Goal: Task Accomplishment & Management: Manage account settings

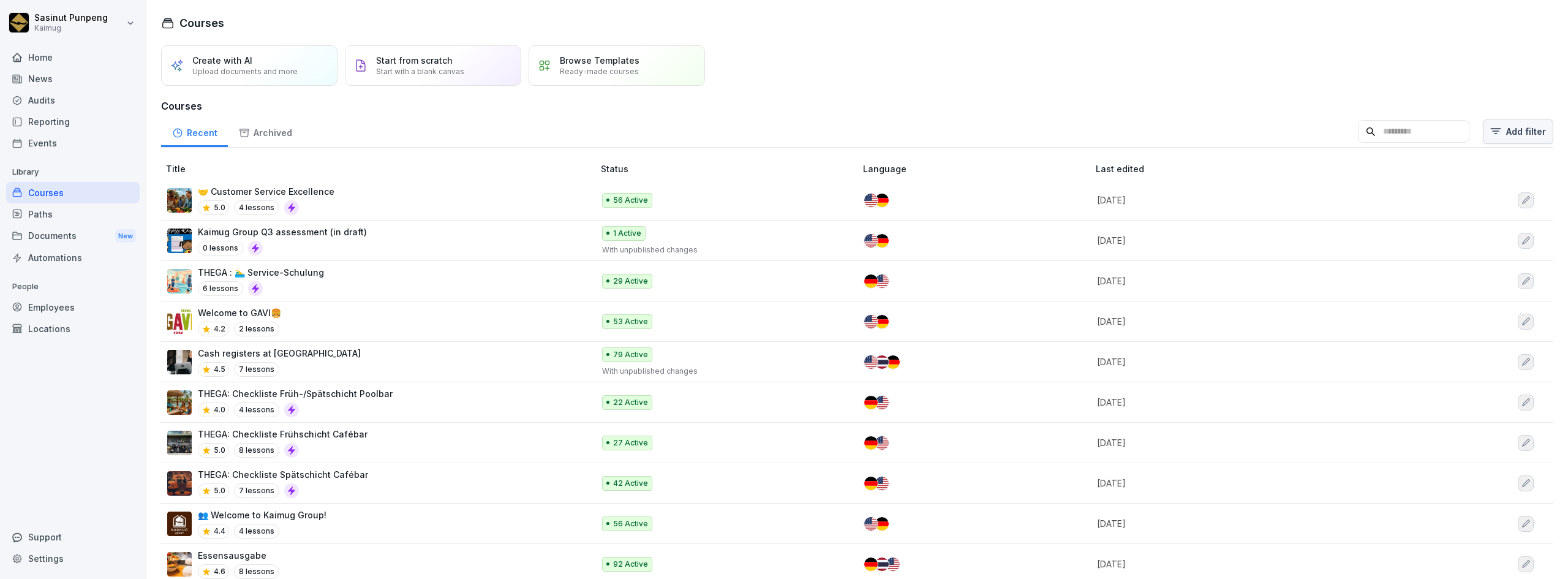
click at [1510, 135] on html "Sasinut Punpeng Kaimug Home News Audits Reporting Events Library Courses Paths …" at bounding box center [784, 289] width 1568 height 579
click at [1494, 164] on div "Labels" at bounding box center [1471, 165] width 138 height 23
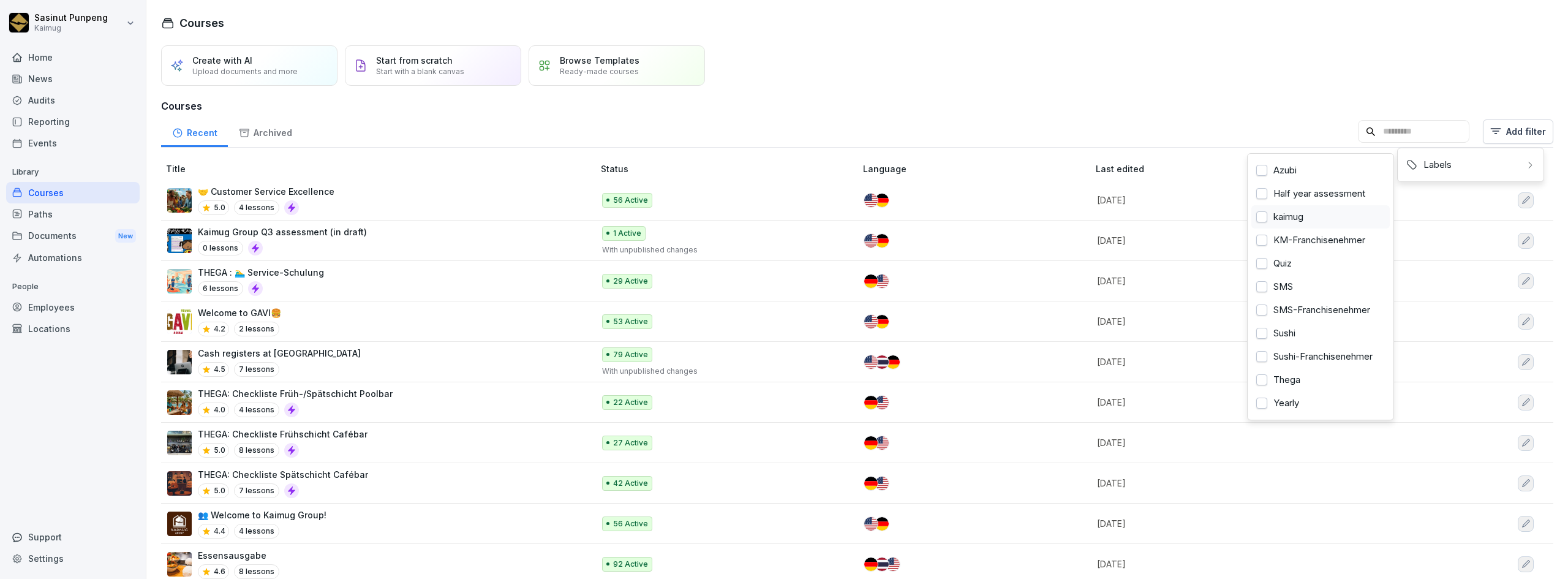
click at [1281, 223] on div "kaimug" at bounding box center [1321, 217] width 138 height 23
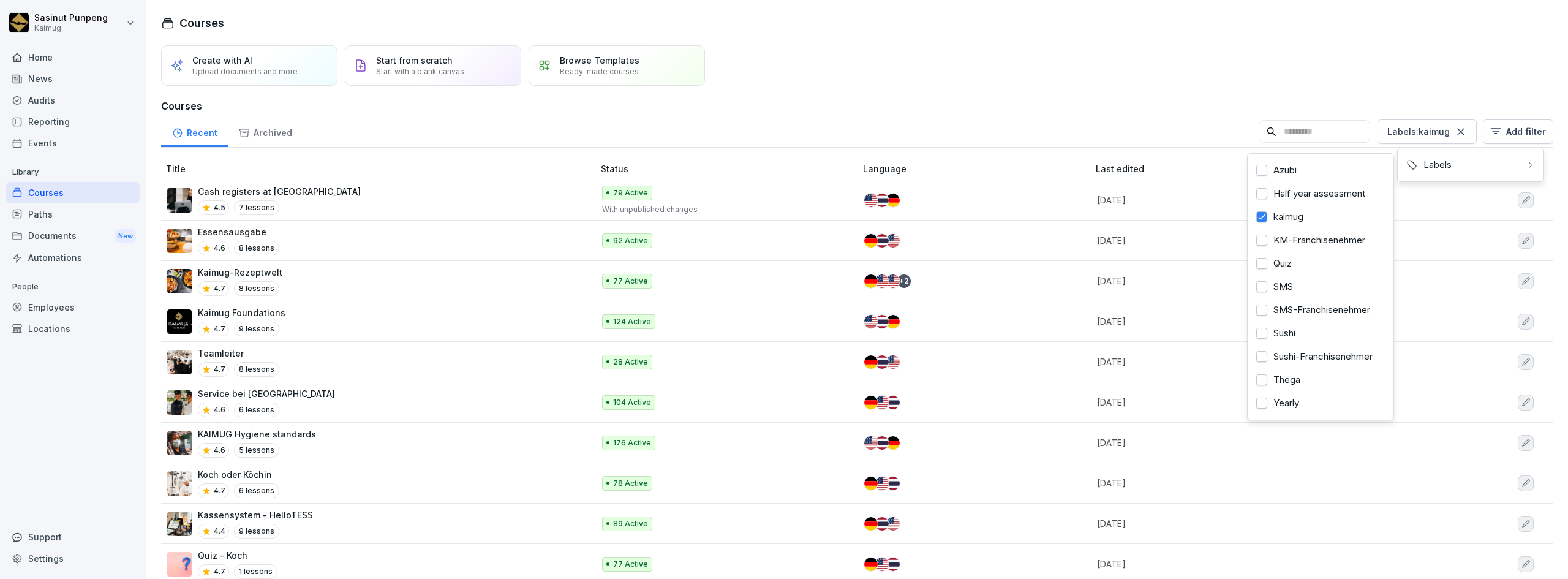
click at [1429, 77] on html "Sasinut Punpeng Kaimug Home News Audits Reporting Events Library Courses Paths …" at bounding box center [784, 289] width 1568 height 579
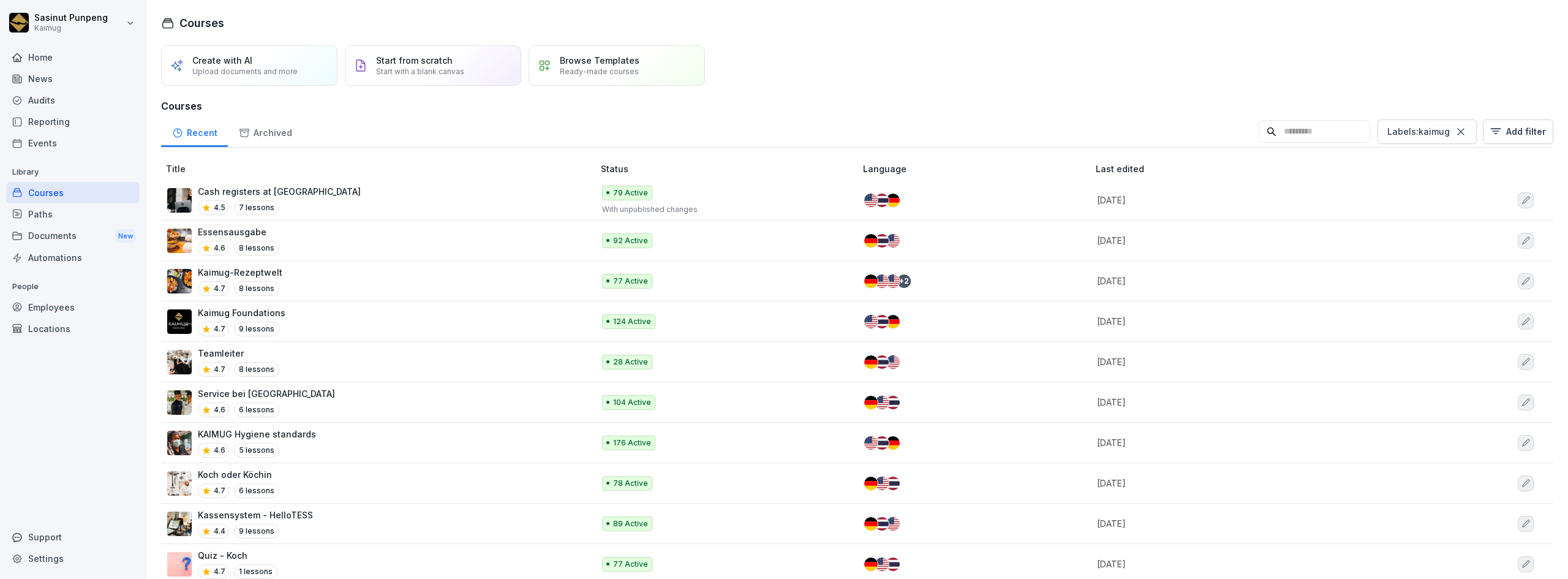
click at [786, 129] on div "Recent Archived Labels : kaimug Add filter" at bounding box center [857, 132] width 1392 height 32
click at [1339, 138] on input at bounding box center [1314, 131] width 112 height 23
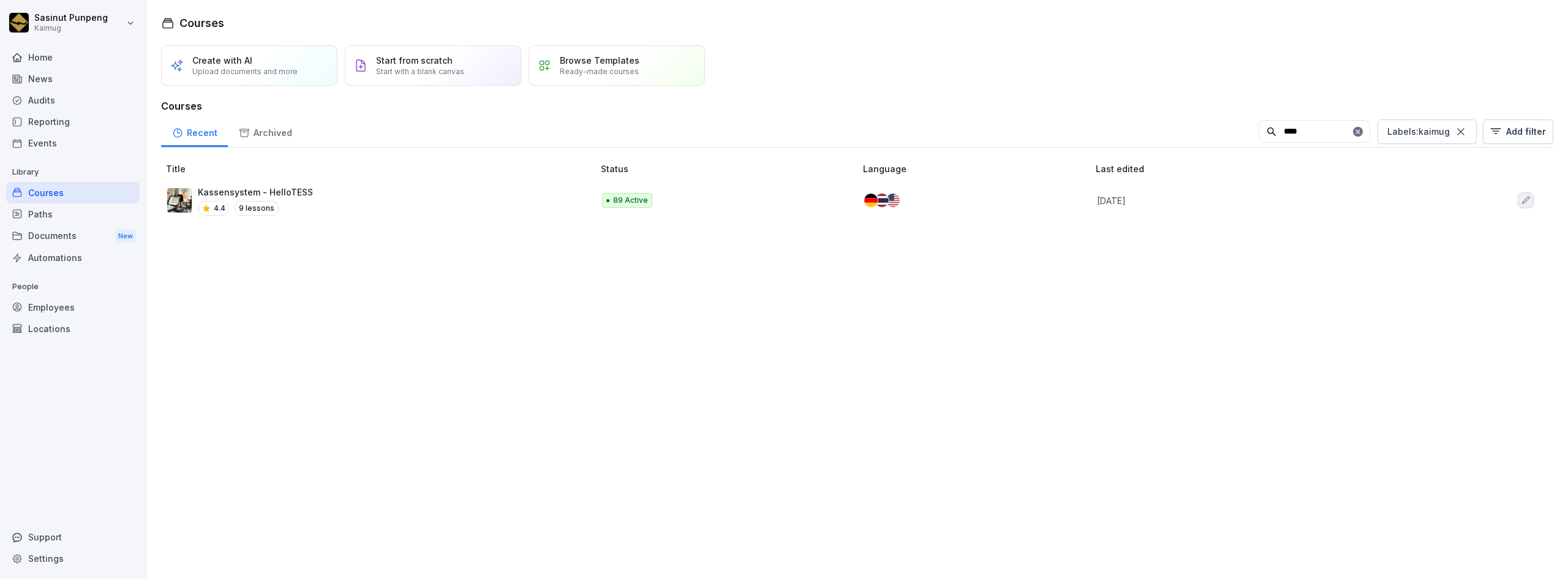
click at [1353, 138] on input "****" at bounding box center [1314, 131] width 112 height 23
type input "****"
click at [1354, 134] on icon at bounding box center [1357, 131] width 7 height 7
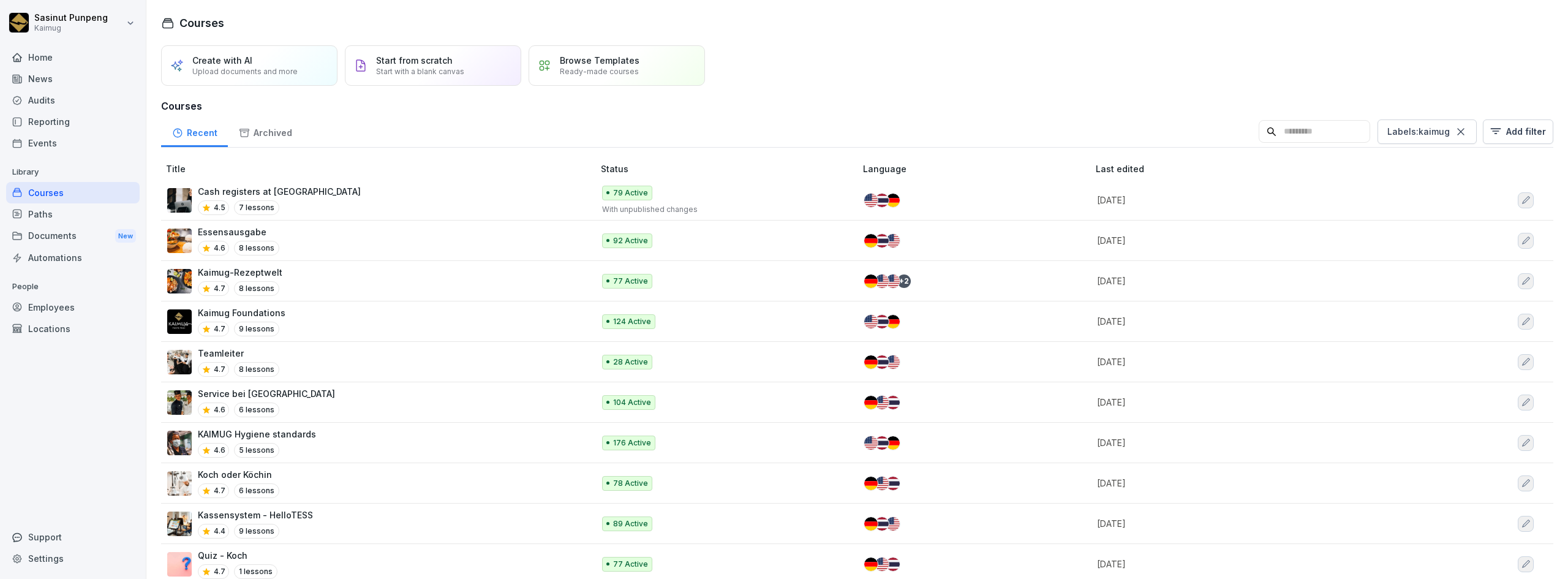
click at [1322, 135] on input at bounding box center [1314, 131] width 112 height 23
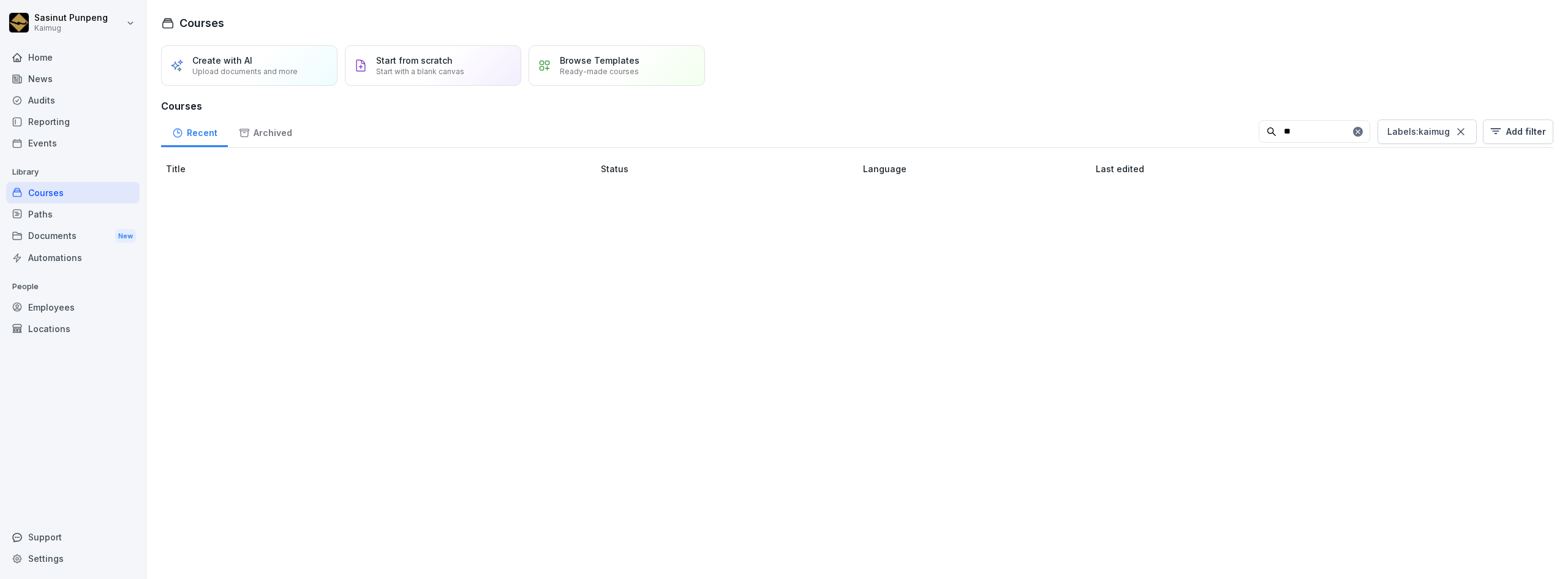
type input "*"
type input "***"
click at [914, 212] on td at bounding box center [974, 200] width 233 height 40
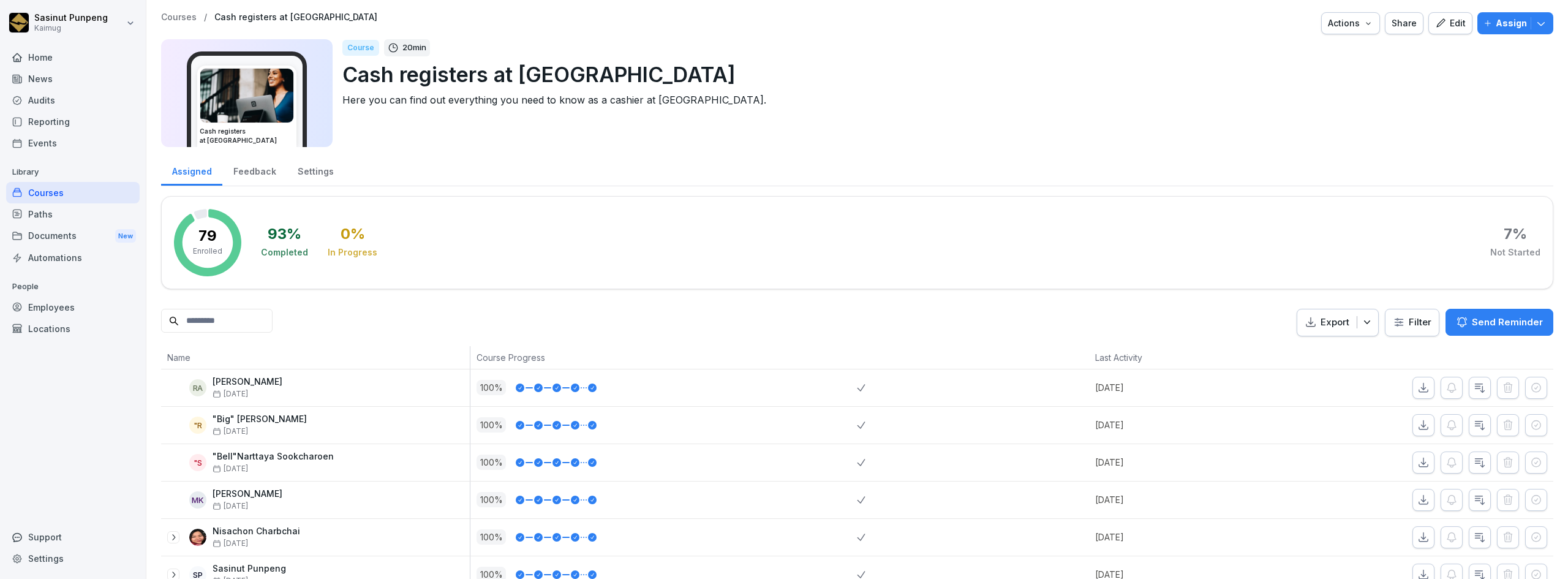
click at [1447, 31] on button "Edit" at bounding box center [1450, 23] width 44 height 22
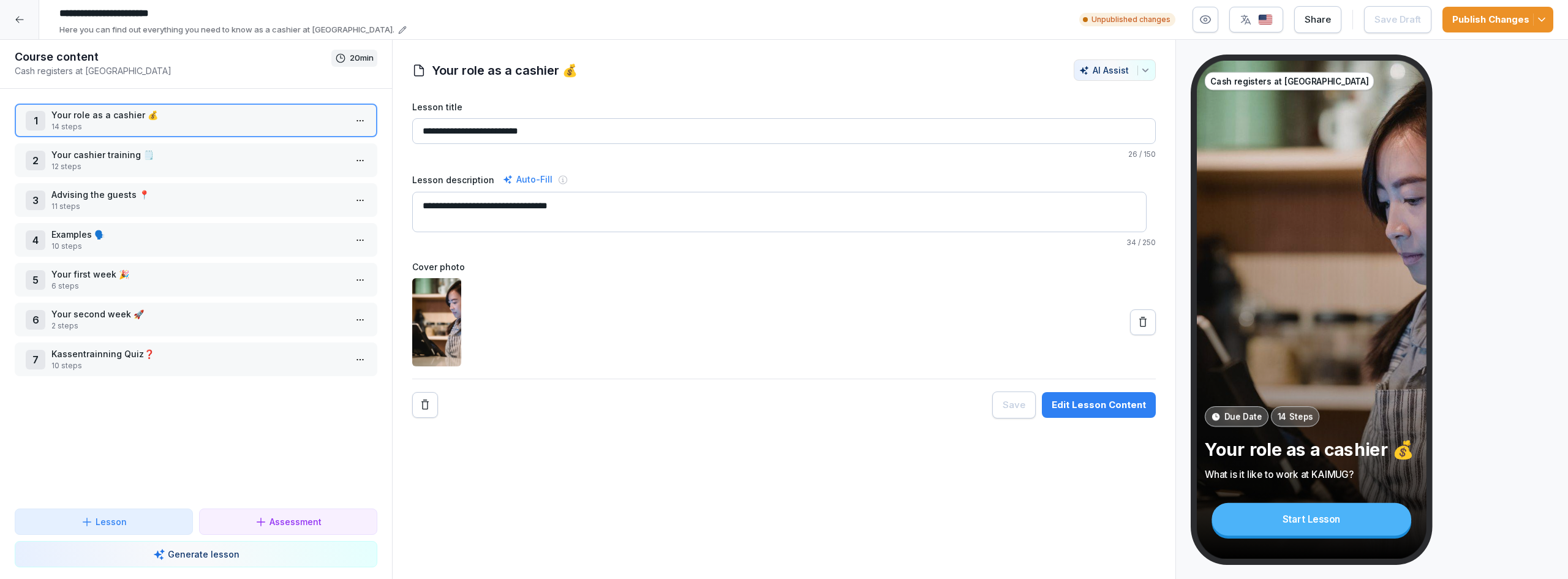
click at [7, 17] on div at bounding box center [19, 19] width 39 height 39
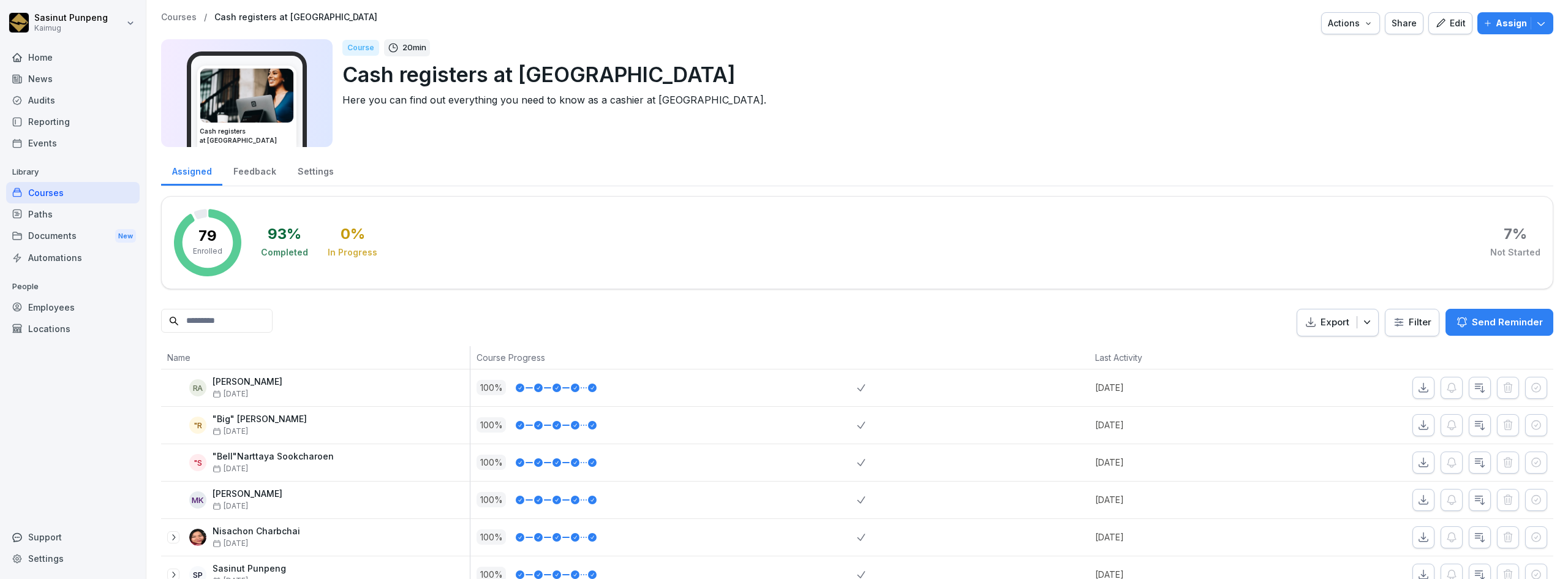
click at [83, 213] on div "Paths" at bounding box center [73, 214] width 133 height 21
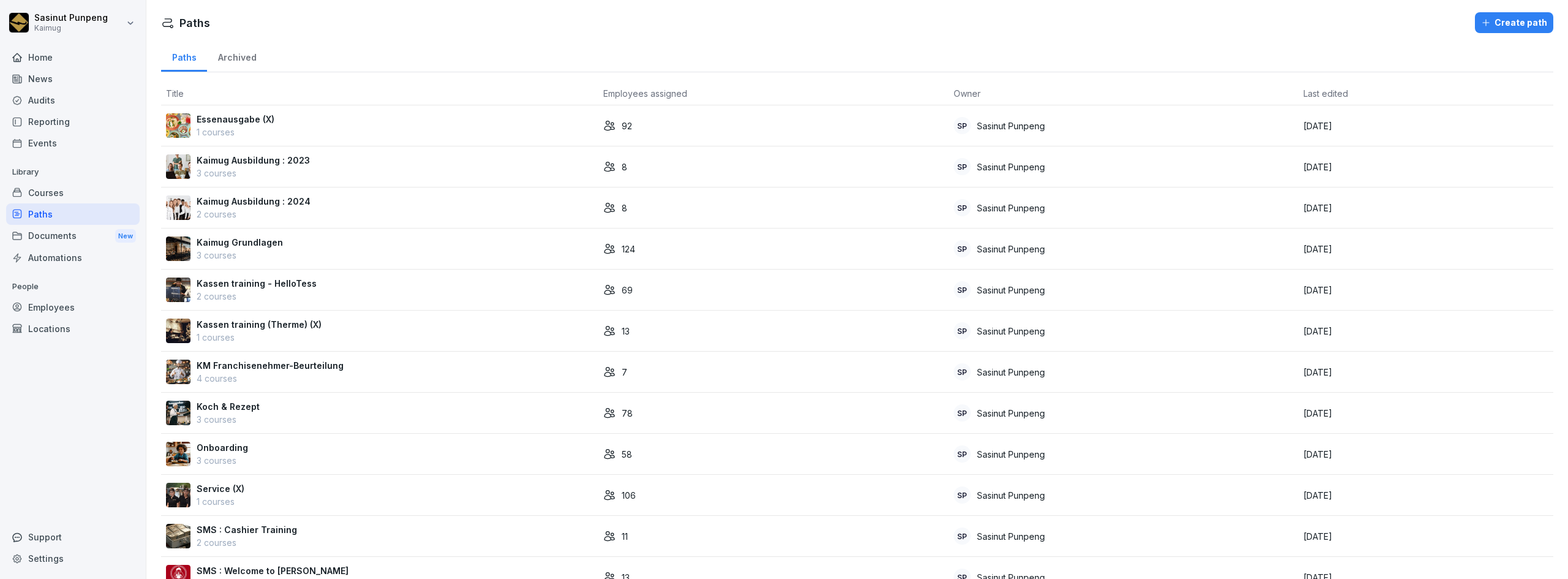
click at [249, 338] on p "1 courses" at bounding box center [259, 337] width 125 height 13
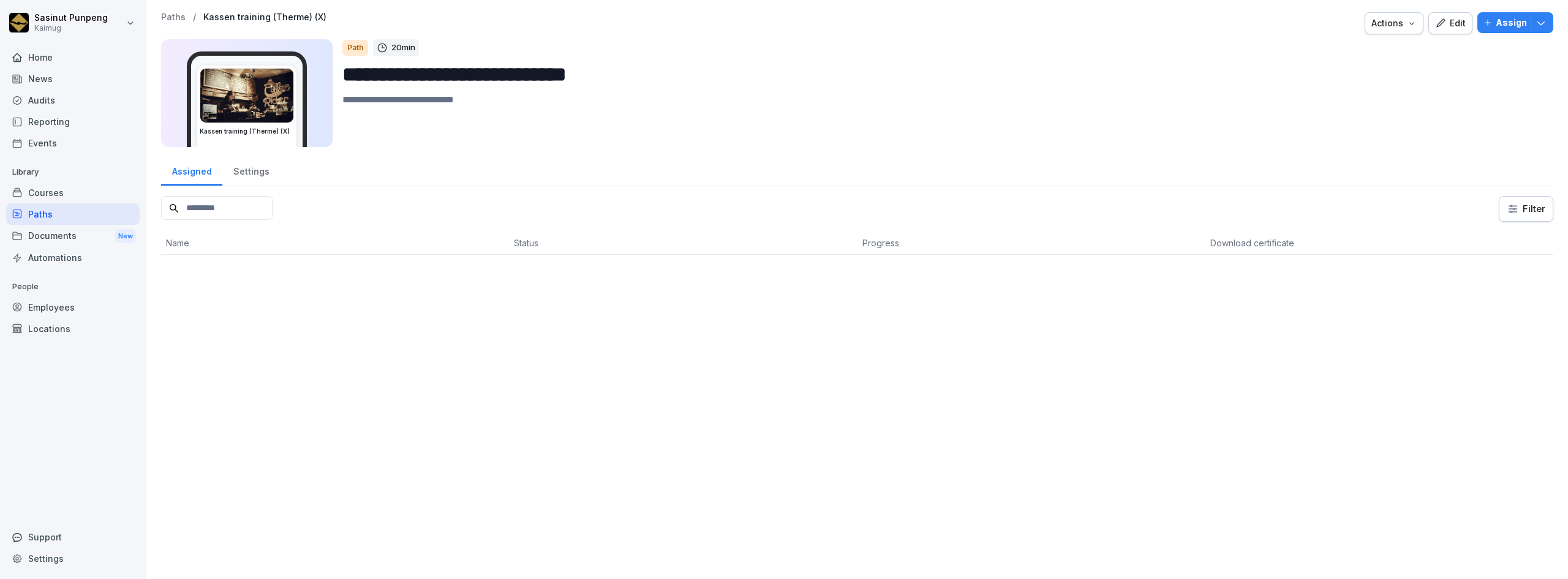
click at [177, 8] on div "**********" at bounding box center [856, 133] width 1421 height 267
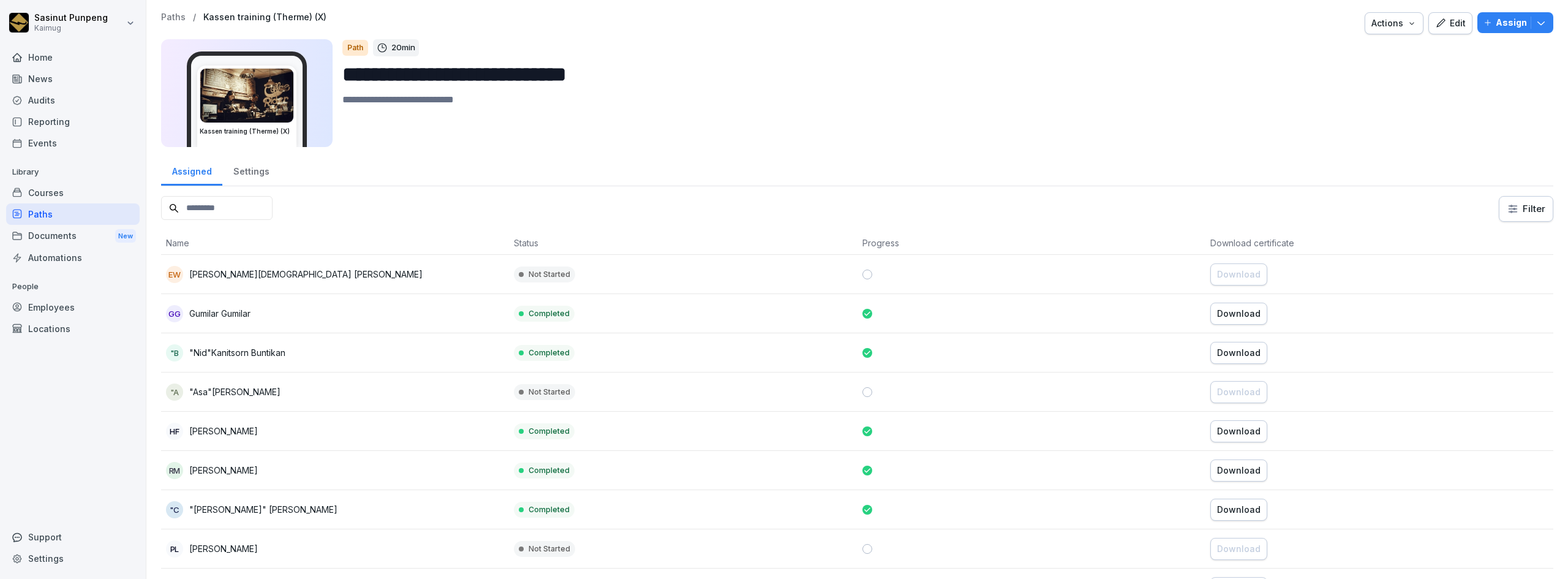
click at [178, 18] on p "Paths" at bounding box center [173, 17] width 24 height 10
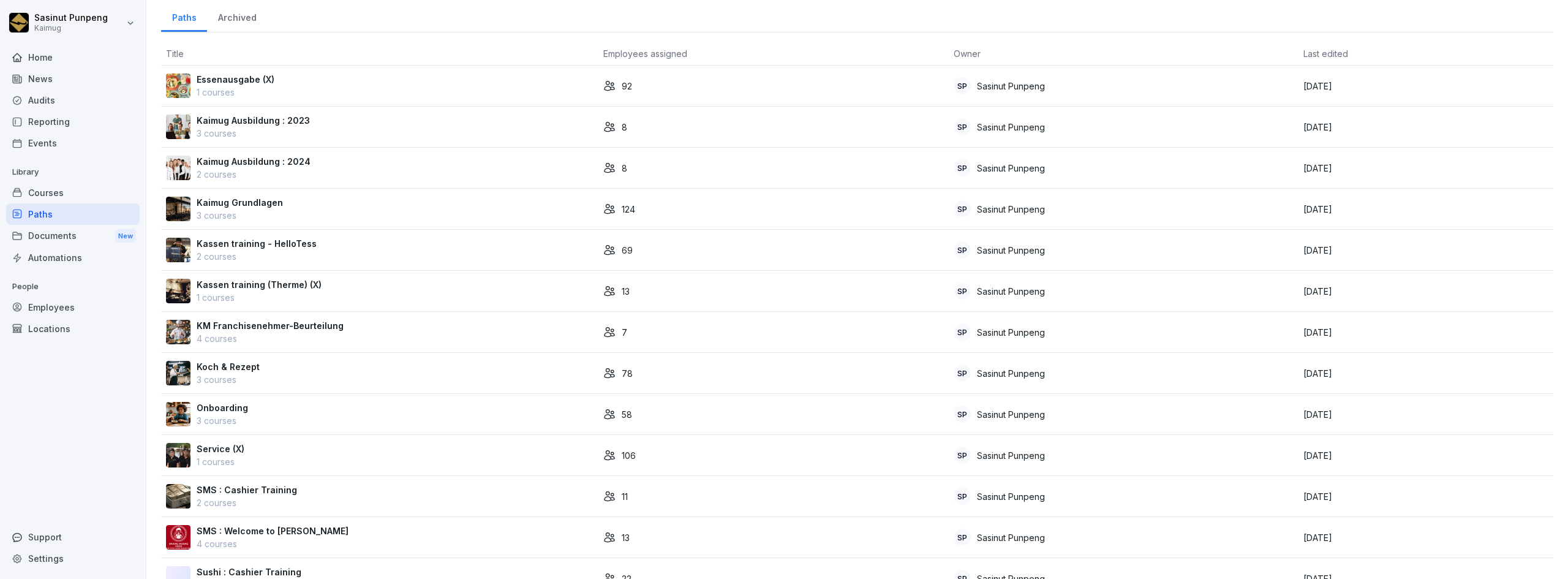
scroll to position [62, 0]
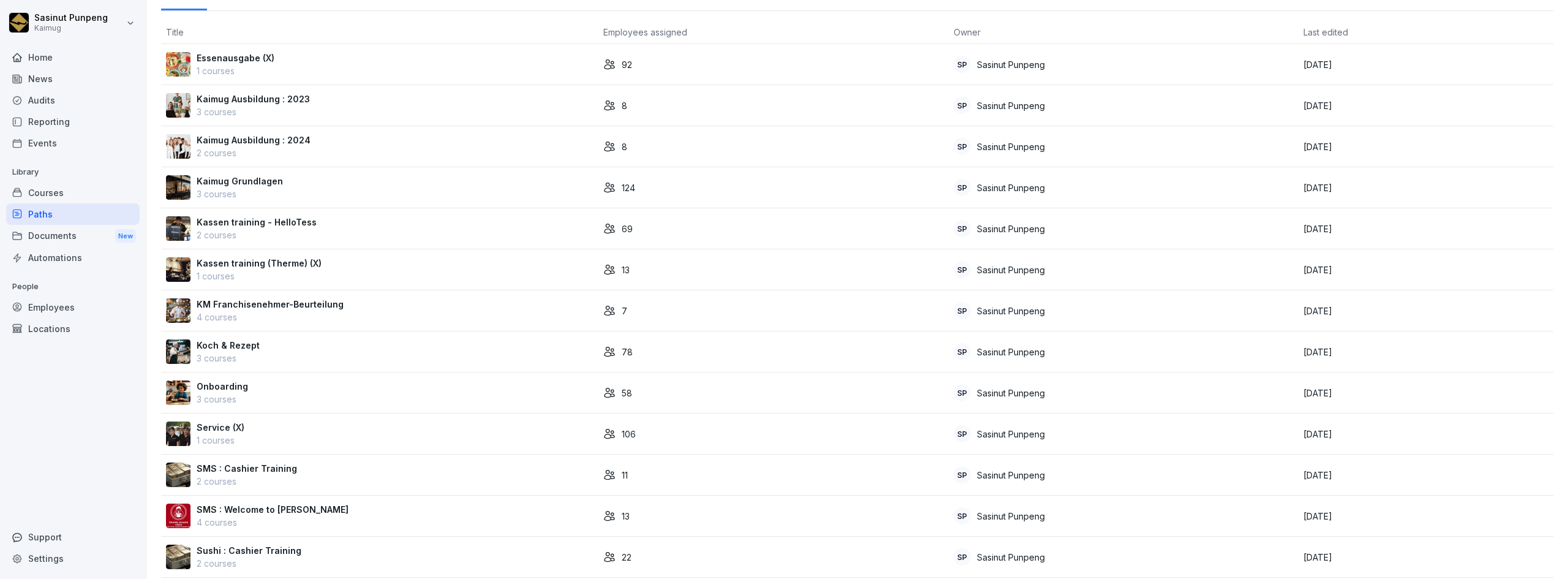
click at [293, 238] on p "2 courses" at bounding box center [256, 235] width 120 height 13
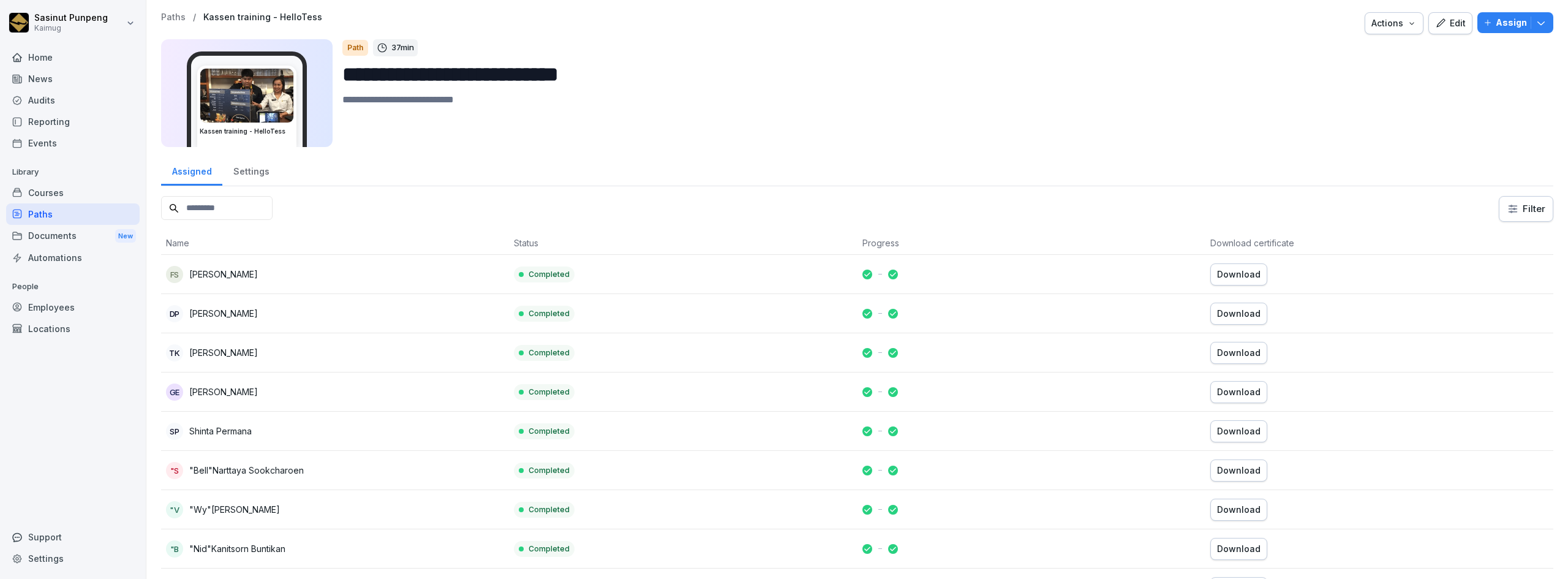
click at [1460, 34] on button "Edit" at bounding box center [1450, 23] width 44 height 22
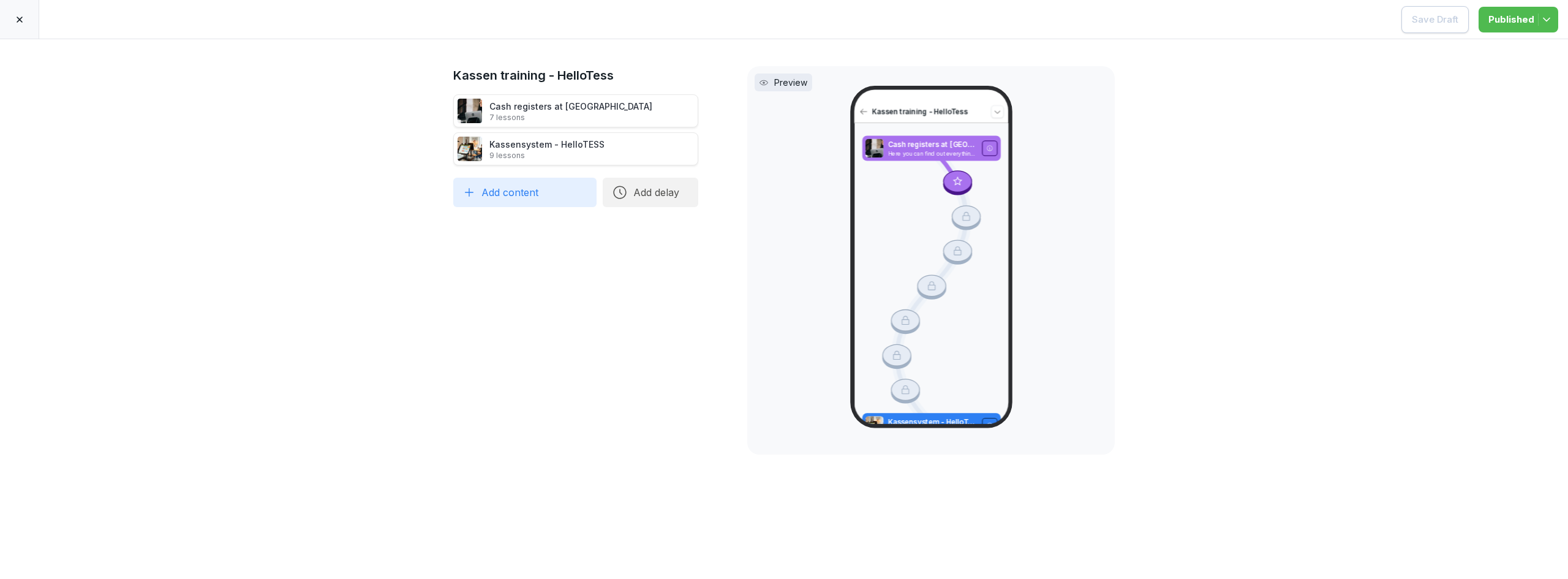
click at [854, 245] on div "Cash registers at Kaimug Here you can find out everything you need to know as a…" at bounding box center [931, 273] width 154 height 301
click at [19, 19] on icon at bounding box center [20, 20] width 6 height 6
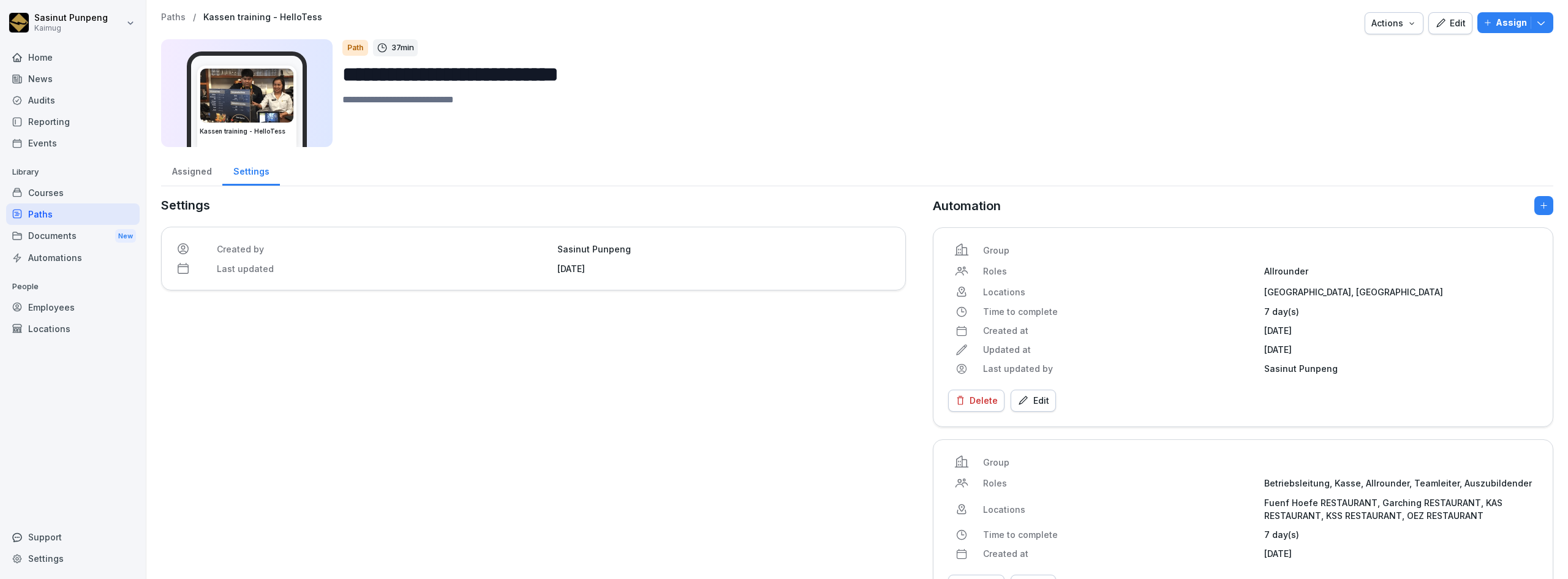
click at [56, 196] on div "Courses" at bounding box center [73, 192] width 133 height 21
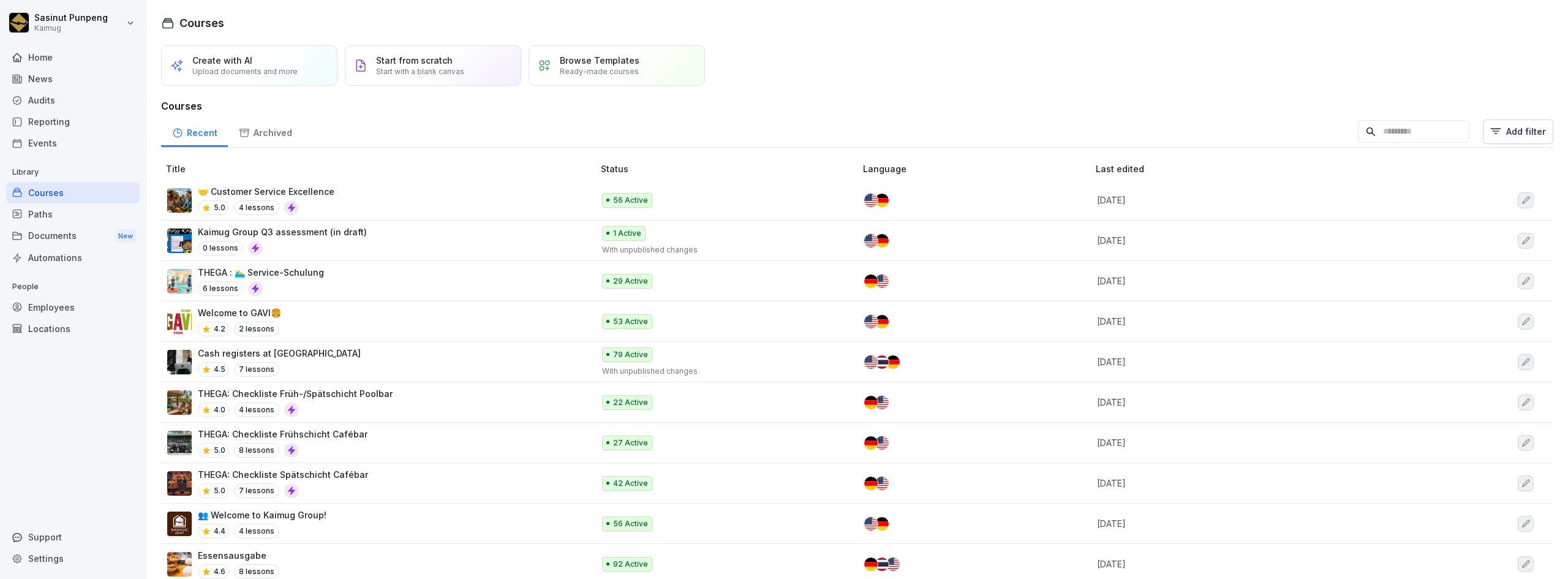
click at [330, 202] on div "5.0 4 lessons" at bounding box center [266, 207] width 137 height 15
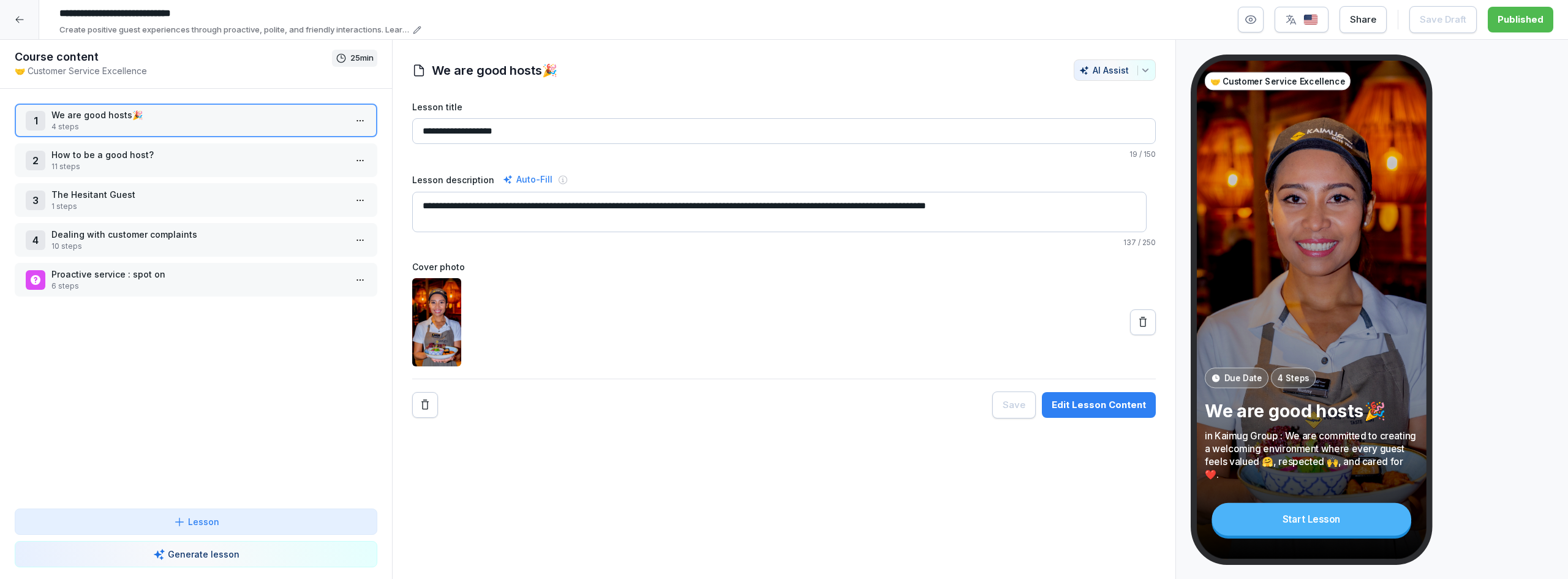
click at [1070, 400] on div "Edit Lesson Content" at bounding box center [1098, 405] width 94 height 13
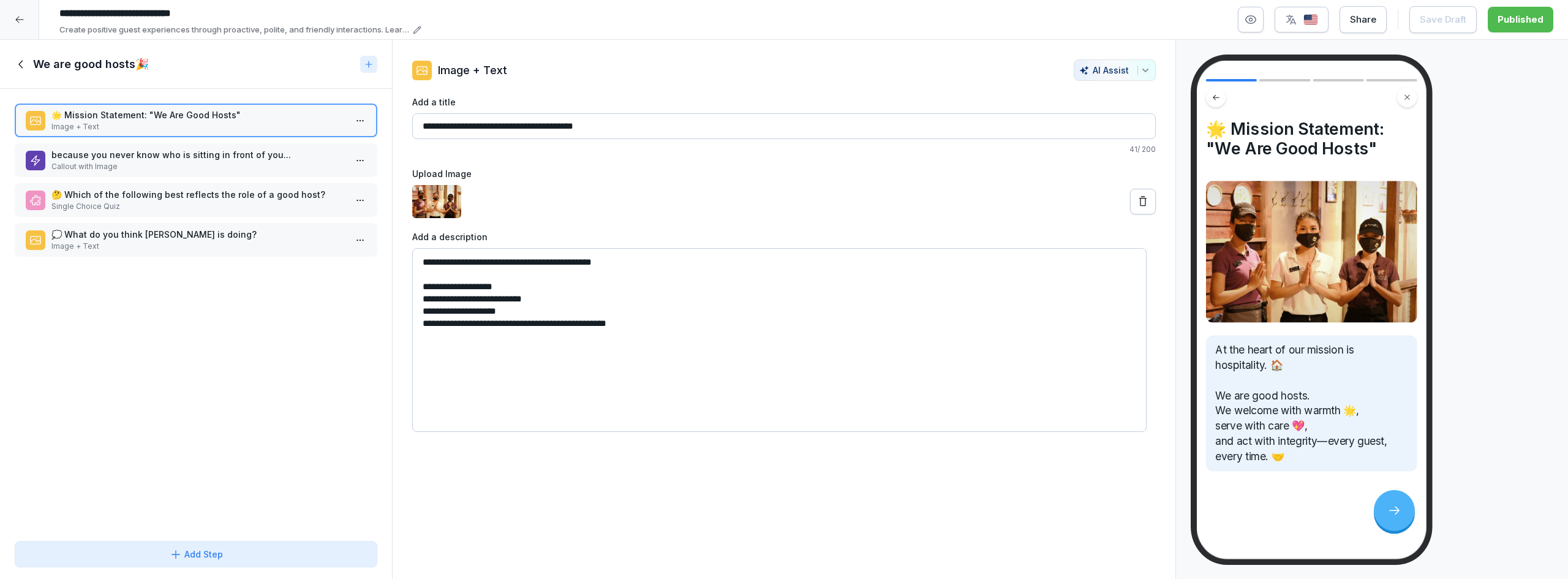
click at [224, 165] on p "Callout with Image" at bounding box center [198, 166] width 294 height 11
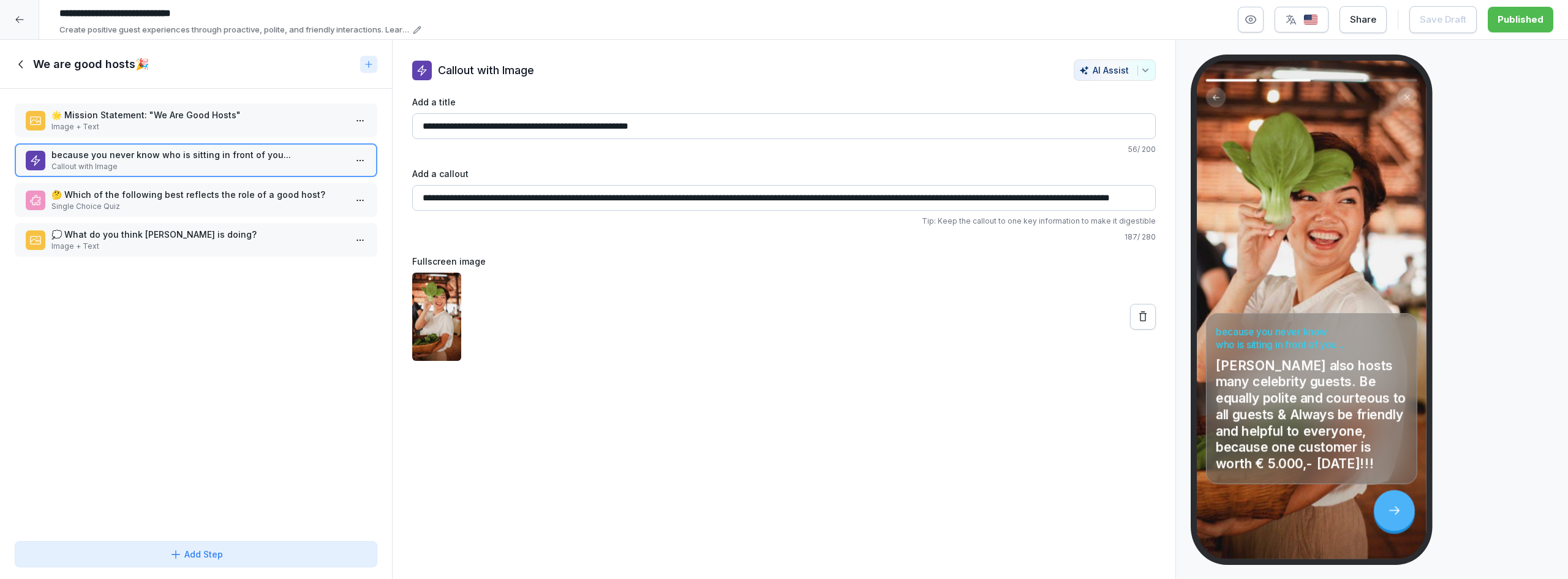
click at [222, 213] on div "🤔 Which of the following best reflects the role of a good host? Single Choice Q…" at bounding box center [196, 200] width 363 height 34
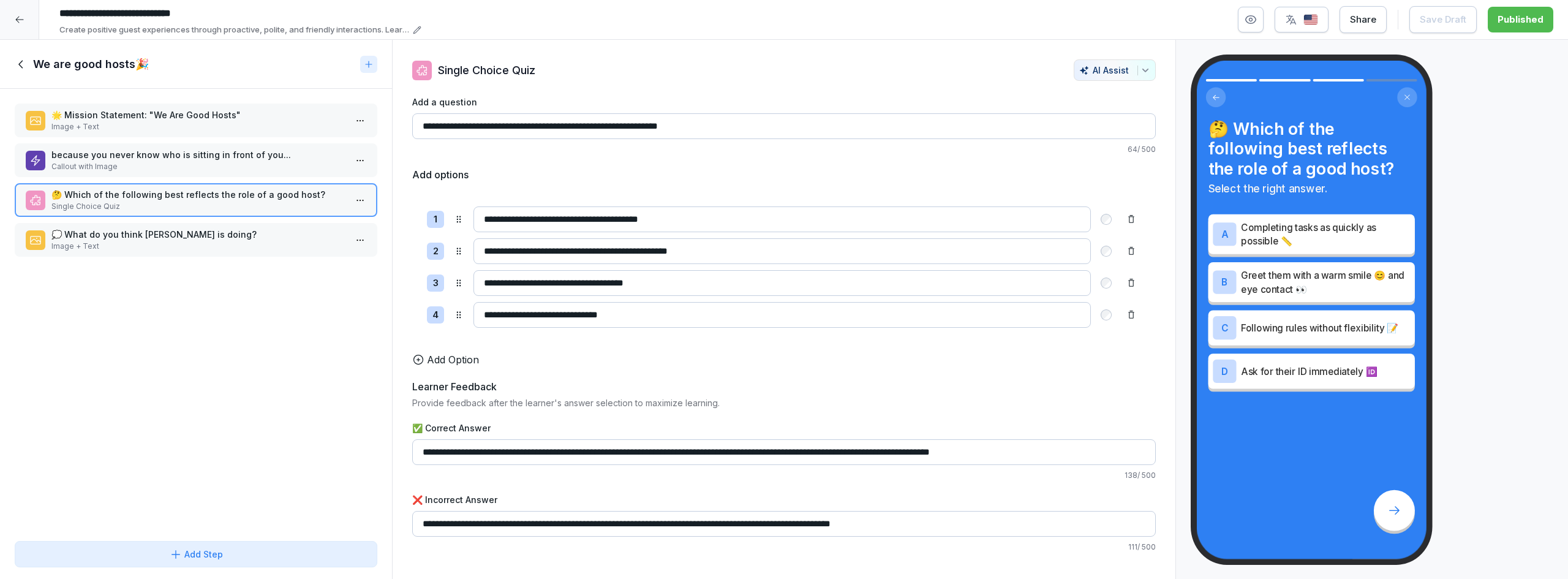
click at [228, 231] on p "💭 What do you think Snow White is doing?" at bounding box center [198, 234] width 294 height 13
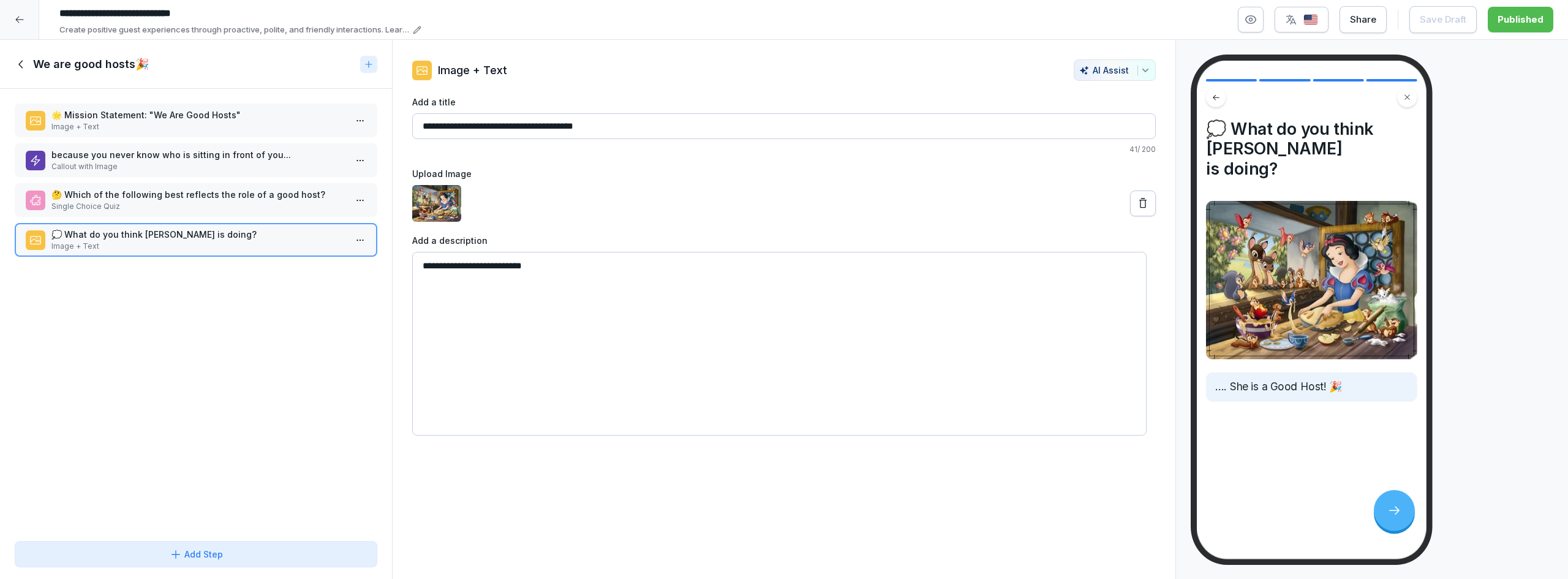
click at [22, 67] on icon at bounding box center [21, 64] width 13 height 13
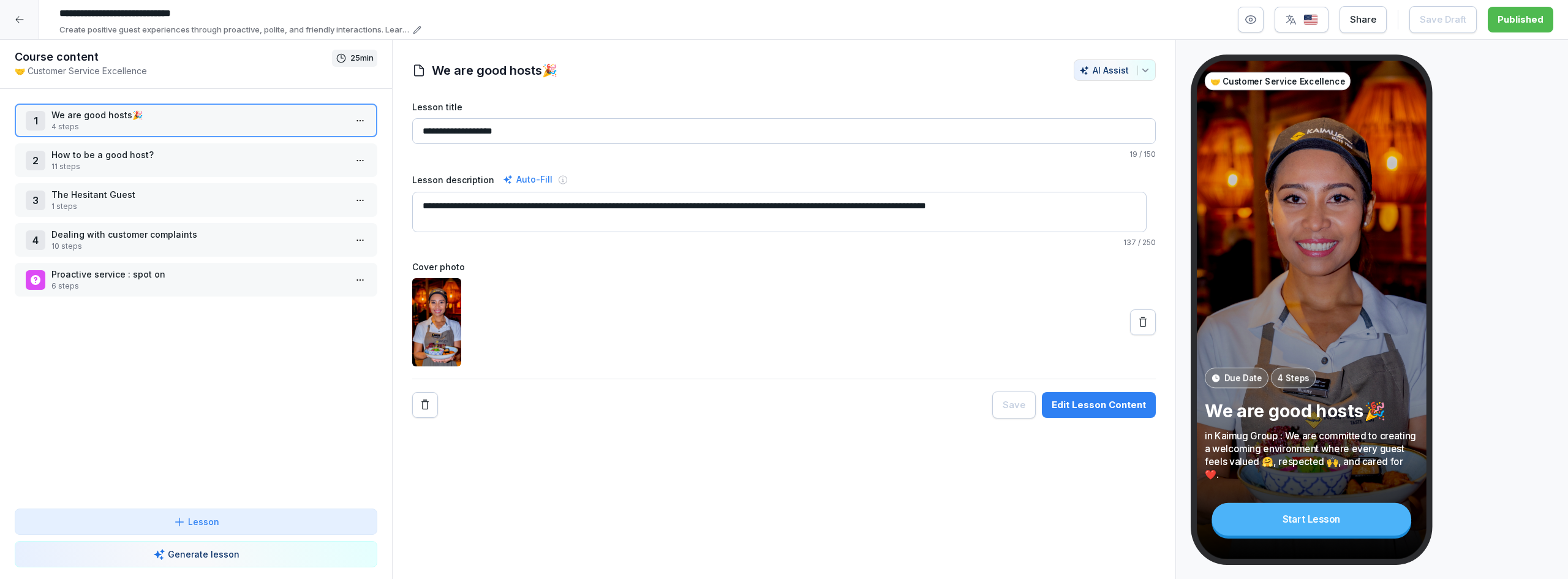
click at [26, 22] on div at bounding box center [19, 19] width 39 height 39
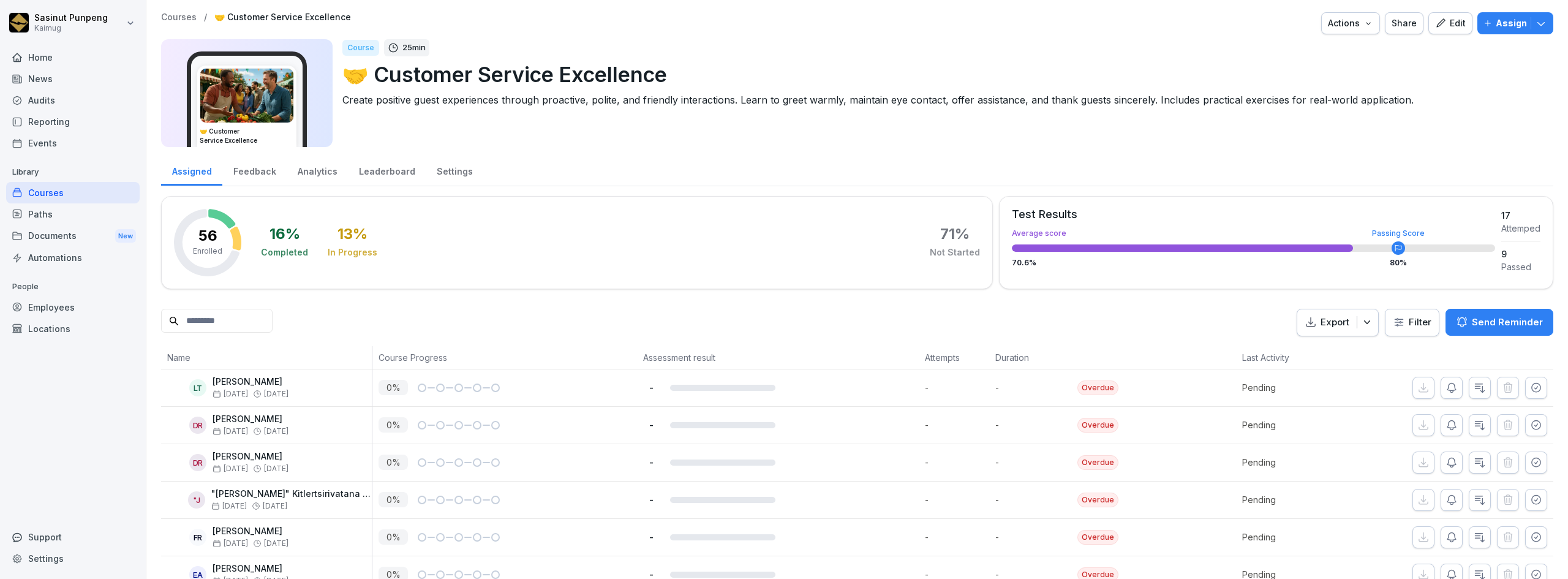
click at [103, 195] on div "Courses" at bounding box center [73, 192] width 133 height 21
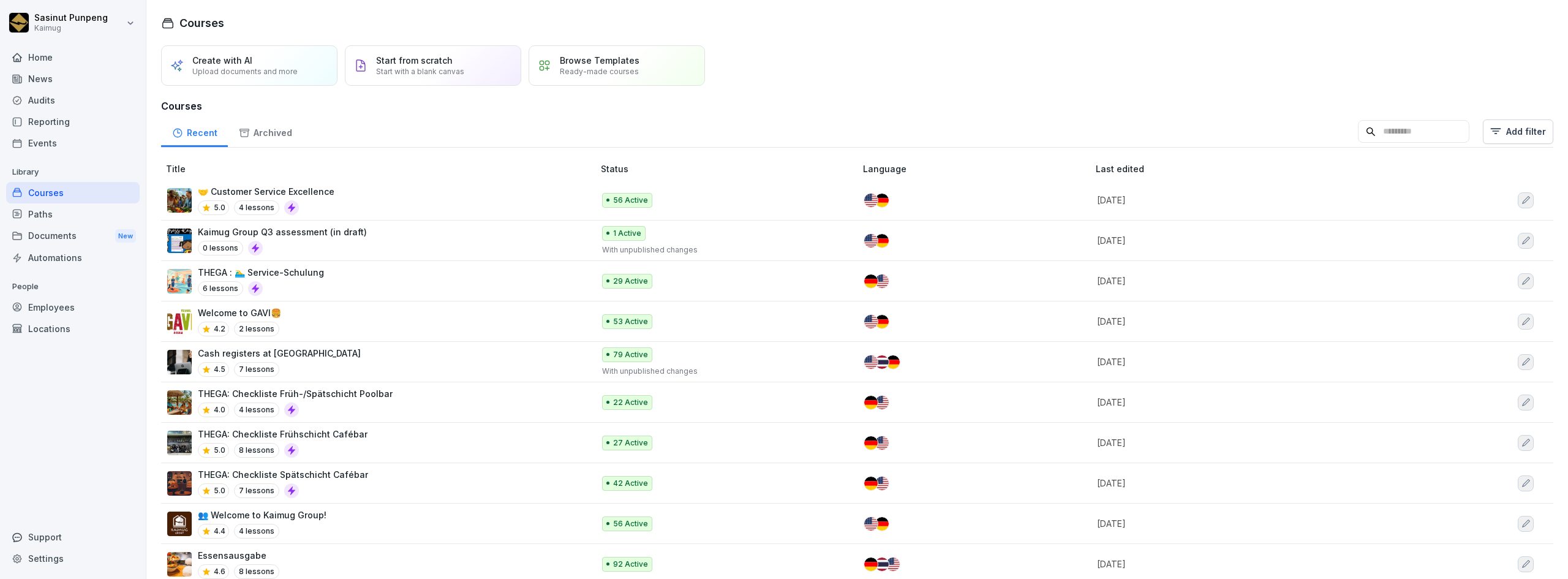
click at [1374, 130] on input at bounding box center [1414, 131] width 112 height 23
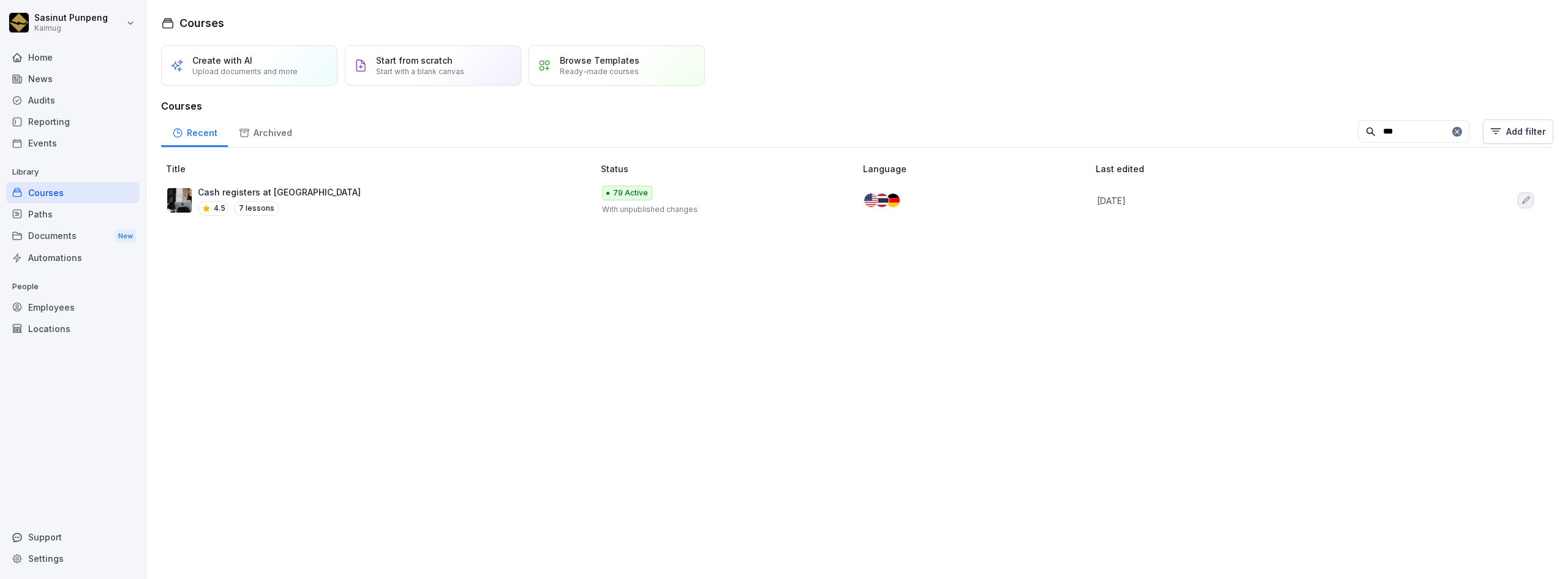
type input "***"
click at [498, 208] on div "Cash registers at Kaimug 4.5 7 lessons" at bounding box center [374, 200] width 414 height 30
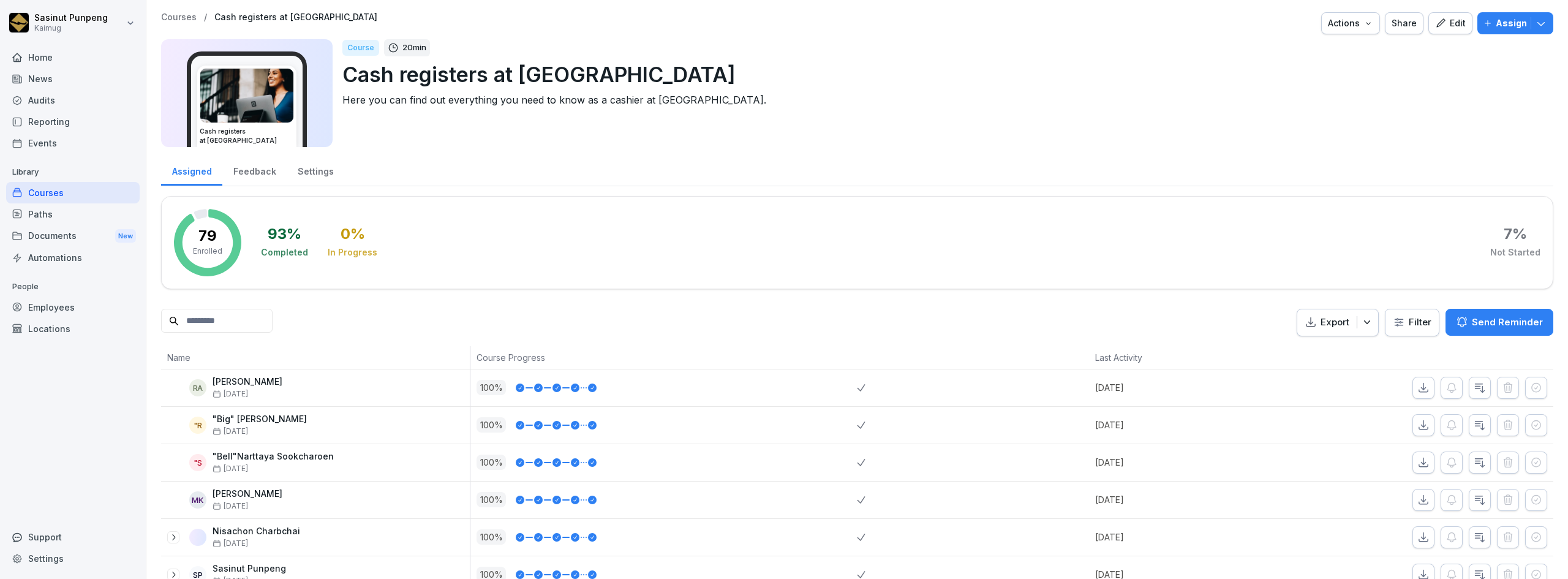
click at [306, 171] on div "Settings" at bounding box center [315, 170] width 58 height 31
click at [303, 176] on div "Settings" at bounding box center [315, 170] width 58 height 31
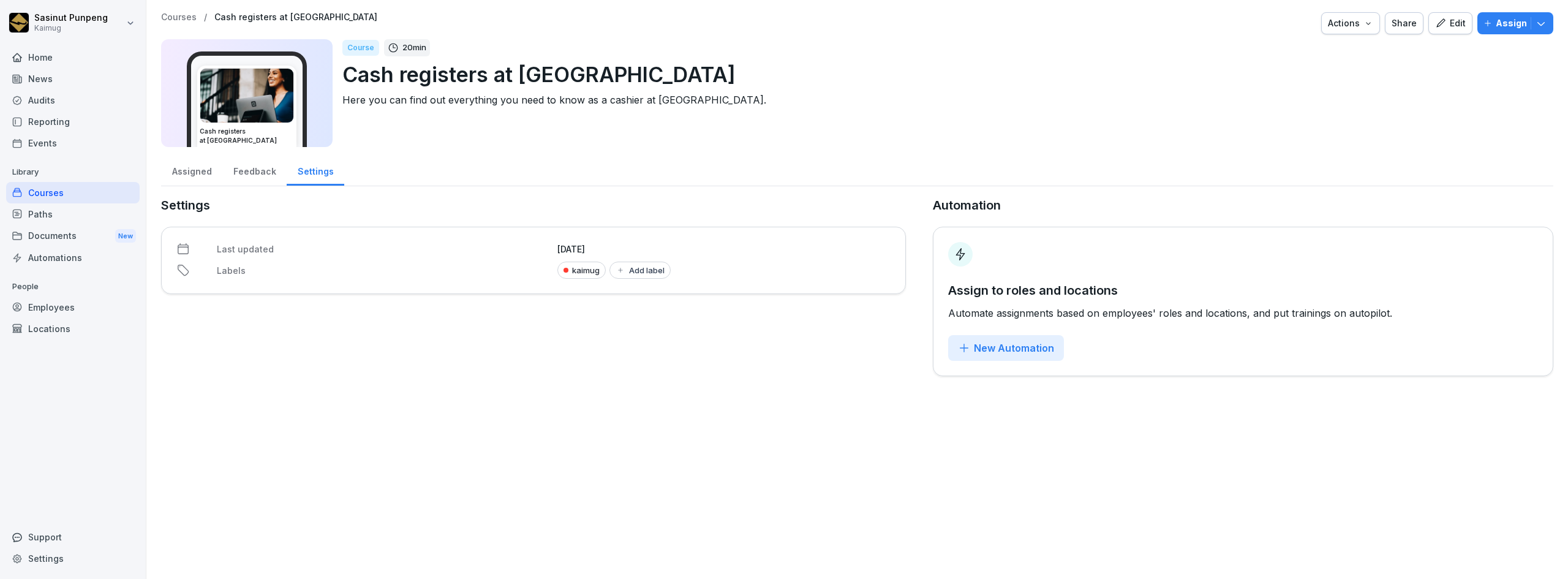
click at [311, 172] on div "Settings" at bounding box center [315, 170] width 58 height 31
click at [624, 267] on div "Add label" at bounding box center [640, 270] width 49 height 10
type input "*"
type input "*****"
click at [631, 325] on div "create Kasse" at bounding box center [635, 321] width 142 height 12
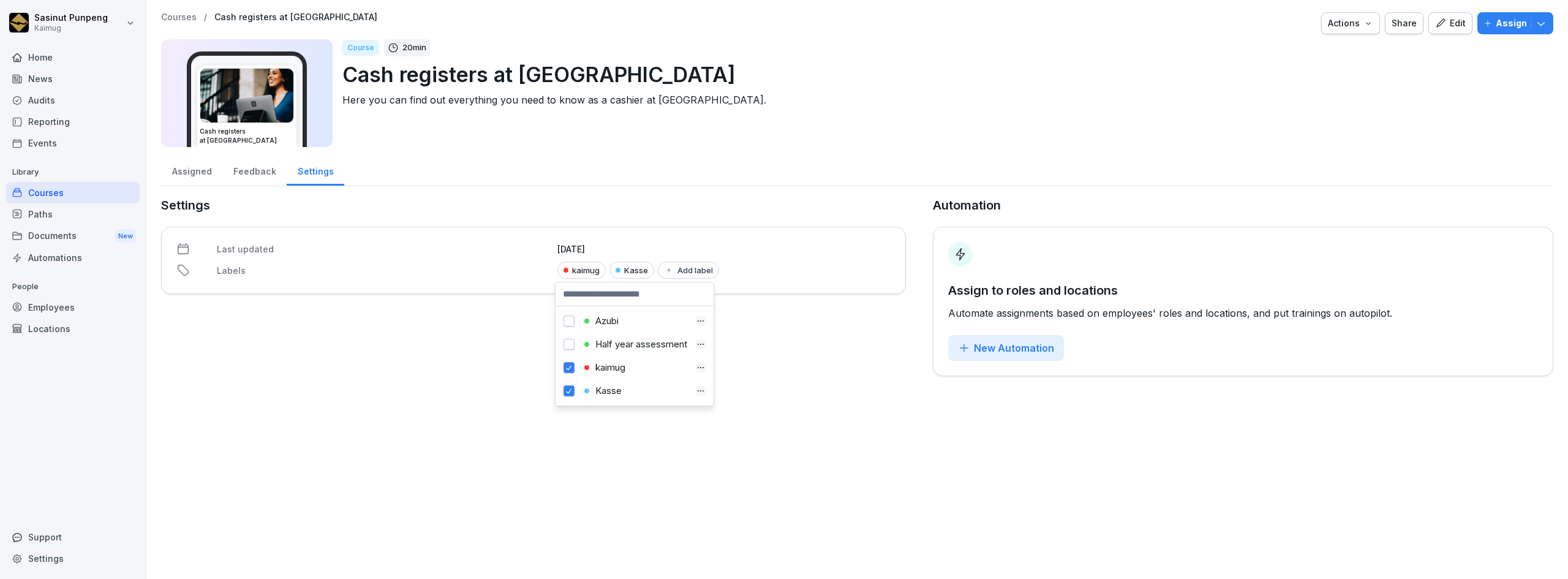
drag, startPoint x: 778, startPoint y: 329, endPoint x: 780, endPoint y: 337, distance: 8.2
click at [778, 330] on div "Settings Last updated August 1, 2025 Labels kaimug Kasse Add label Azubi Half y…" at bounding box center [533, 286] width 745 height 180
click at [186, 15] on p "Courses" at bounding box center [178, 17] width 35 height 10
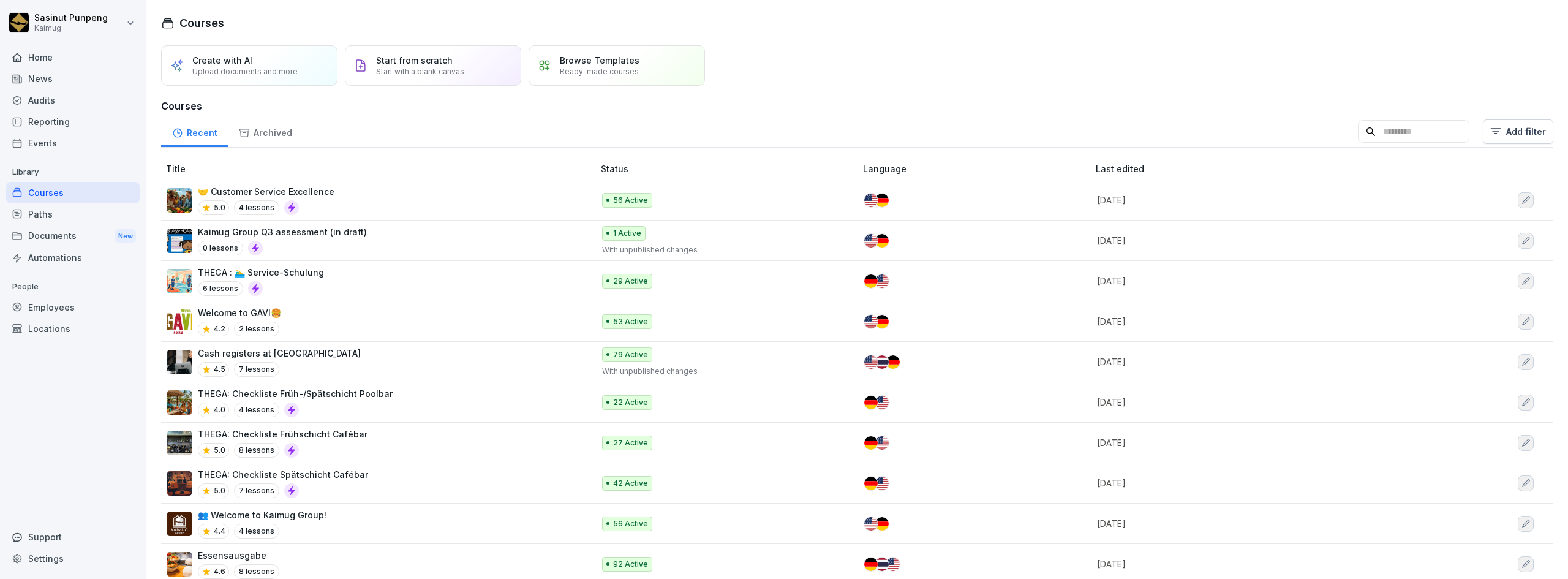
click at [1363, 130] on input at bounding box center [1414, 131] width 112 height 23
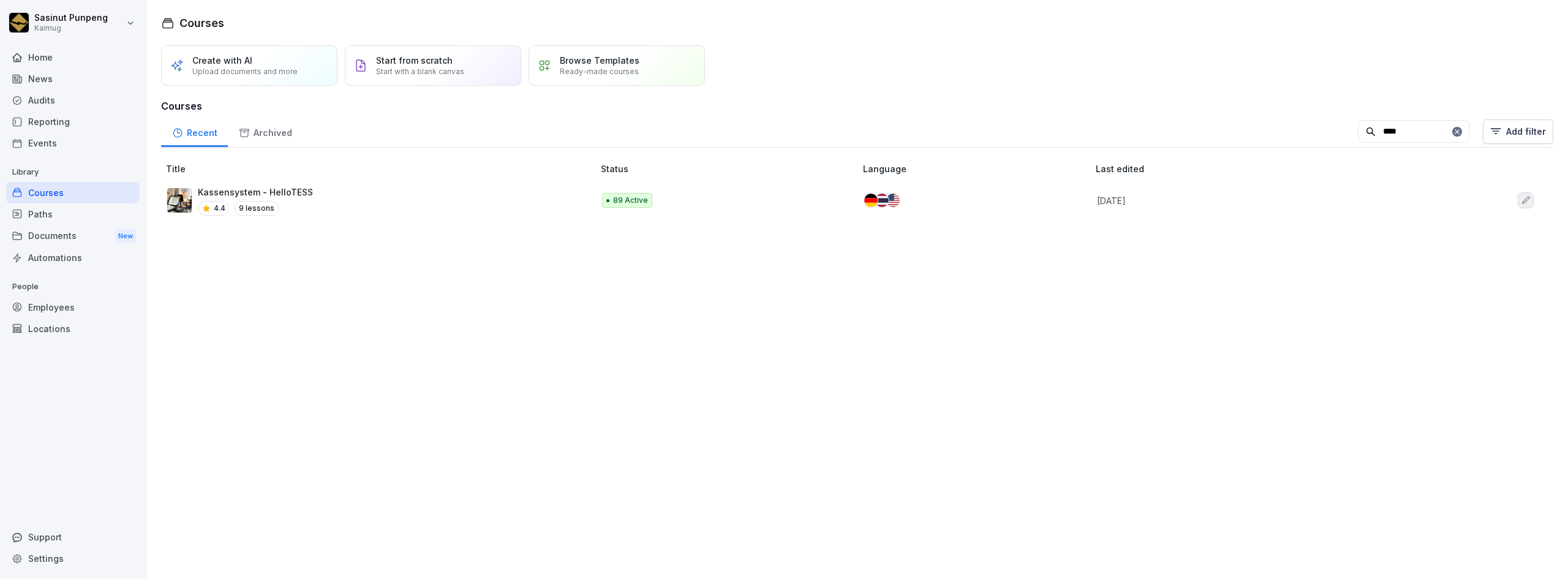
type input "****"
click at [537, 185] on td "Kassensystem - HelloTESS 4.4 9 lessons" at bounding box center [378, 200] width 435 height 40
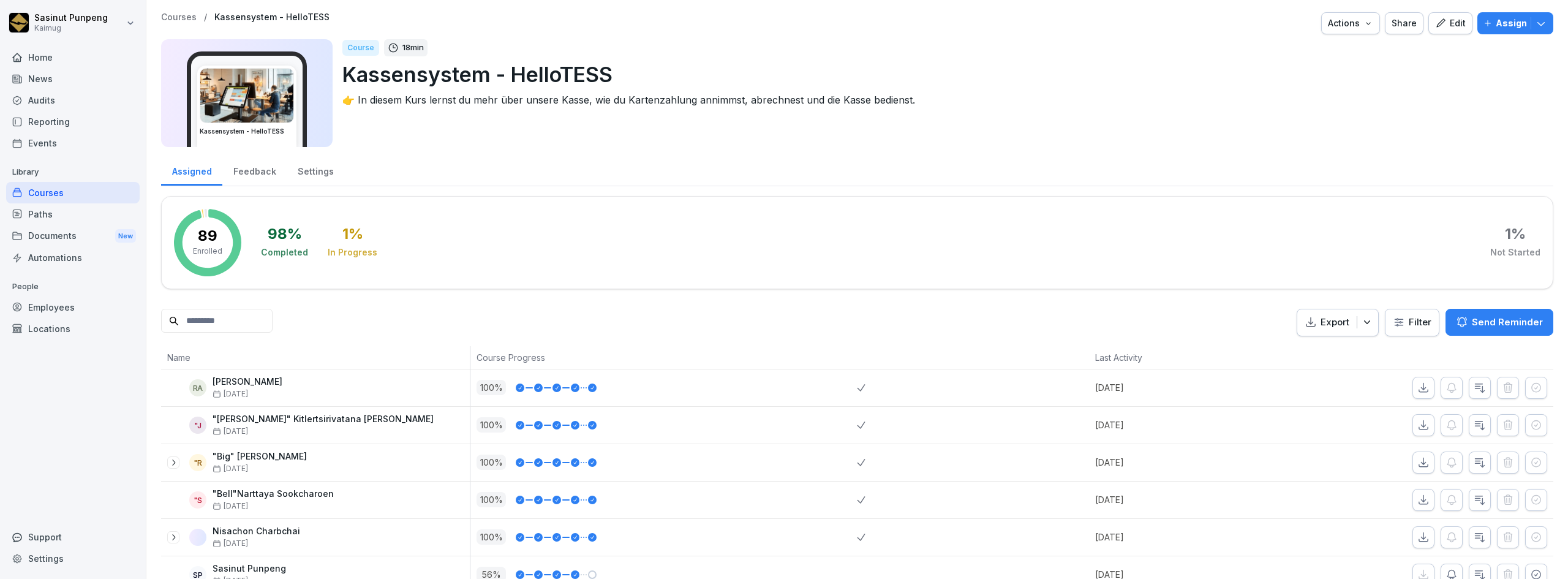
click at [1435, 26] on icon "button" at bounding box center [1440, 23] width 11 height 11
click at [1433, 16] on button "Edit" at bounding box center [1450, 23] width 44 height 22
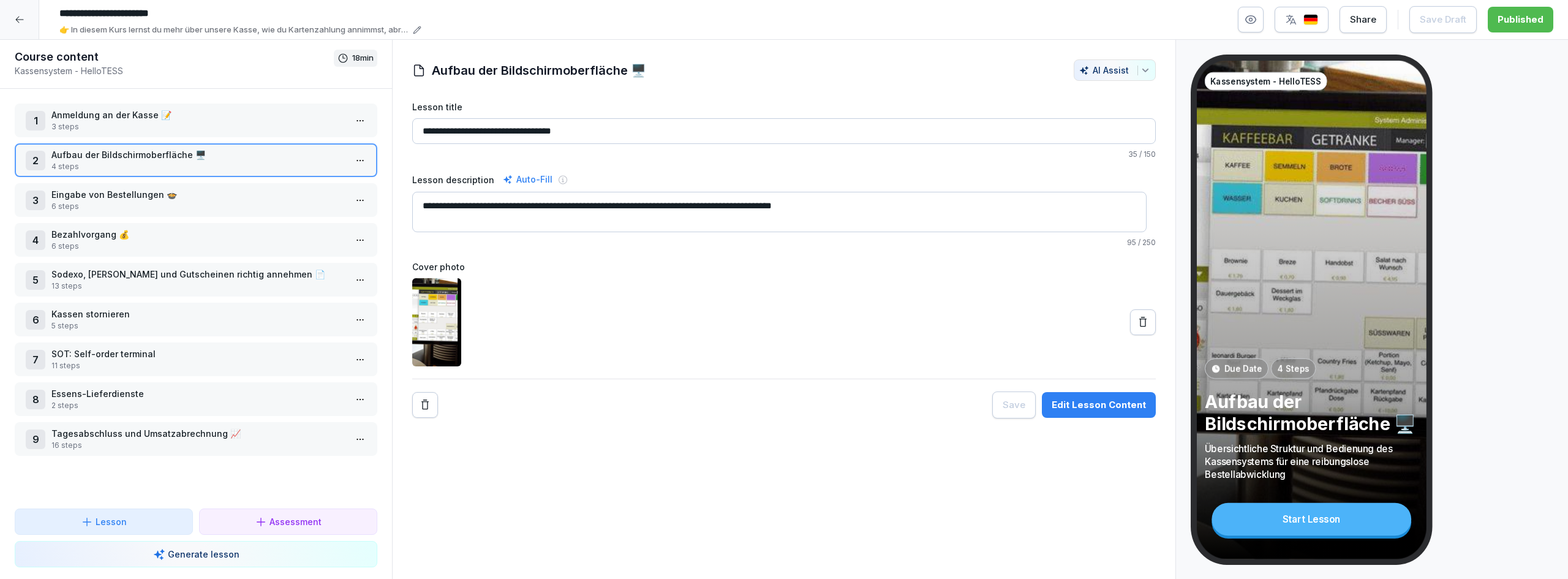
click at [34, 19] on div at bounding box center [19, 19] width 39 height 39
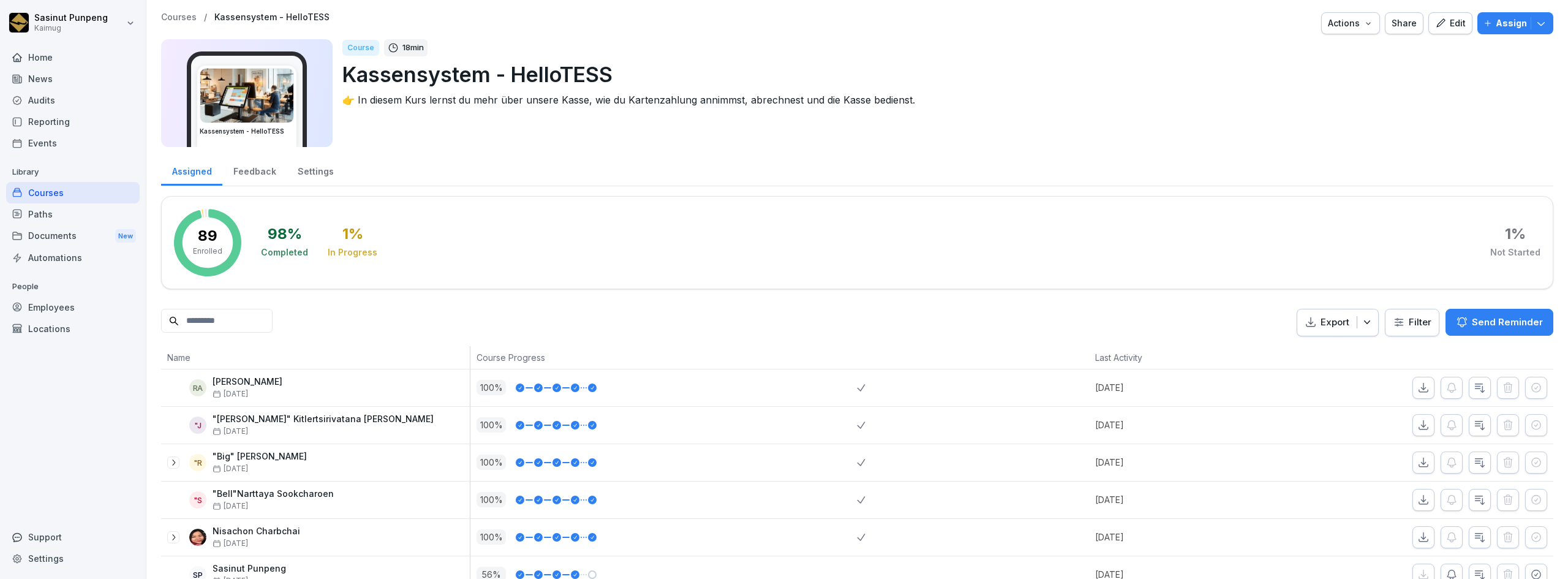
click at [326, 171] on div "Settings" at bounding box center [315, 170] width 58 height 31
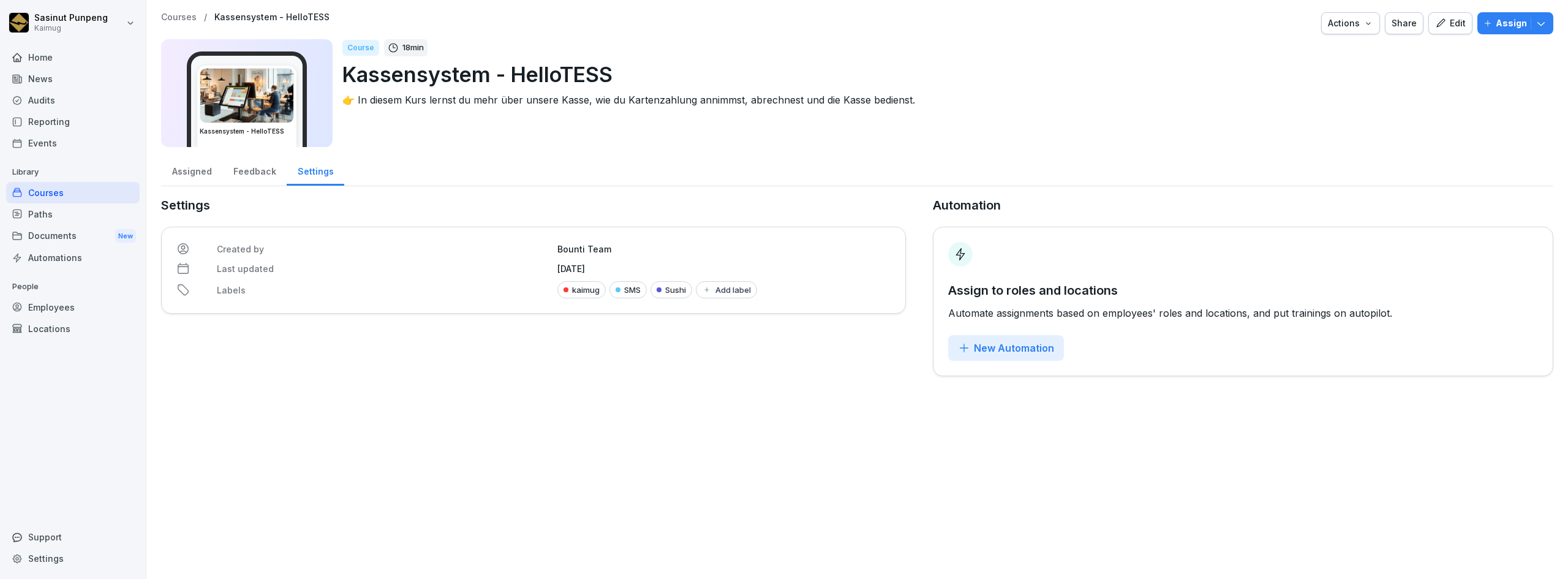
click at [746, 295] on button "Add label" at bounding box center [726, 290] width 62 height 17
type input "*****"
click at [560, 342] on div "Kasse" at bounding box center [634, 340] width 152 height 23
click at [567, 340] on button "button" at bounding box center [569, 340] width 11 height 11
drag, startPoint x: 621, startPoint y: 171, endPoint x: 198, endPoint y: 167, distance: 423.0
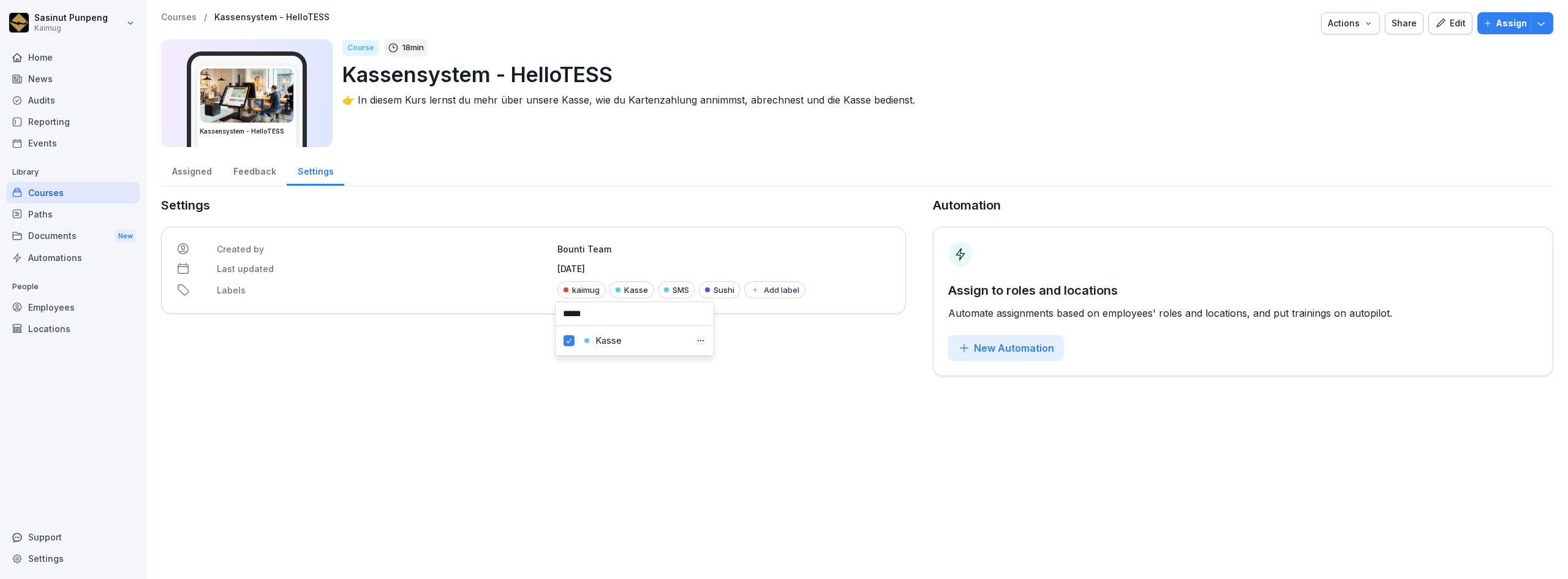
click at [608, 169] on div "Assigned Feedback Settings" at bounding box center [857, 171] width 1392 height 32
click at [90, 194] on div "Courses" at bounding box center [73, 192] width 133 height 21
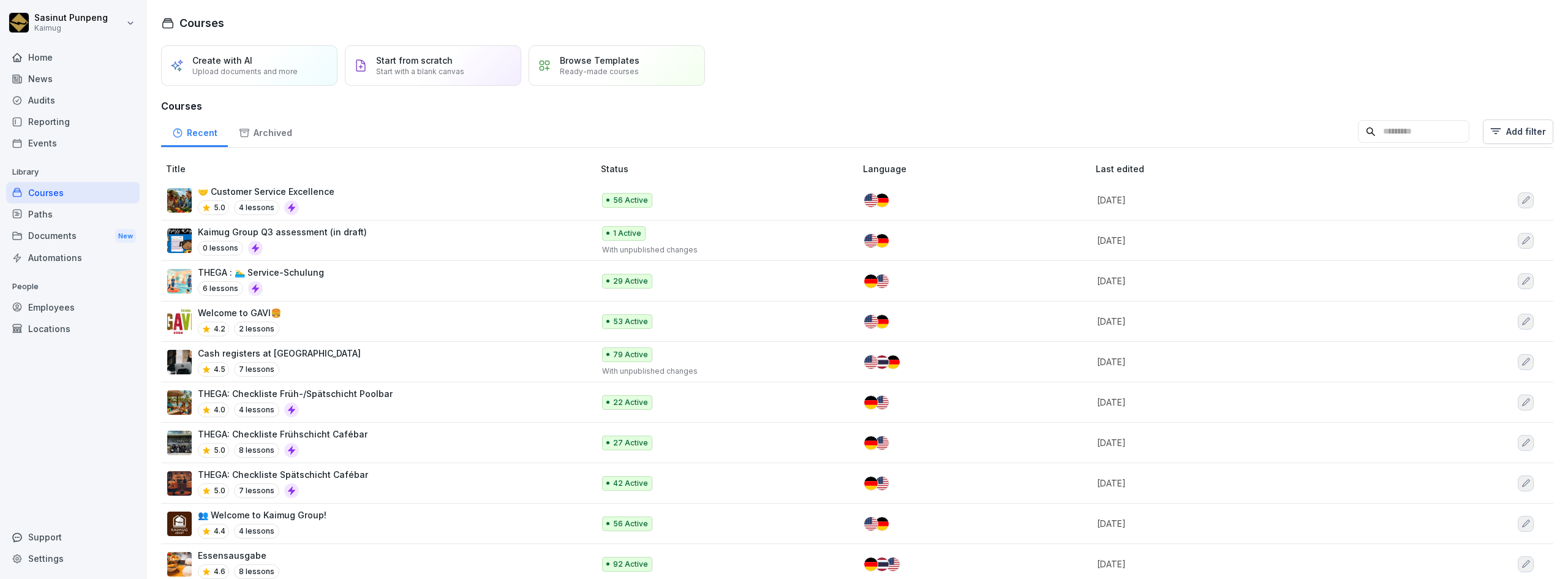
click at [1358, 135] on input at bounding box center [1414, 131] width 112 height 23
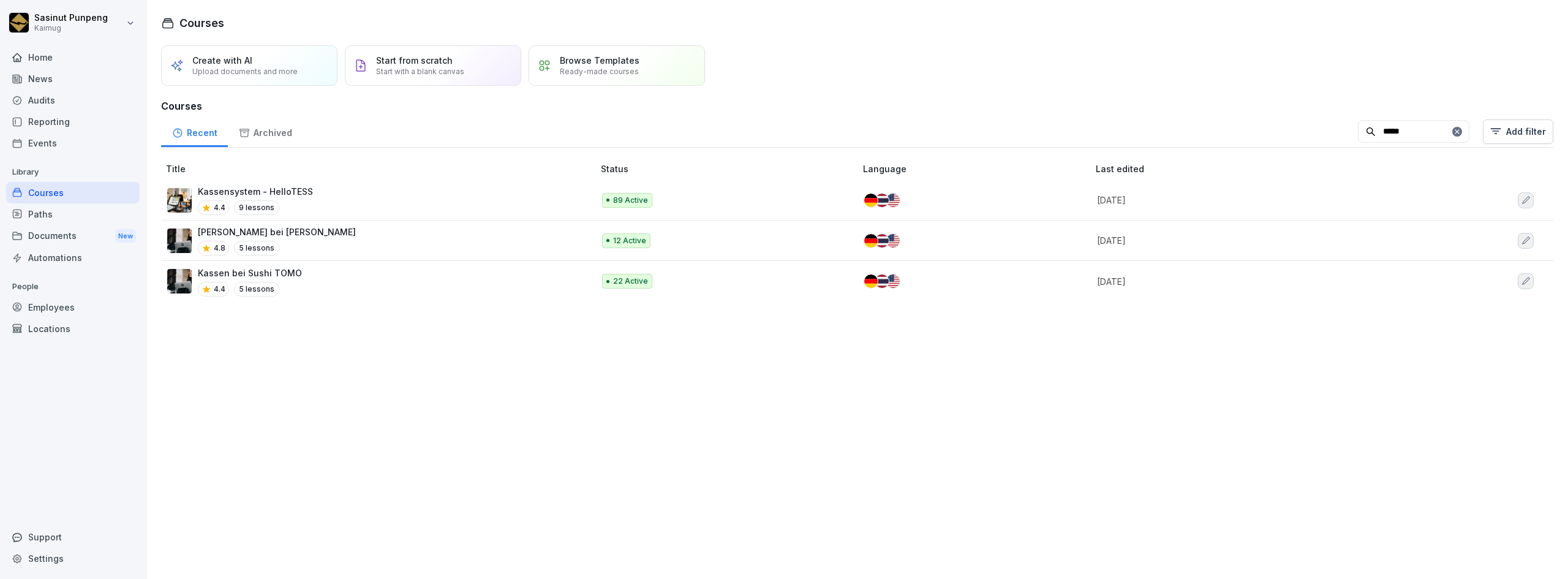
type input "*****"
click at [1453, 133] on icon at bounding box center [1456, 131] width 7 height 7
click at [1490, 132] on html "Sasinut Punpeng Kaimug Home News Audits Reporting Events Library Courses Paths …" at bounding box center [784, 289] width 1568 height 579
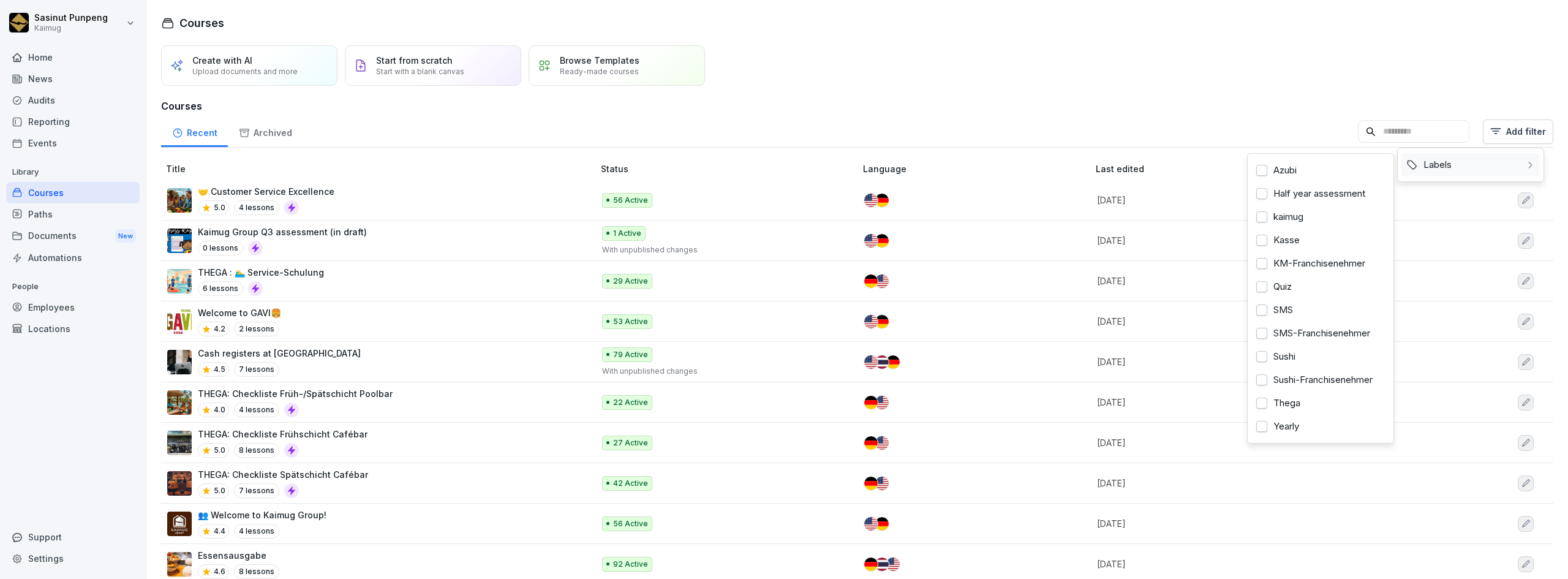
click at [1448, 164] on div "Labels" at bounding box center [1471, 165] width 138 height 23
click at [1283, 239] on div "Kasse" at bounding box center [1321, 240] width 138 height 23
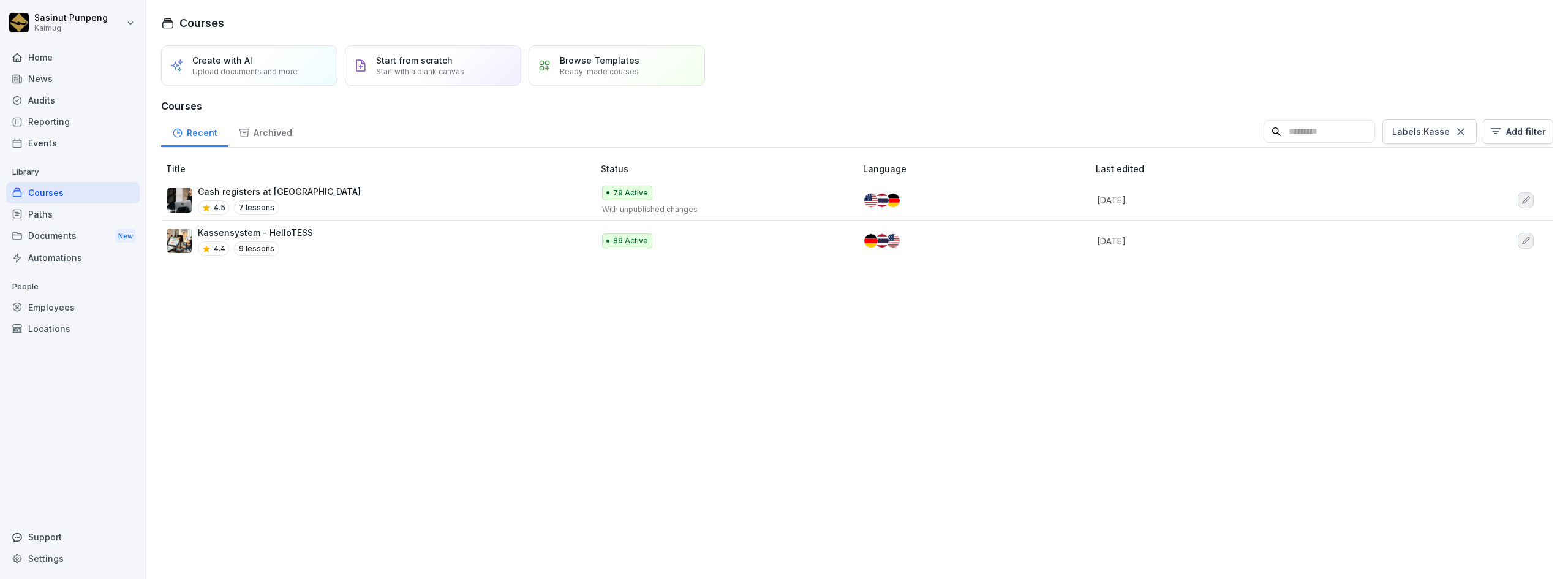
click at [343, 293] on html "Sasinut Punpeng Kaimug Home News Audits Reporting Events Library Courses Paths …" at bounding box center [784, 289] width 1568 height 579
click at [344, 203] on div "Cash registers at Kaimug 4.5 7 lessons" at bounding box center [374, 200] width 414 height 30
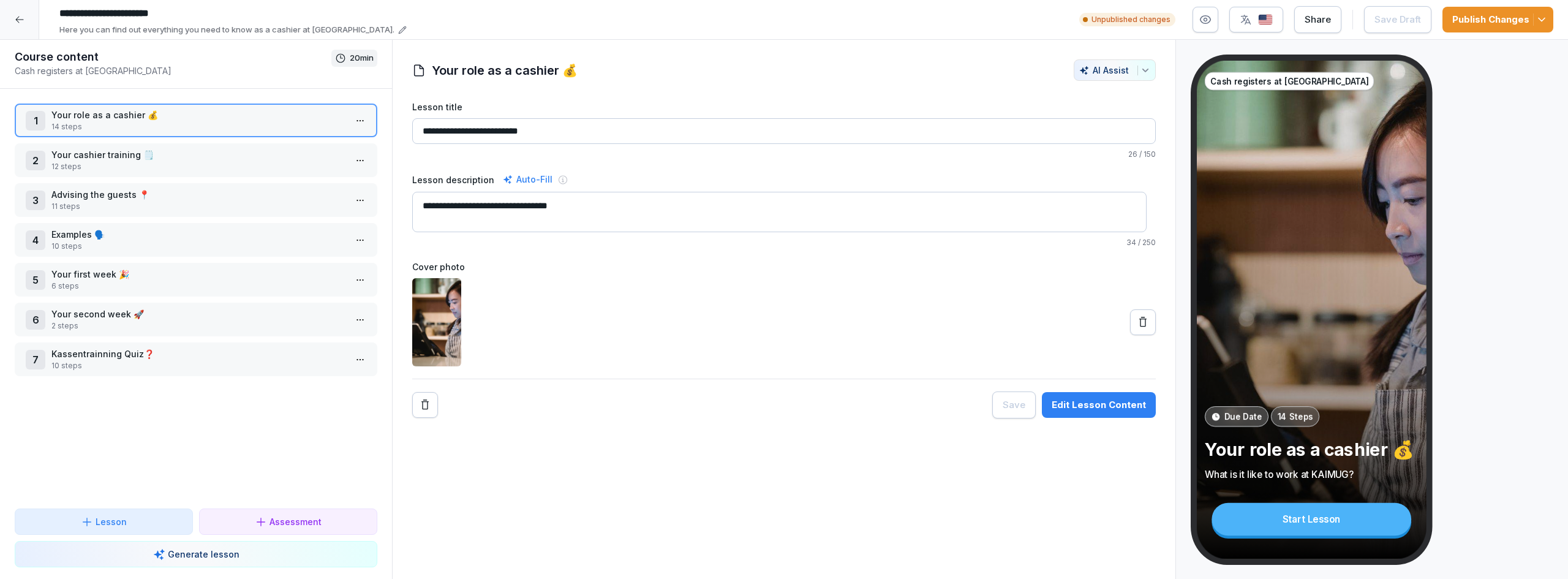
click at [1076, 405] on div "Edit Lesson Content" at bounding box center [1098, 405] width 94 height 13
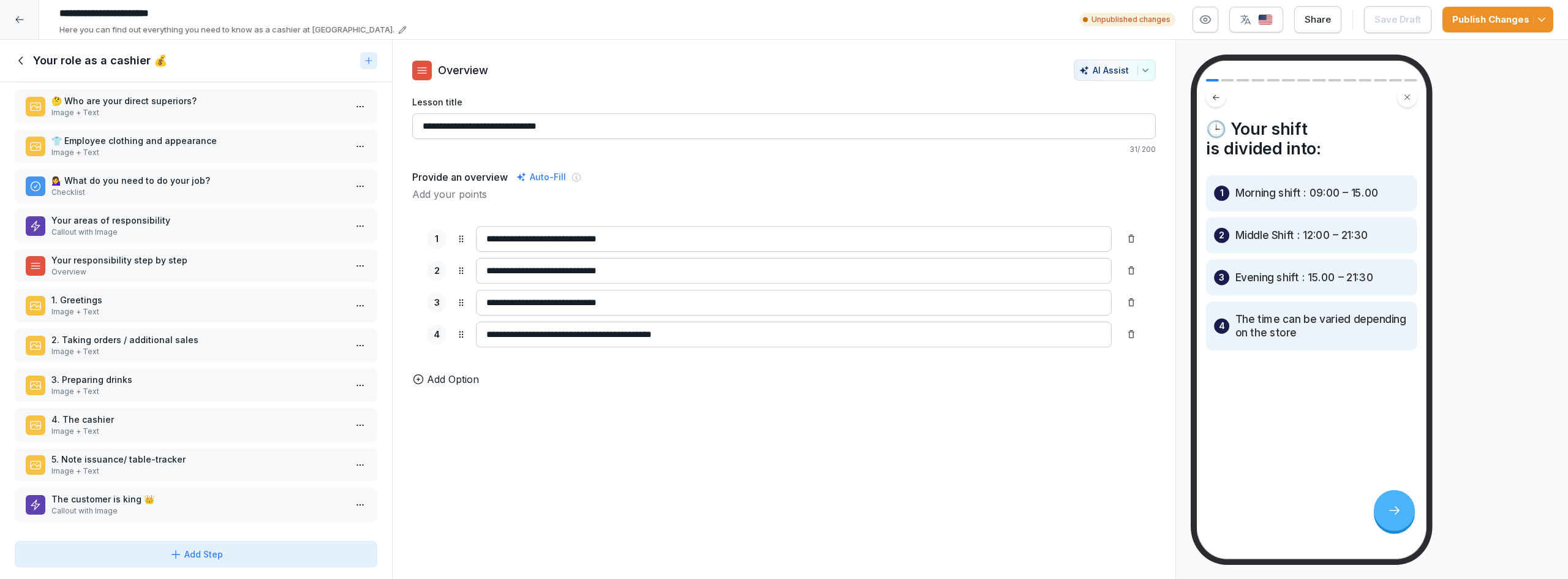
scroll to position [136, 0]
click at [17, 63] on icon at bounding box center [21, 60] width 13 height 13
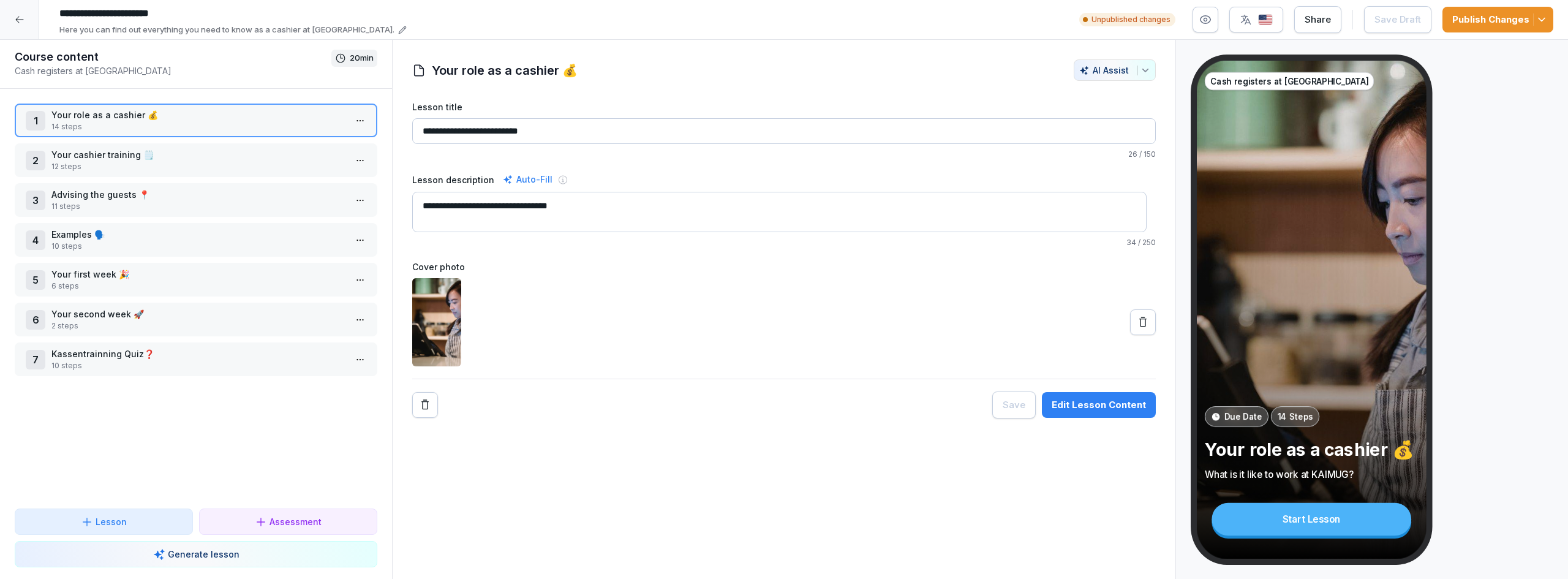
click at [19, 19] on icon at bounding box center [19, 19] width 10 height 10
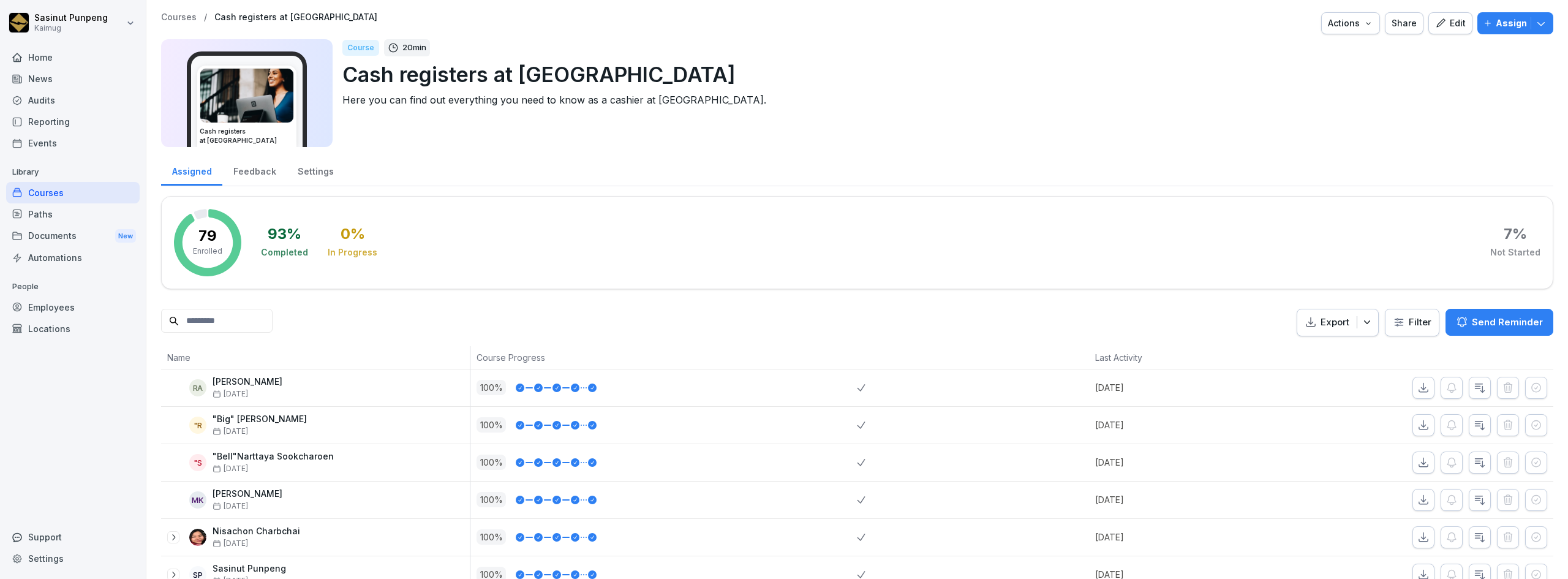
click at [76, 195] on div "Courses" at bounding box center [73, 192] width 133 height 21
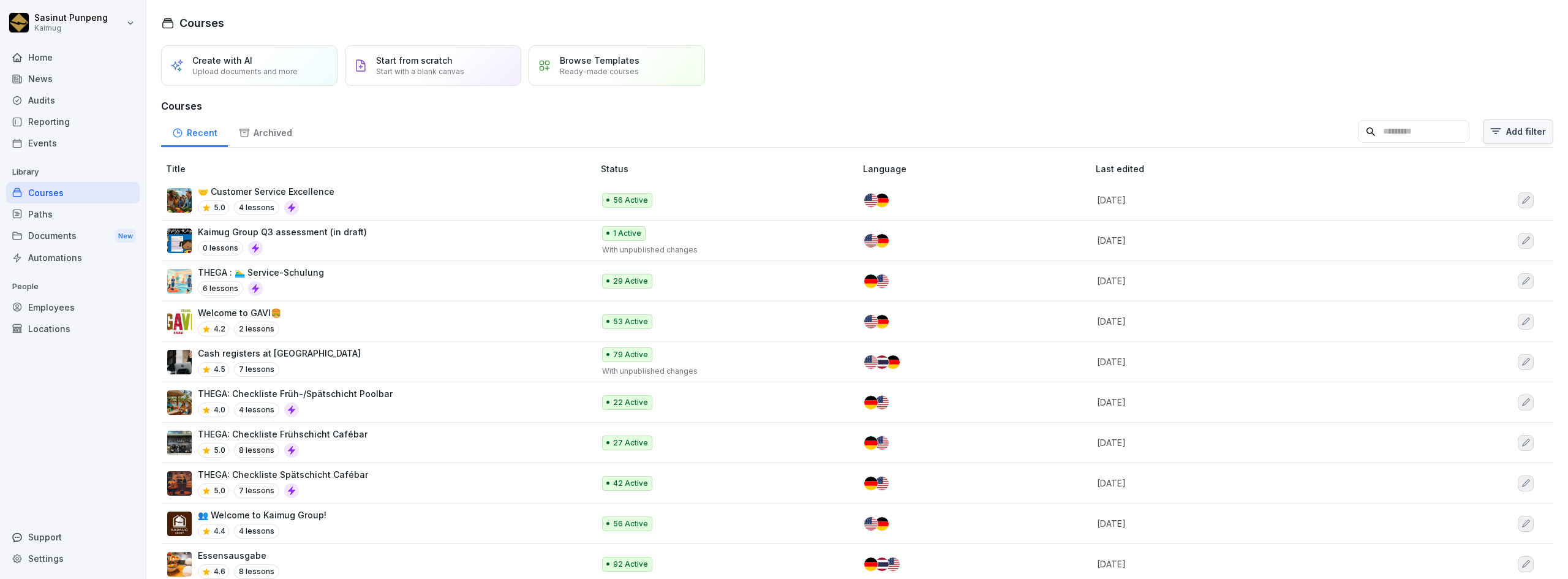
click at [1485, 136] on html "Sasinut Punpeng Kaimug Home News Audits Reporting Events Library Courses Paths …" at bounding box center [784, 289] width 1568 height 579
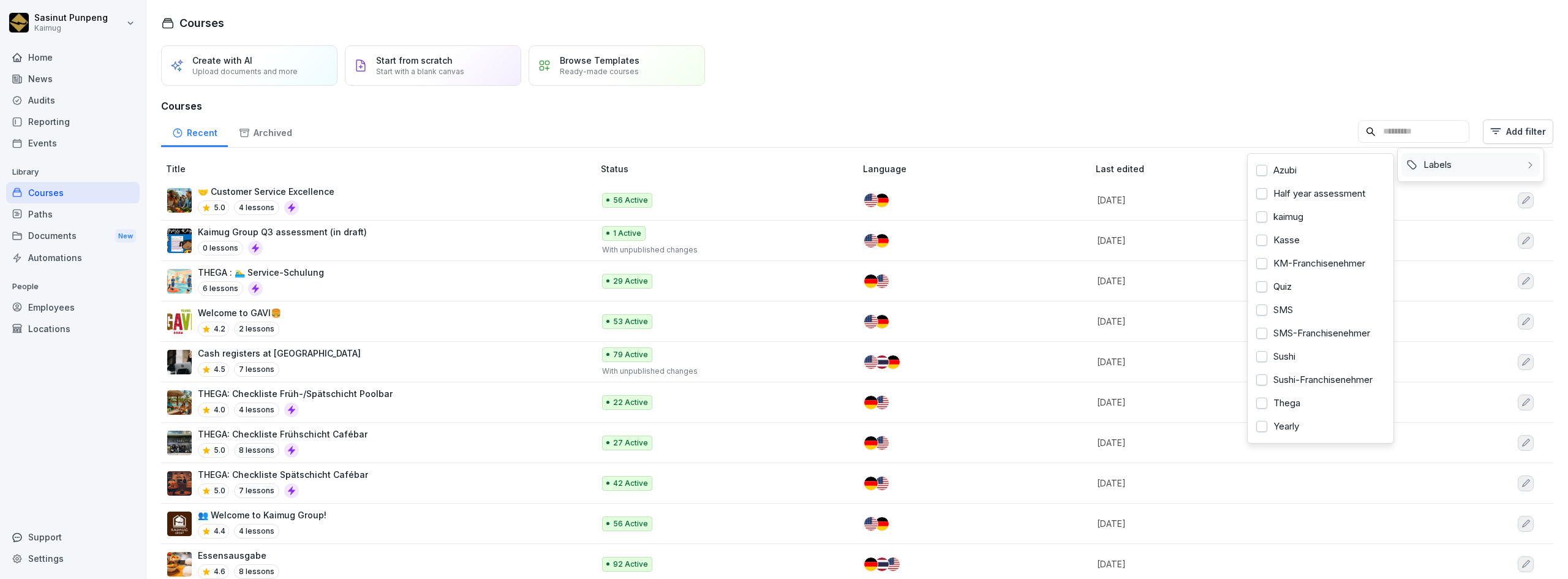
click at [1447, 168] on div "Labels" at bounding box center [1471, 165] width 138 height 23
click at [1281, 247] on div "Kasse" at bounding box center [1321, 240] width 138 height 23
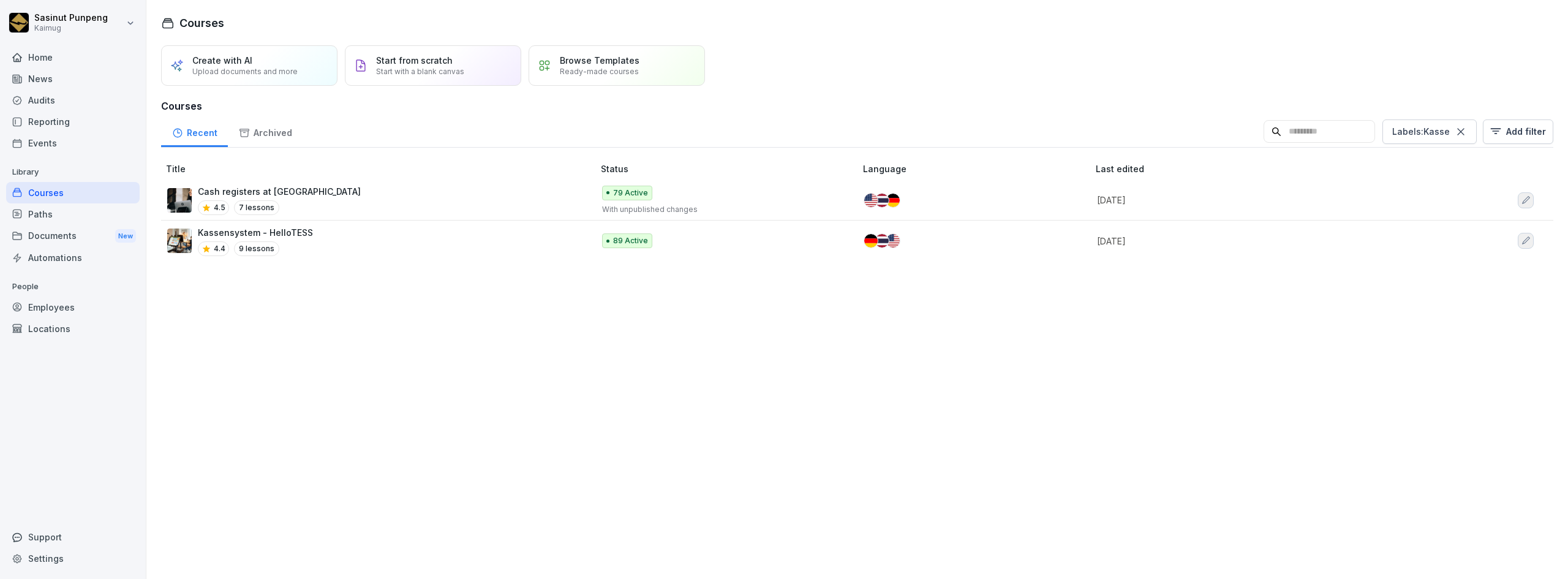
click at [457, 232] on html "Sasinut Punpeng Kaimug Home News Audits Reporting Events Library Courses Paths …" at bounding box center [784, 289] width 1568 height 579
click at [1521, 240] on icon "button" at bounding box center [1525, 240] width 10 height 10
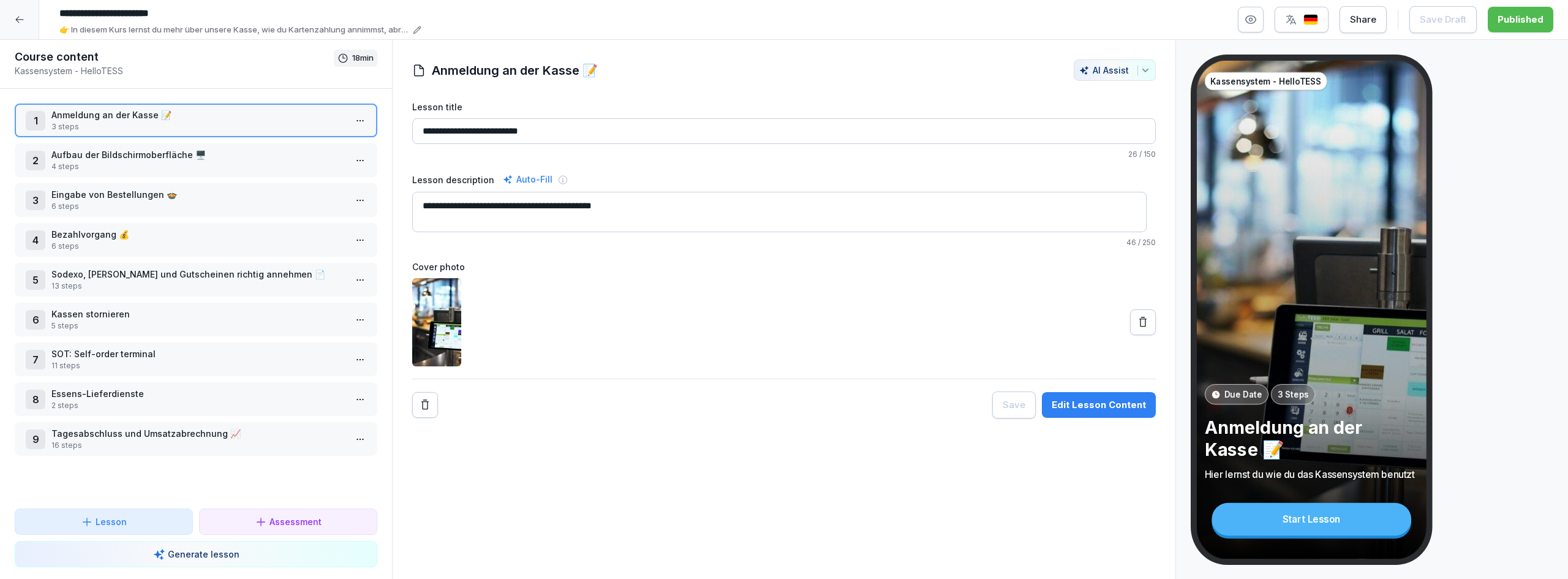
click at [15, 16] on icon at bounding box center [19, 19] width 10 height 10
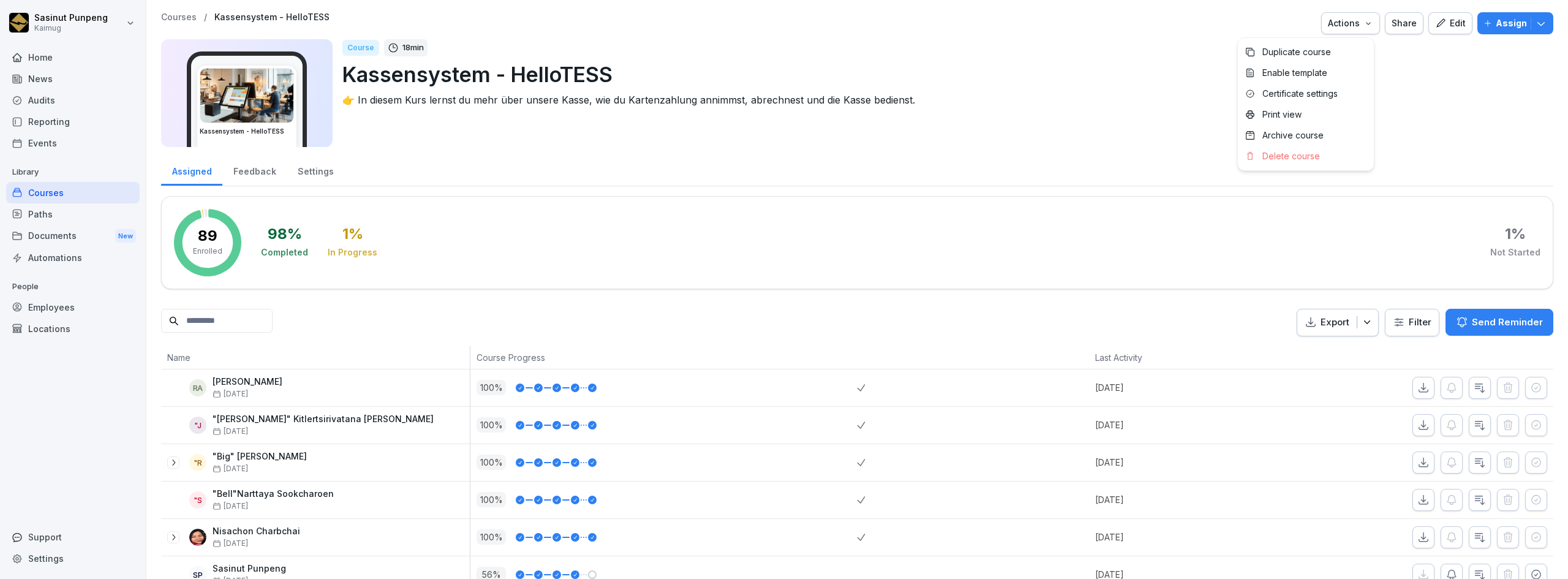
click at [1367, 29] on div "Actions" at bounding box center [1350, 23] width 46 height 13
click at [1301, 50] on p "Duplicate course" at bounding box center [1296, 52] width 69 height 11
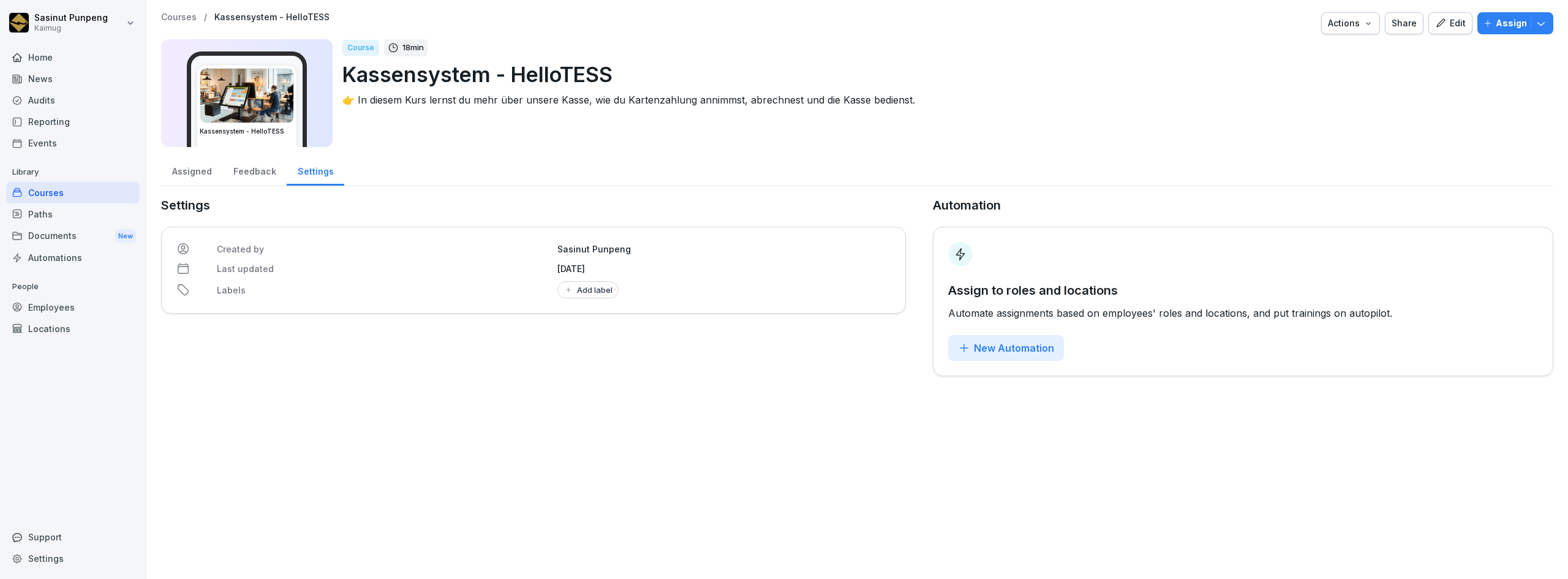
click at [585, 292] on div "Add label" at bounding box center [588, 289] width 49 height 10
type input "****"
click at [569, 345] on button "button" at bounding box center [569, 340] width 11 height 11
click at [619, 71] on p "Kassensystem - HelloTESS" at bounding box center [942, 74] width 1201 height 31
click at [608, 74] on p "Kassensystem - HelloTESS" at bounding box center [942, 74] width 1201 height 31
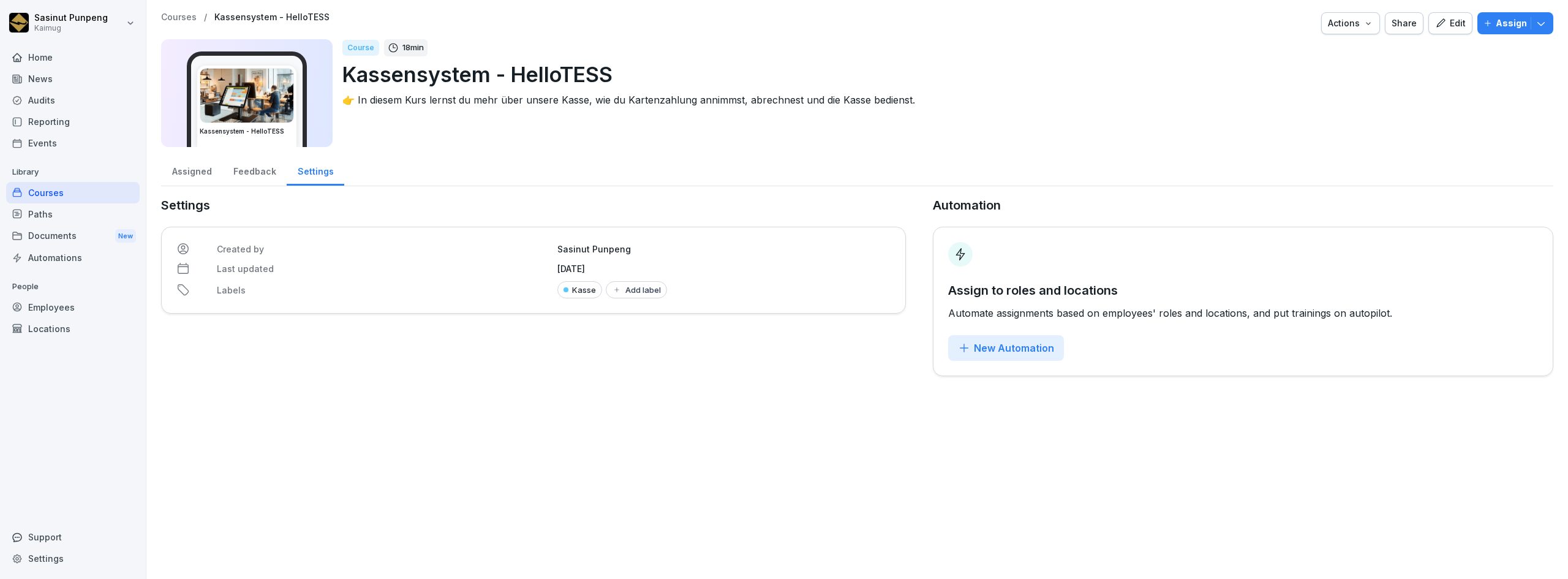
drag, startPoint x: 1437, startPoint y: 21, endPoint x: 1364, endPoint y: 21, distance: 73.0
click at [1437, 21] on icon "button" at bounding box center [1440, 22] width 8 height 8
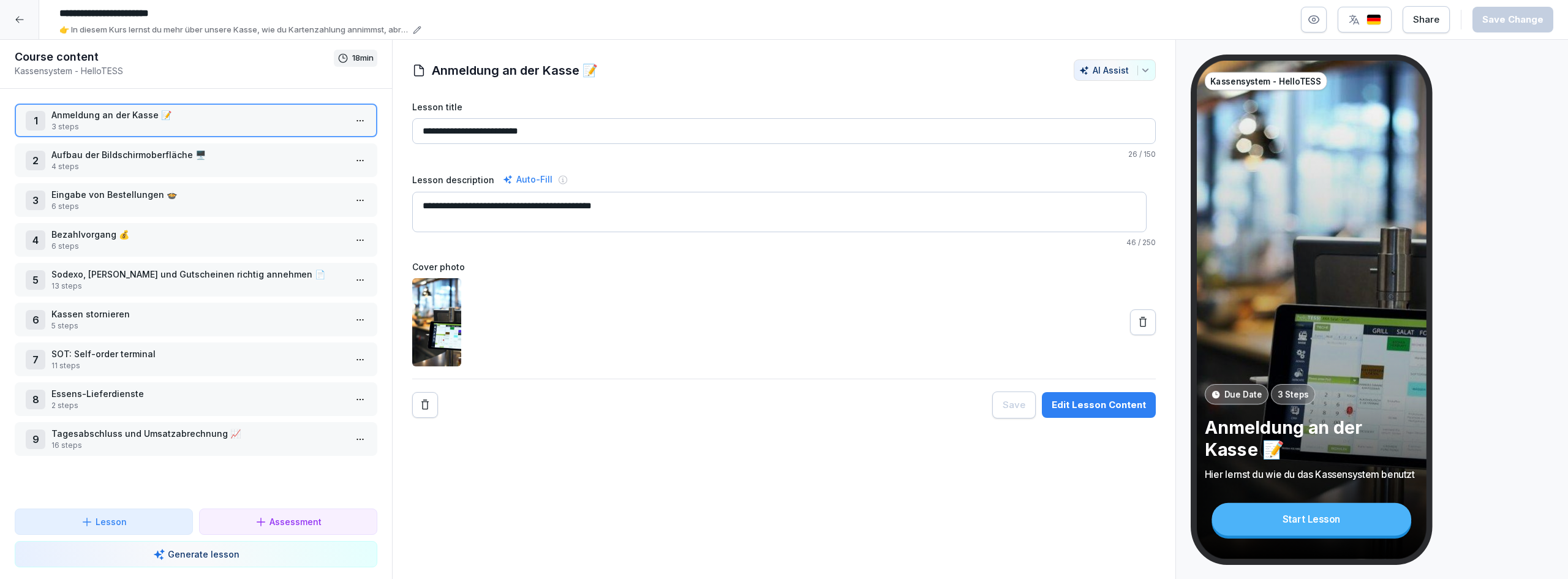
click at [226, 9] on input "**********" at bounding box center [237, 13] width 367 height 21
type input "**********"
click at [1533, 21] on div "Save Change" at bounding box center [1513, 19] width 62 height 13
click at [26, 19] on div at bounding box center [19, 19] width 39 height 39
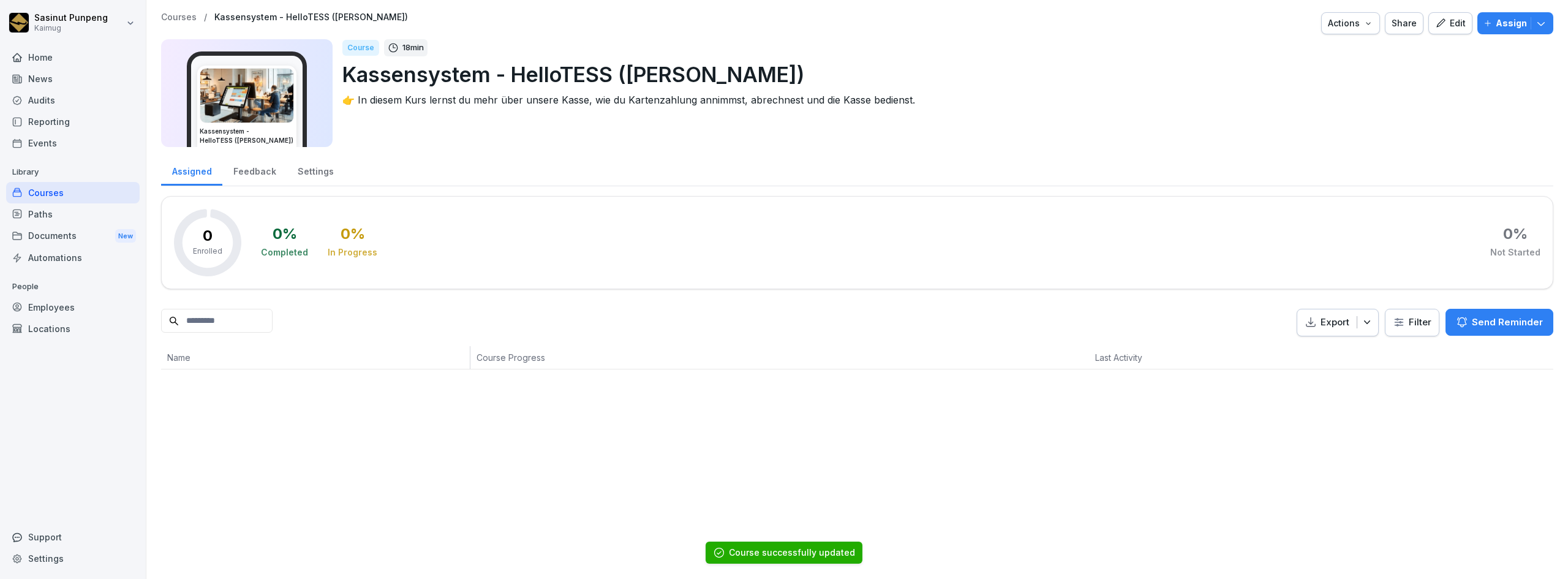
click at [184, 22] on div "Courses / Kassensystem - HelloTESS (Lena) Actions Share Edit Assign" at bounding box center [857, 23] width 1392 height 22
click at [184, 21] on p "Courses" at bounding box center [178, 17] width 35 height 10
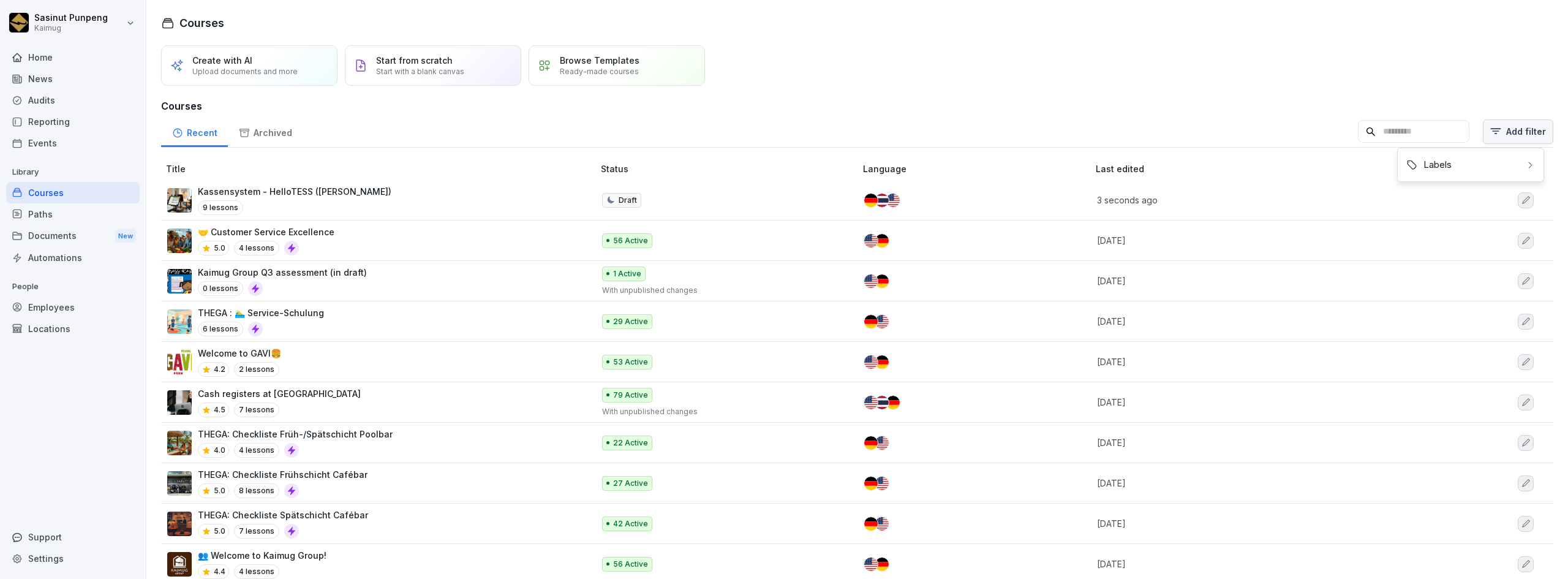
click at [1501, 139] on html "Sasinut Punpeng Kaimug Home News Audits Reporting Events Library Courses Paths …" at bounding box center [784, 289] width 1568 height 579
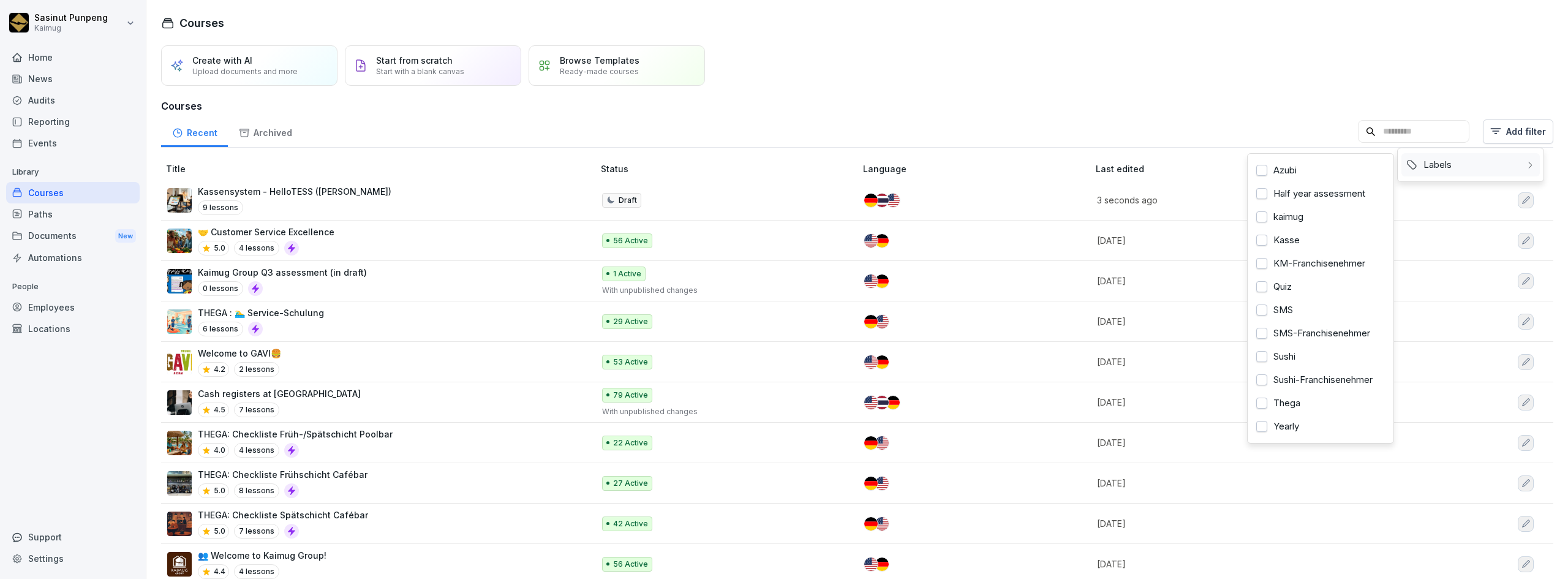
click at [1475, 166] on div "Labels" at bounding box center [1471, 165] width 138 height 23
click at [1296, 250] on div "Kasse" at bounding box center [1321, 240] width 138 height 23
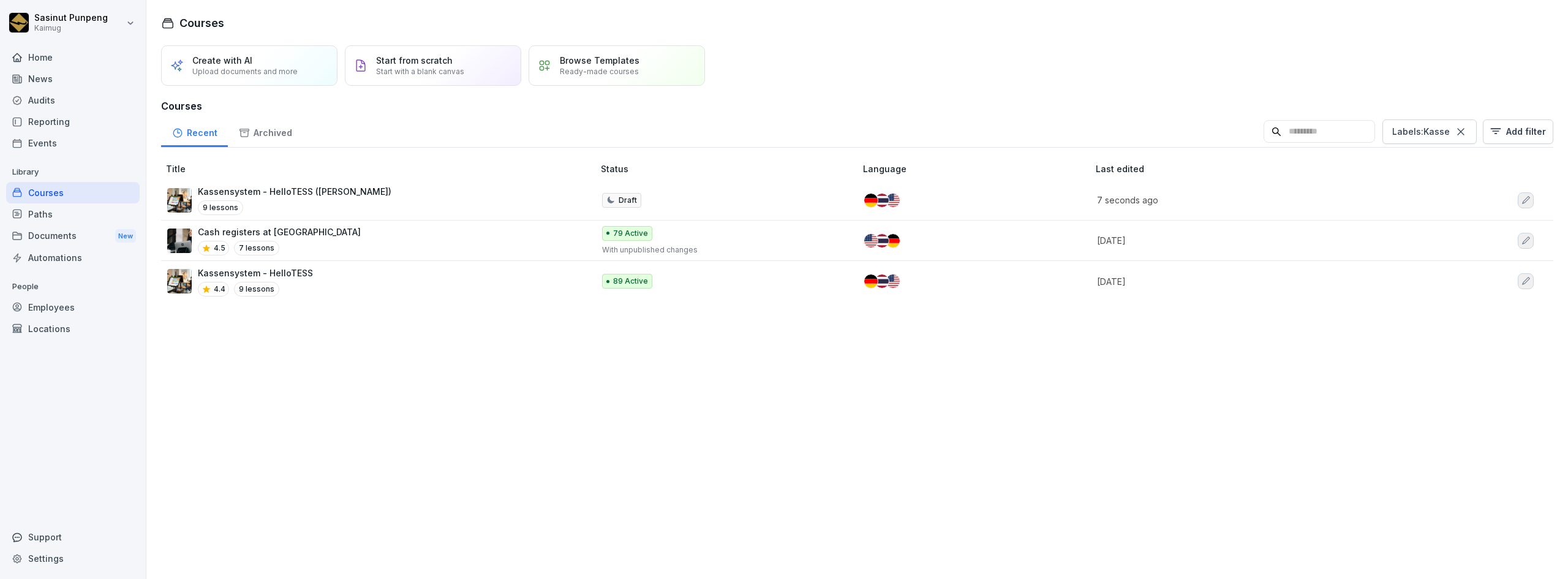
click at [399, 278] on html "Sasinut Punpeng Kaimug Home News Audits Reporting Events Library Courses Paths …" at bounding box center [784, 289] width 1568 height 579
click at [437, 285] on div "Kassensystem - HelloTESS 4.4 9 lessons" at bounding box center [374, 281] width 414 height 30
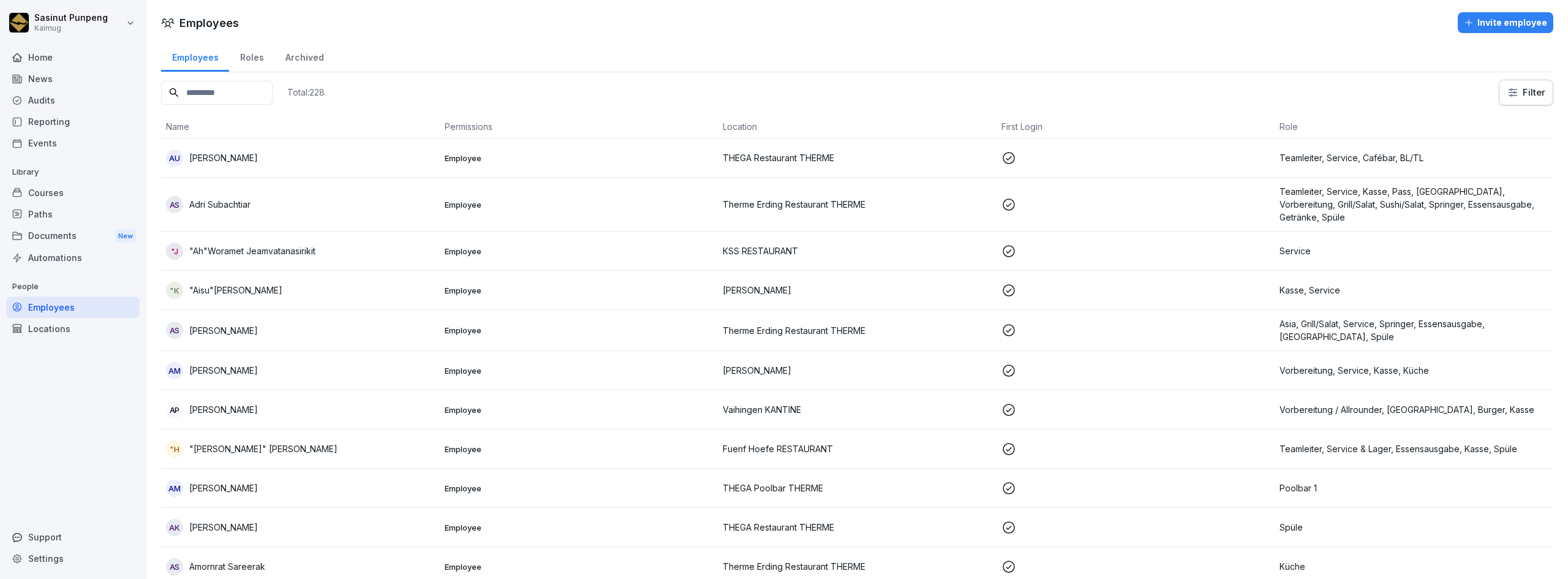
click at [239, 93] on input at bounding box center [217, 92] width 112 height 24
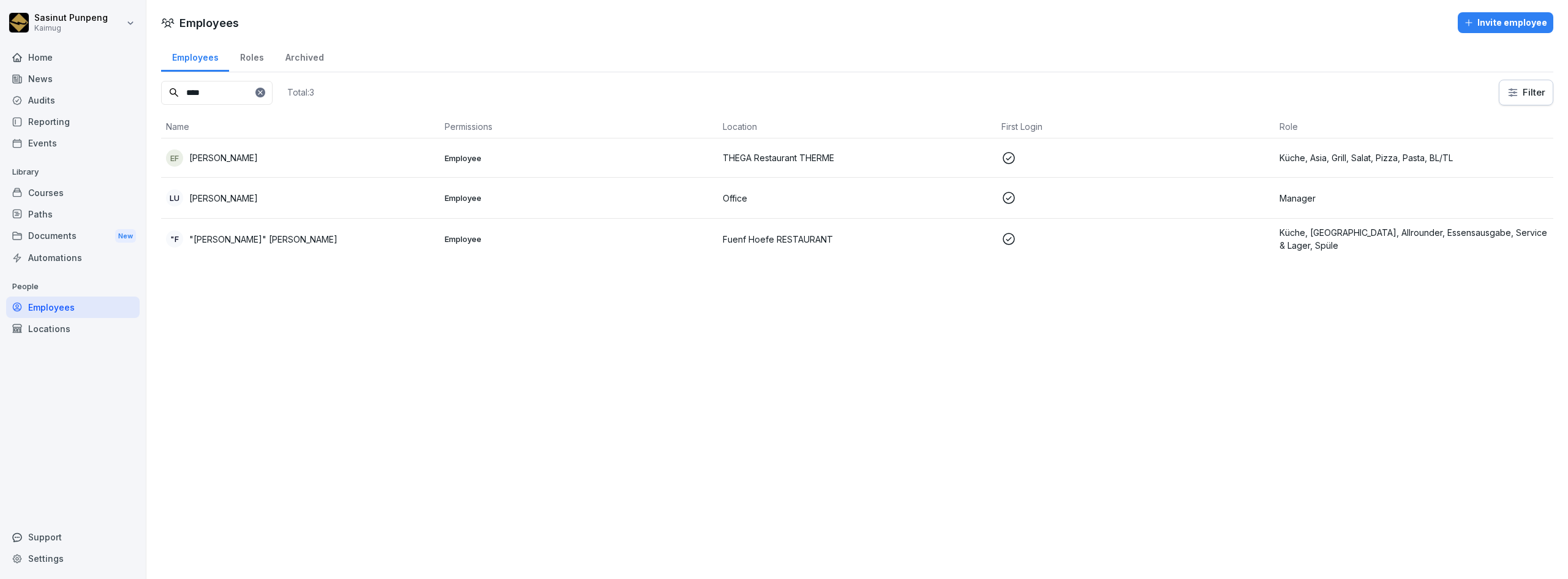
type input "****"
click at [303, 203] on div "LU [PERSON_NAME]" at bounding box center [300, 197] width 269 height 17
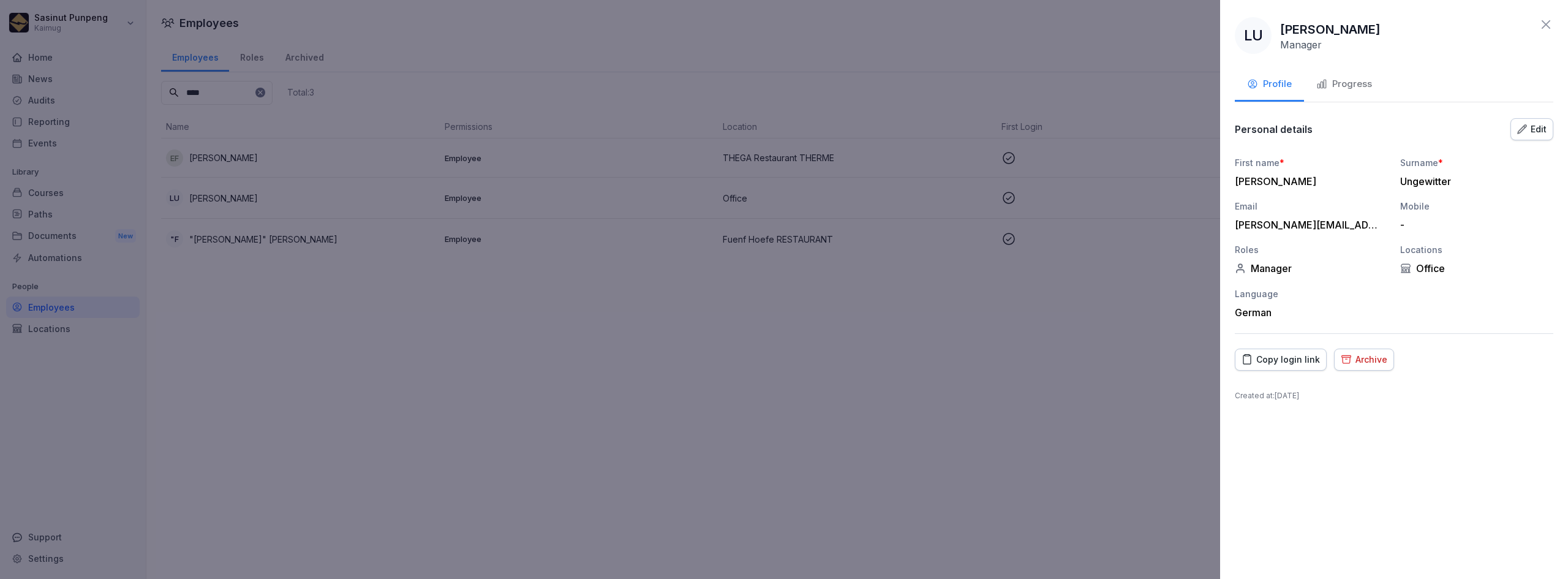
click at [1530, 126] on div "Edit" at bounding box center [1531, 129] width 29 height 13
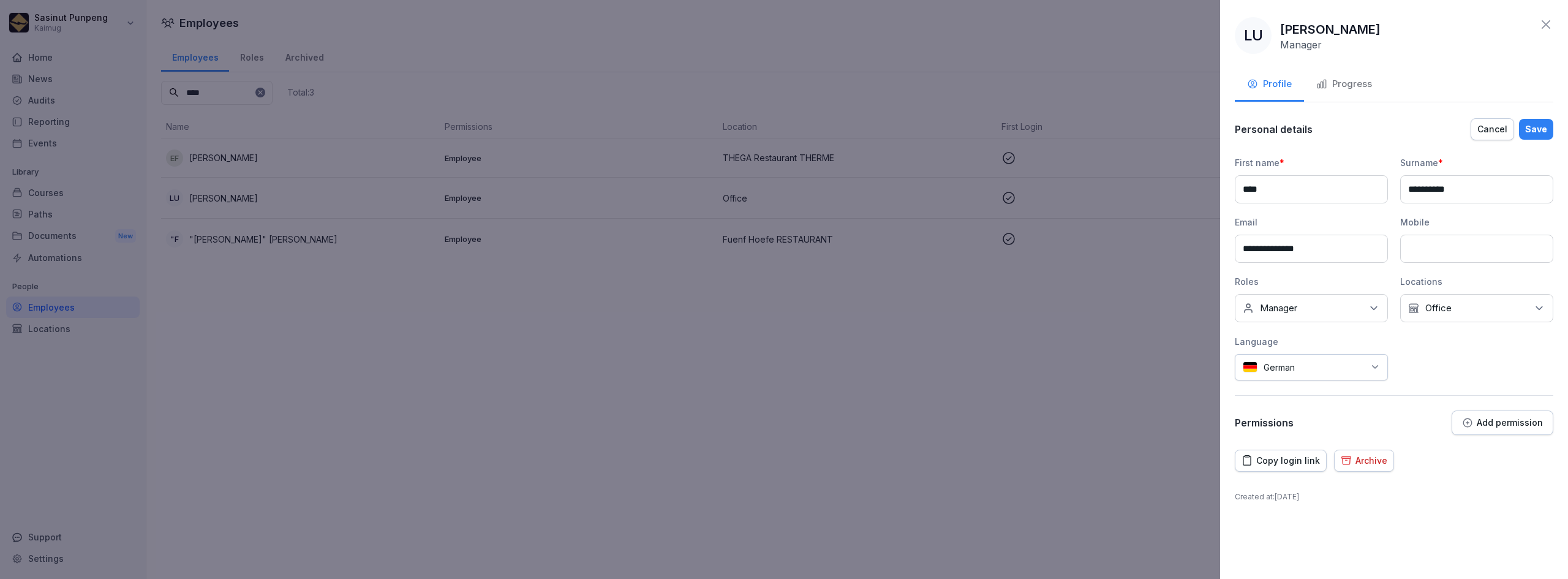
click at [1472, 423] on icon "button" at bounding box center [1467, 423] width 8 height 8
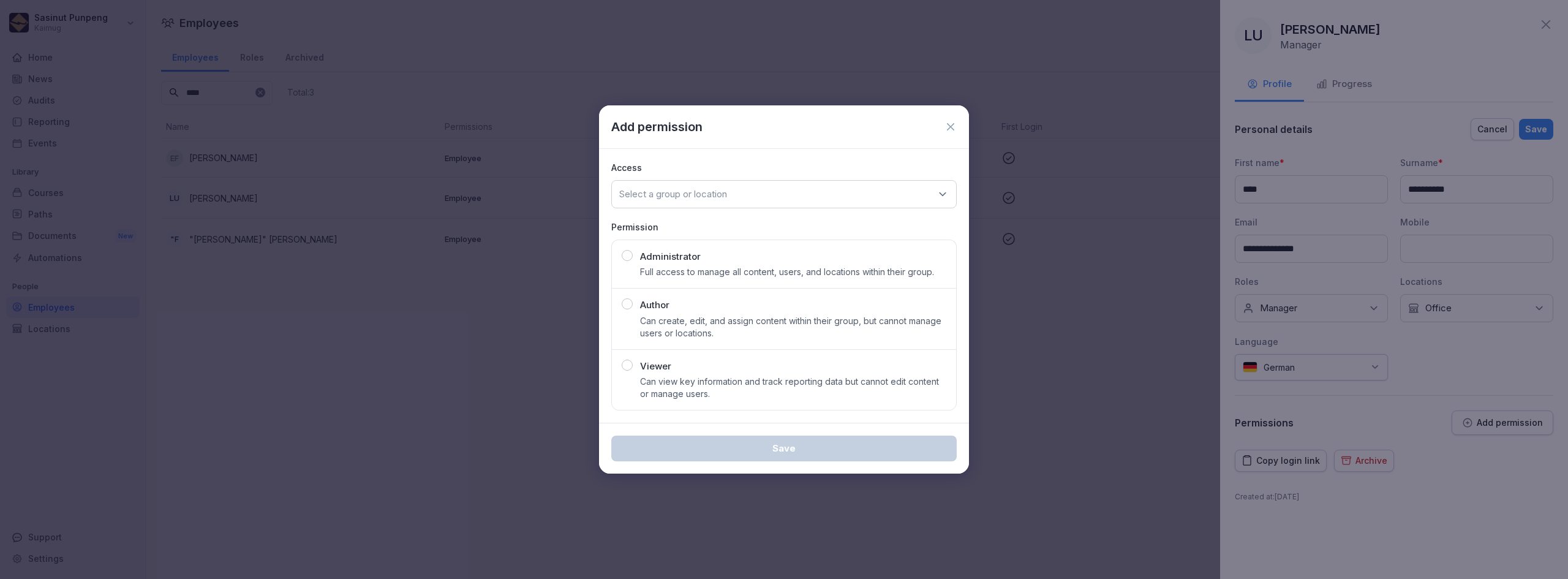
click at [767, 196] on div "Select a group or location" at bounding box center [783, 194] width 346 height 28
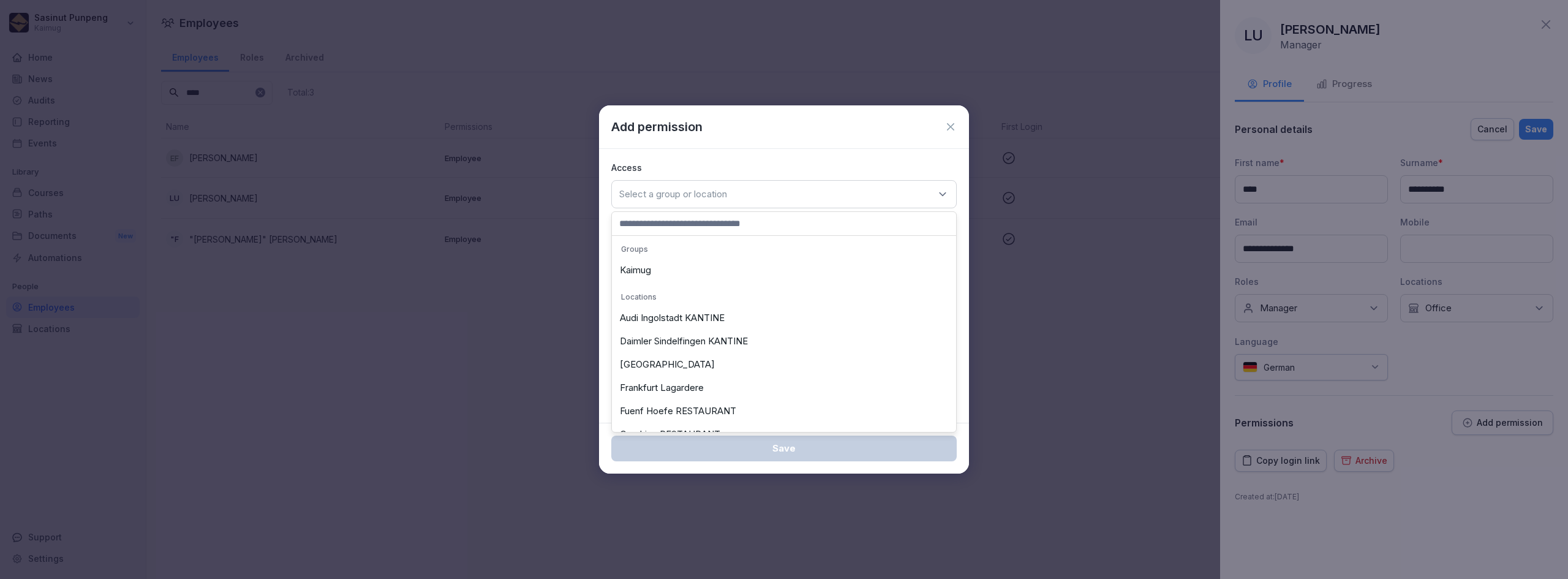
click at [767, 196] on div "Select a group or location" at bounding box center [783, 194] width 346 height 28
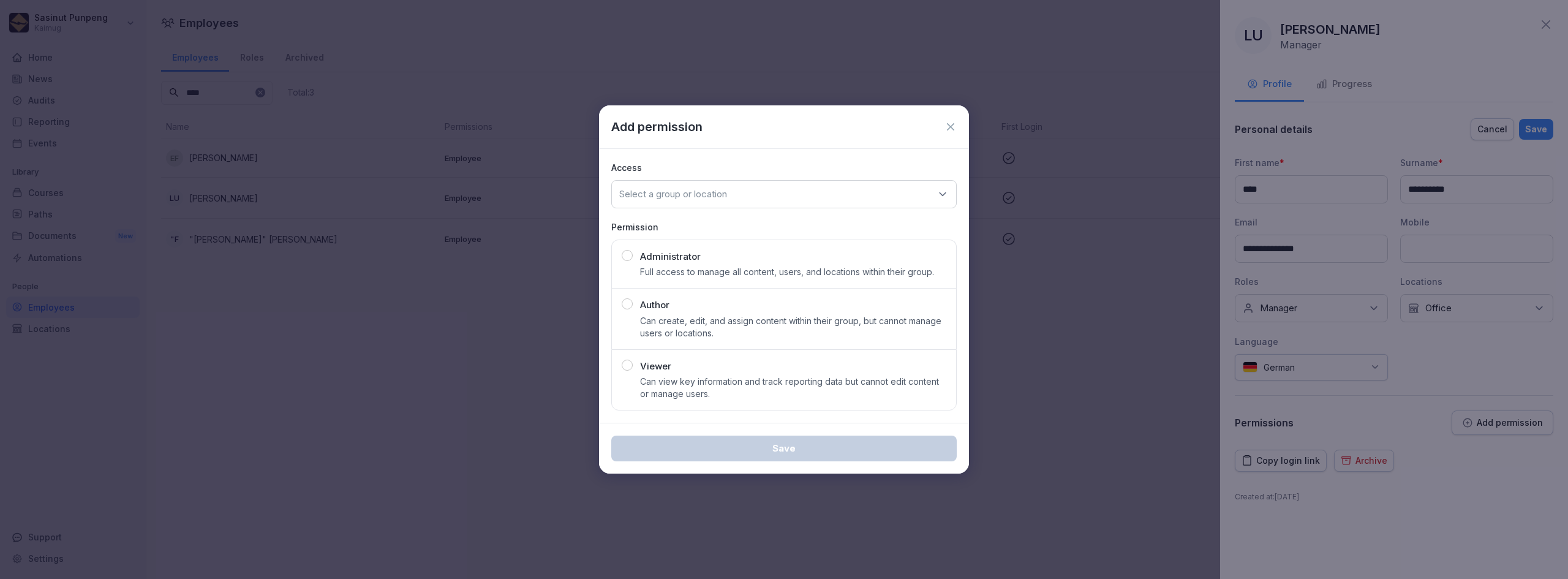
click at [720, 209] on div "Access Select a group or location Permission Administrator Full access to manag…" at bounding box center [783, 286] width 370 height 274
click at [658, 254] on p "Administrator" at bounding box center [670, 257] width 61 height 14
click at [763, 195] on div "Select a group or location" at bounding box center [783, 194] width 346 height 28
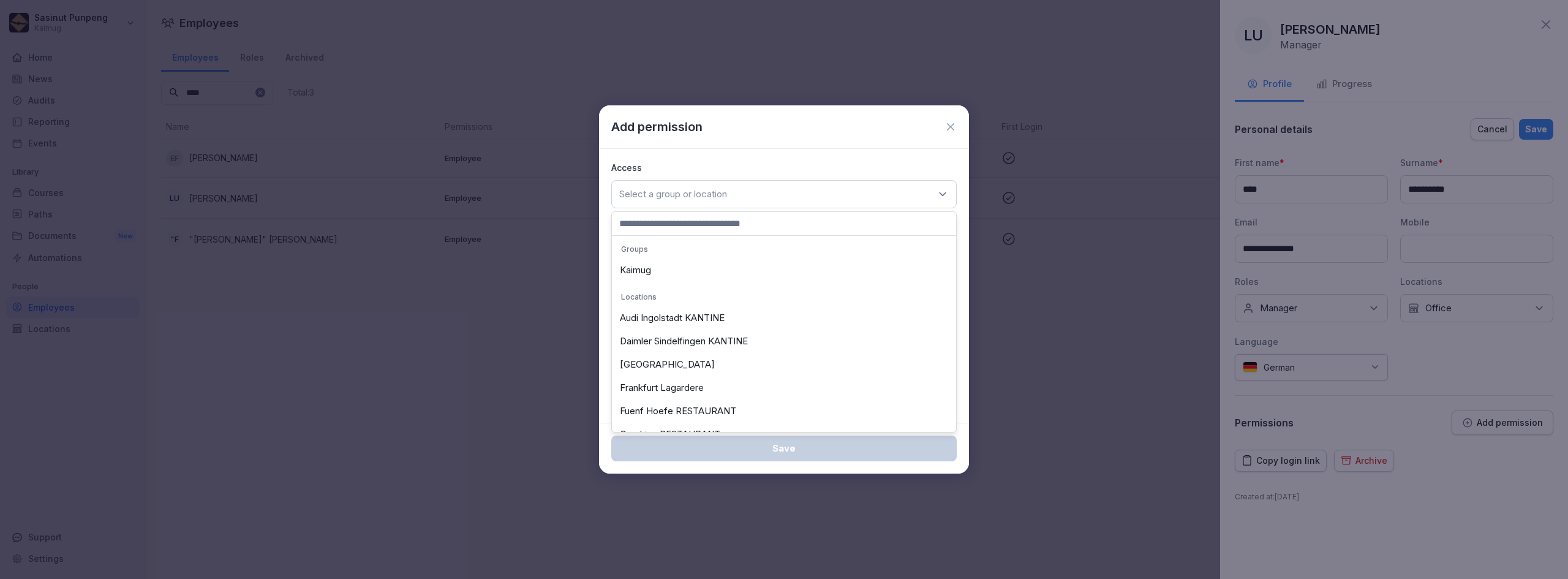
click at [661, 273] on div "Kaimug" at bounding box center [783, 270] width 338 height 23
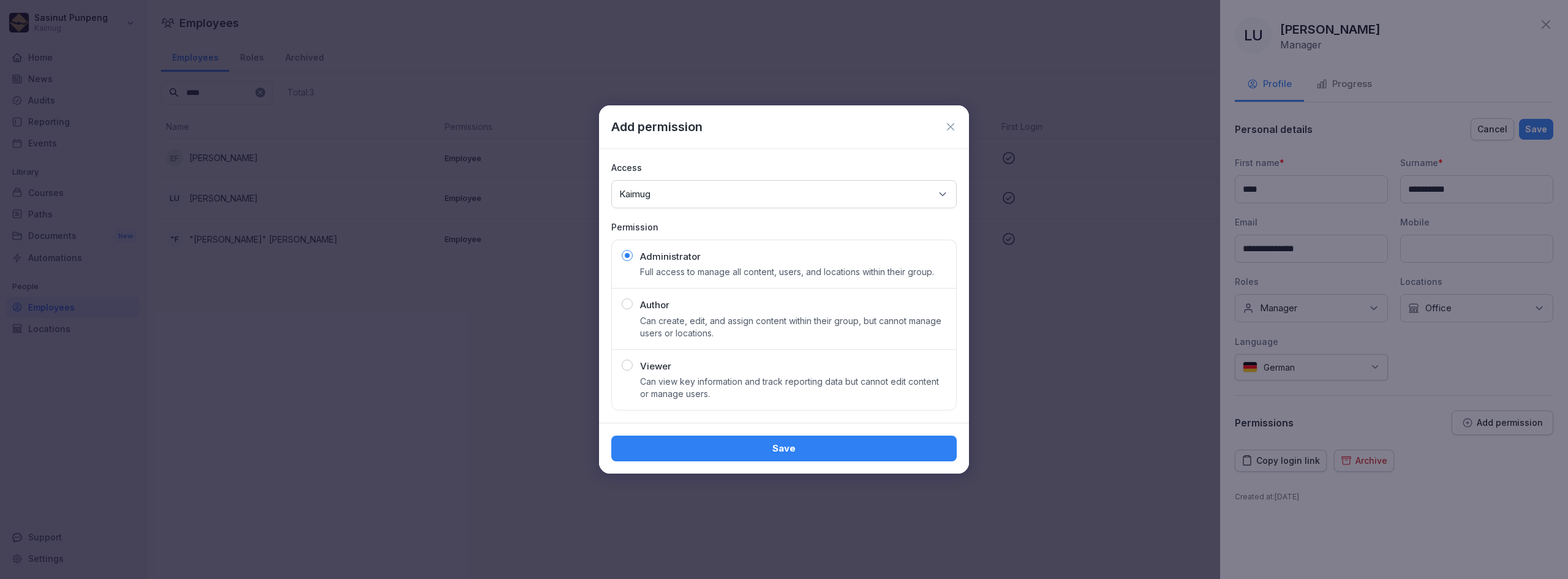
click at [794, 450] on div "Save" at bounding box center [784, 448] width 326 height 13
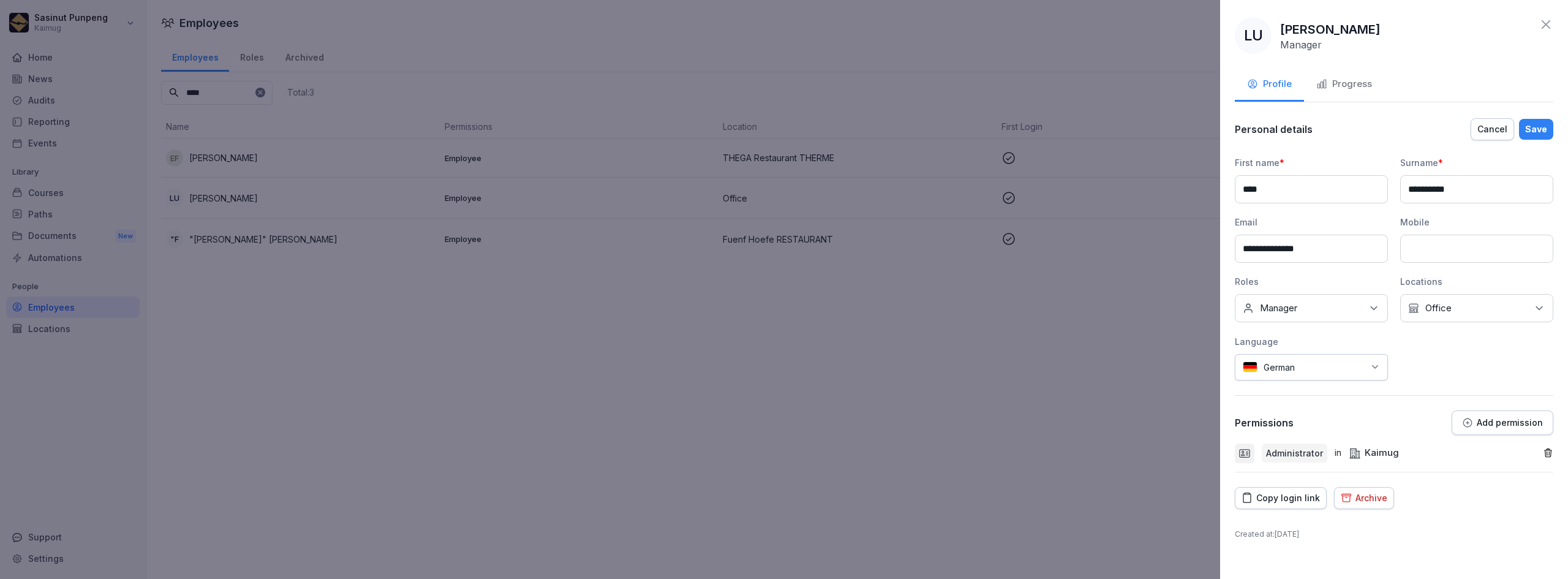
click at [1525, 128] on button "Save" at bounding box center [1535, 129] width 34 height 21
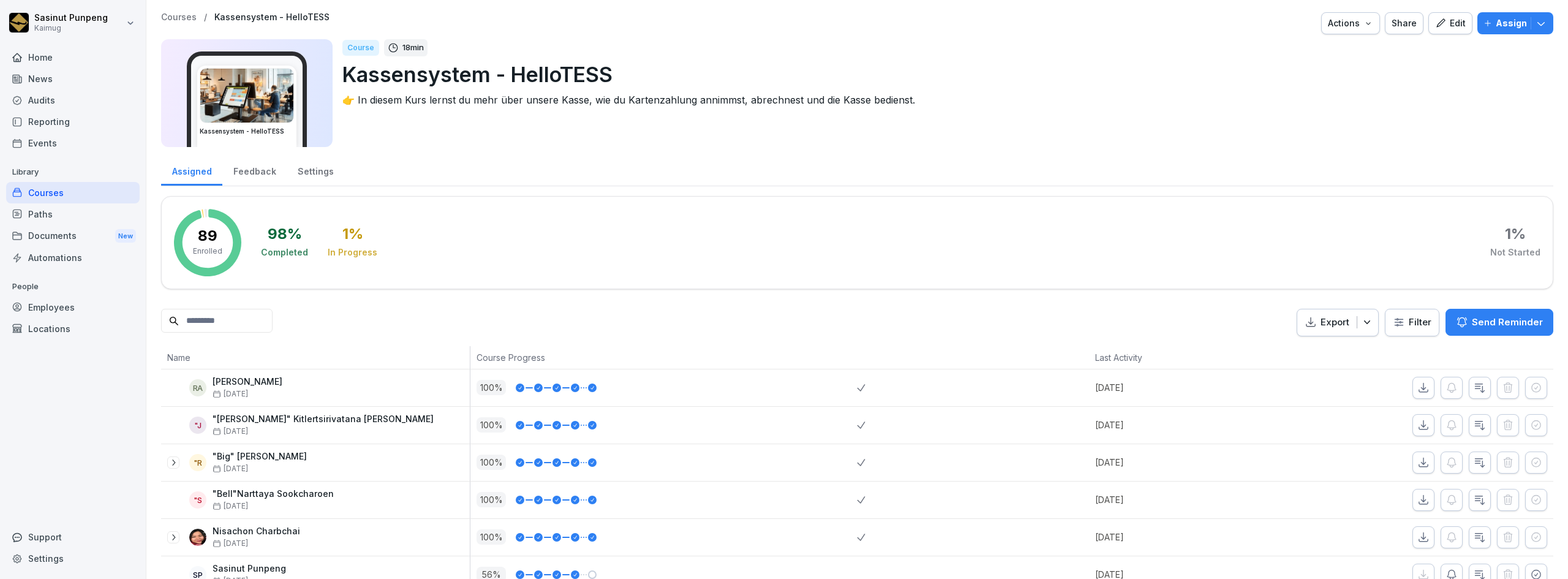
click at [308, 175] on div "Settings" at bounding box center [315, 170] width 58 height 31
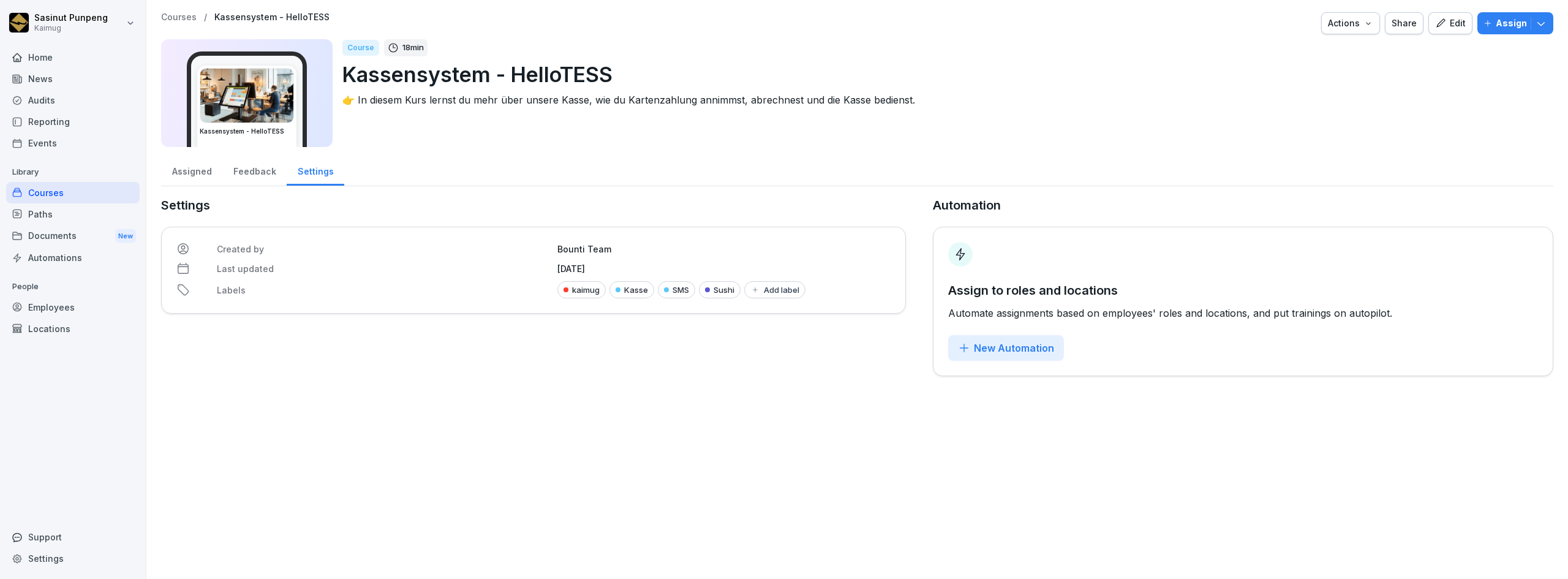
click at [639, 291] on div "Kasse" at bounding box center [632, 290] width 45 height 17
click at [569, 355] on button "button" at bounding box center [569, 349] width 11 height 11
click at [796, 365] on div "Settings Created by Bounti Team Last updated February 5, 2025 Labels kaimug SMS…" at bounding box center [533, 286] width 745 height 180
click at [1355, 32] on button "Actions" at bounding box center [1351, 23] width 59 height 22
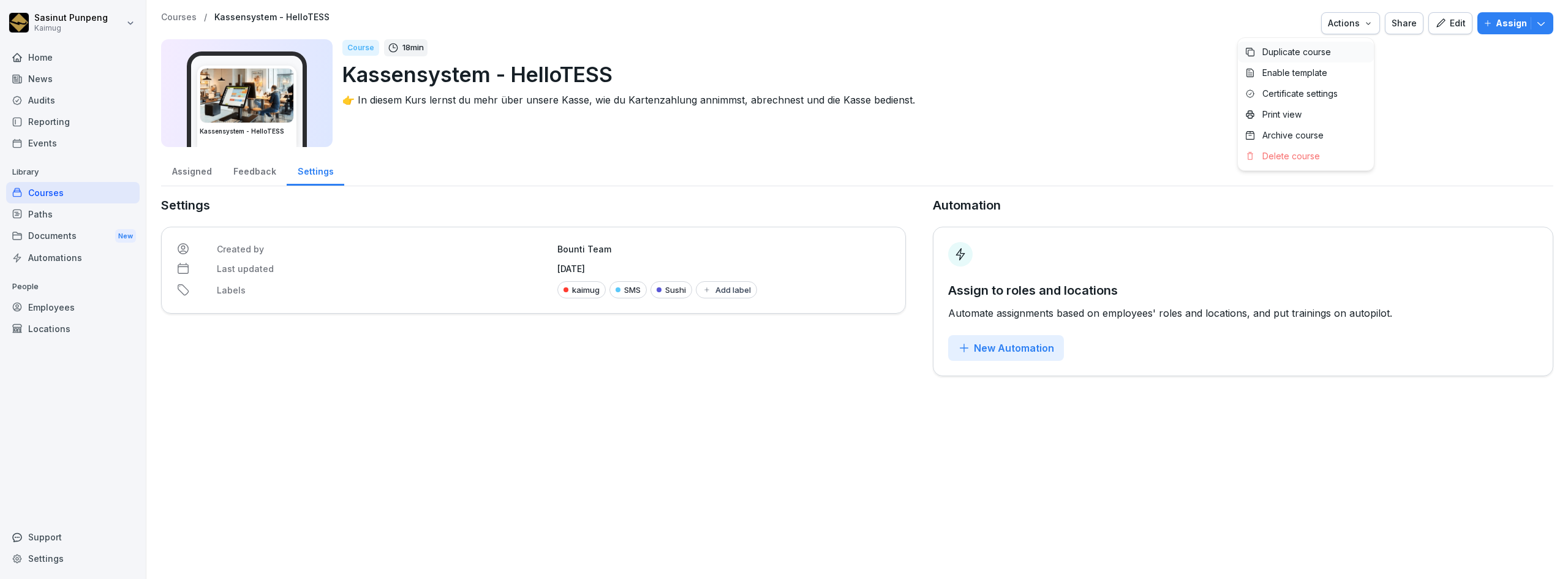
click at [1337, 55] on div "Duplicate course" at bounding box center [1306, 52] width 136 height 21
click at [601, 278] on div "Created by Sasinut Punpeng Last updated August 18, 2025 Labels Add label" at bounding box center [533, 270] width 745 height 87
click at [601, 286] on div "Add label" at bounding box center [588, 289] width 49 height 10
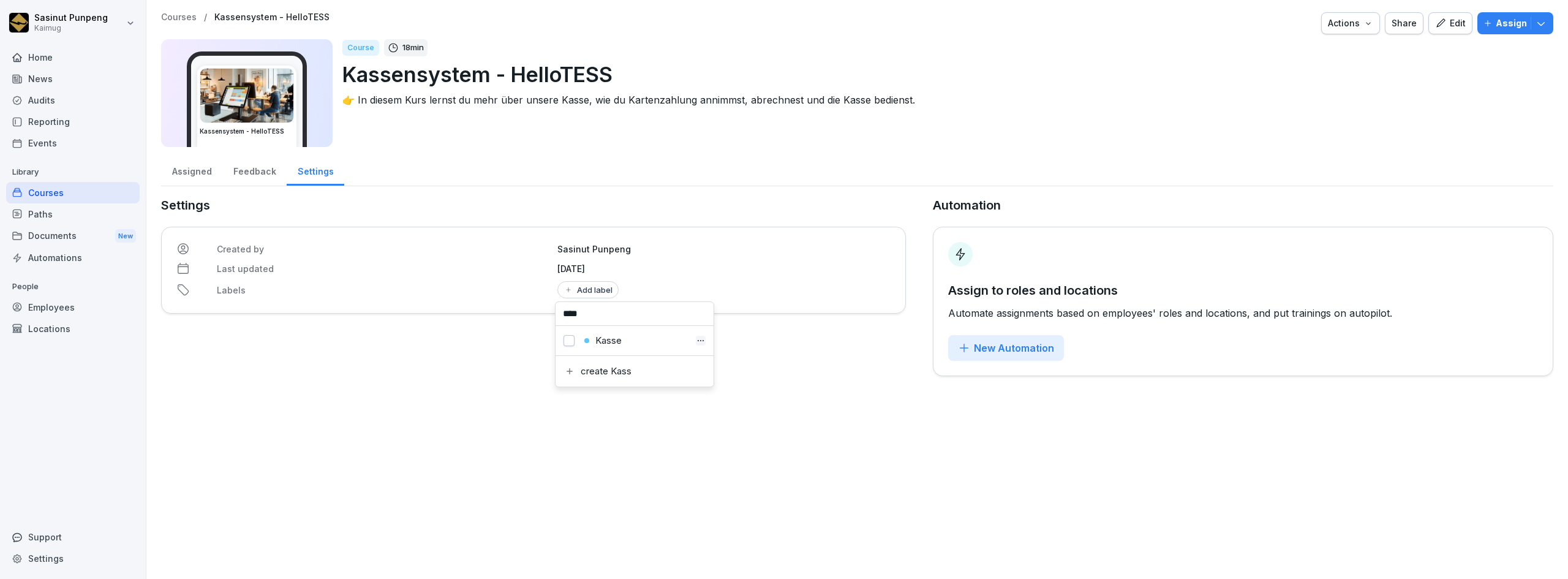
type input "****"
click at [569, 337] on button "button" at bounding box center [569, 340] width 11 height 11
click at [617, 79] on p "Kassensystem - HelloTESS" at bounding box center [942, 74] width 1201 height 31
click at [1440, 24] on div "Edit" at bounding box center [1450, 23] width 31 height 13
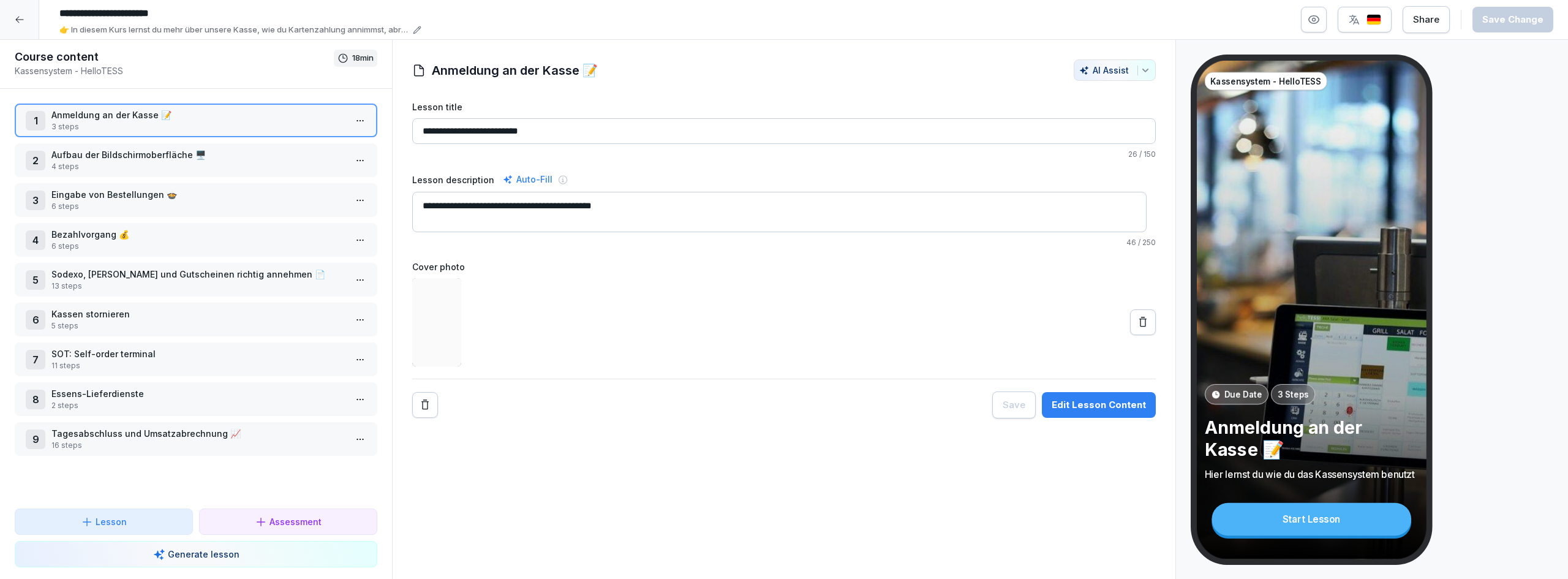
click at [233, 12] on input "**********" at bounding box center [237, 13] width 367 height 21
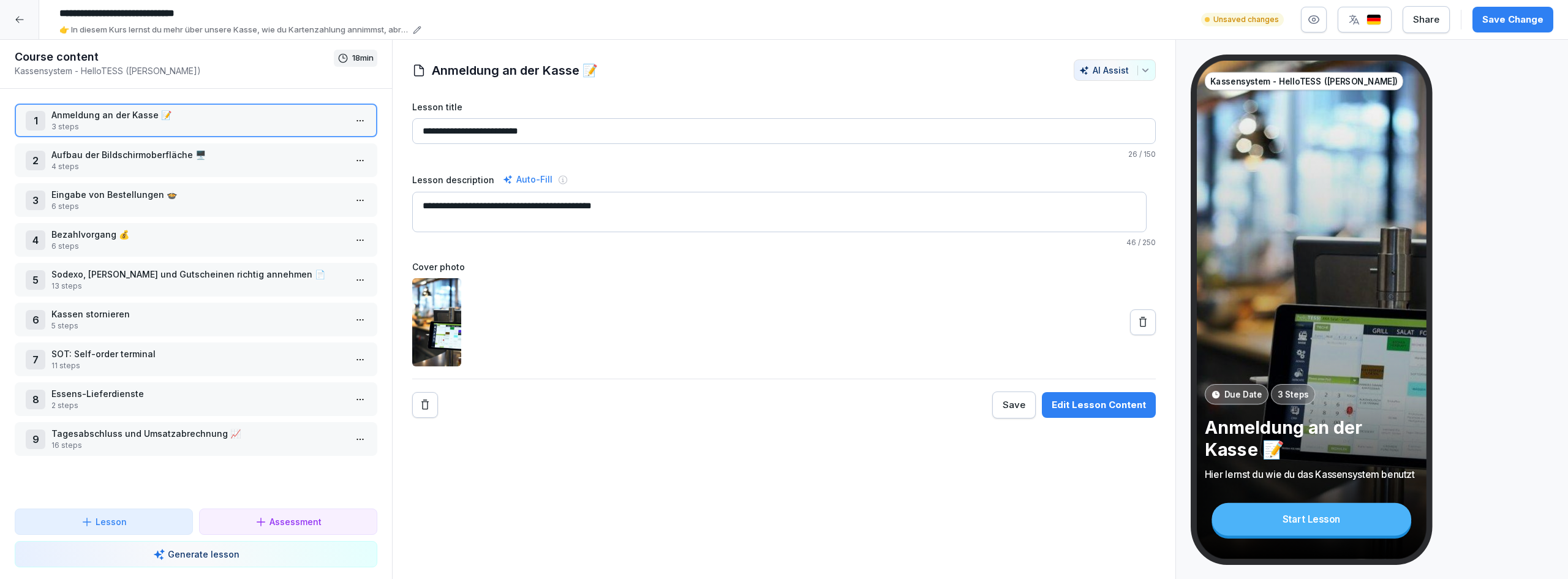
type input "**********"
click at [1492, 19] on div "Save Change" at bounding box center [1513, 19] width 62 height 13
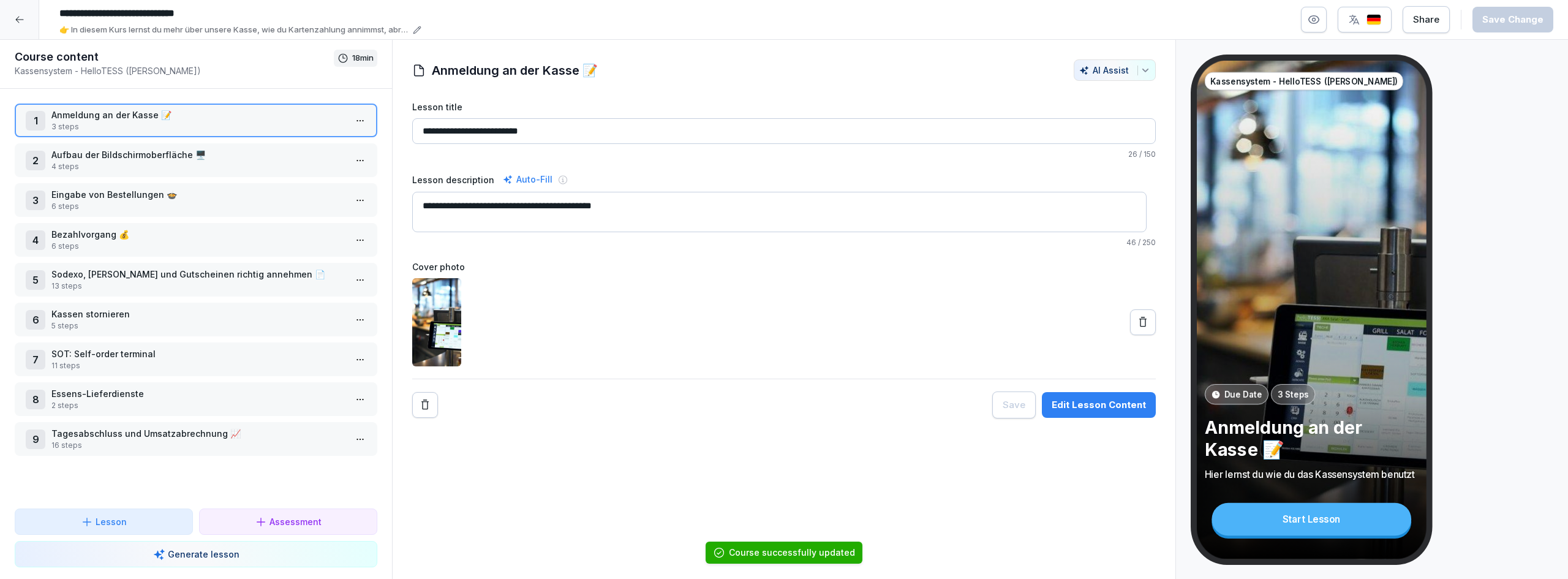
click at [9, 21] on div at bounding box center [19, 19] width 39 height 39
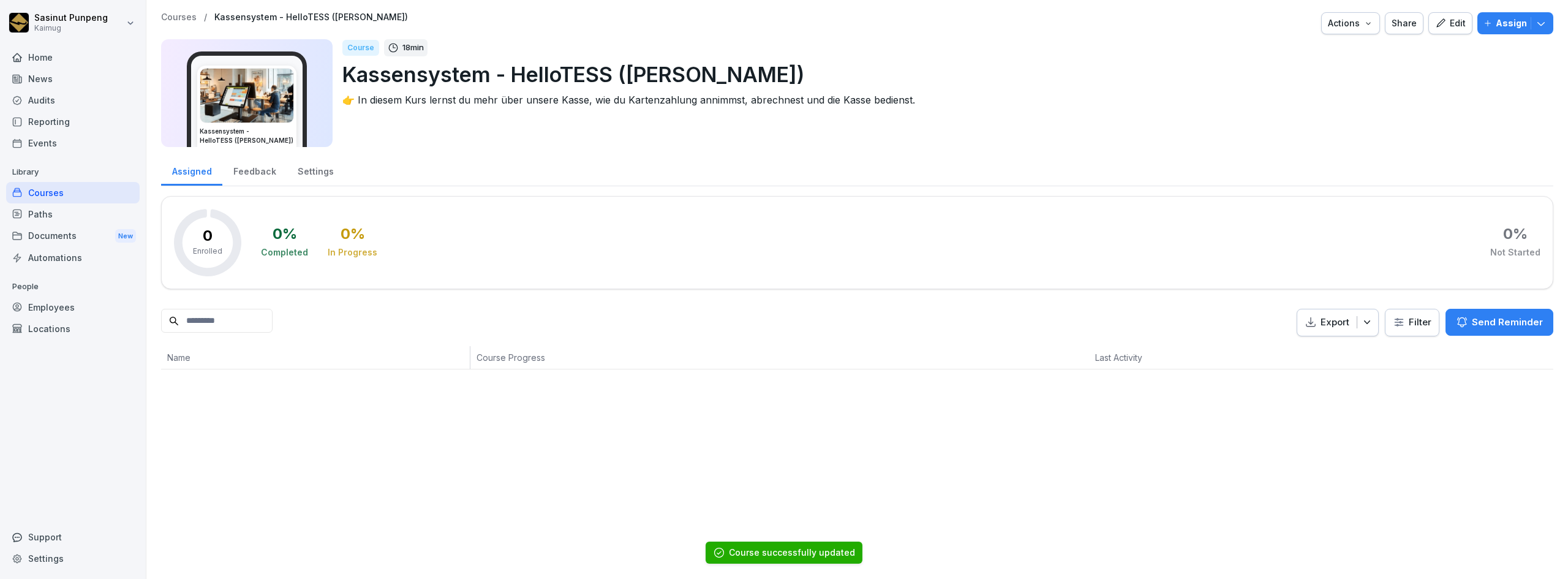
click at [183, 21] on p "Courses" at bounding box center [178, 17] width 35 height 10
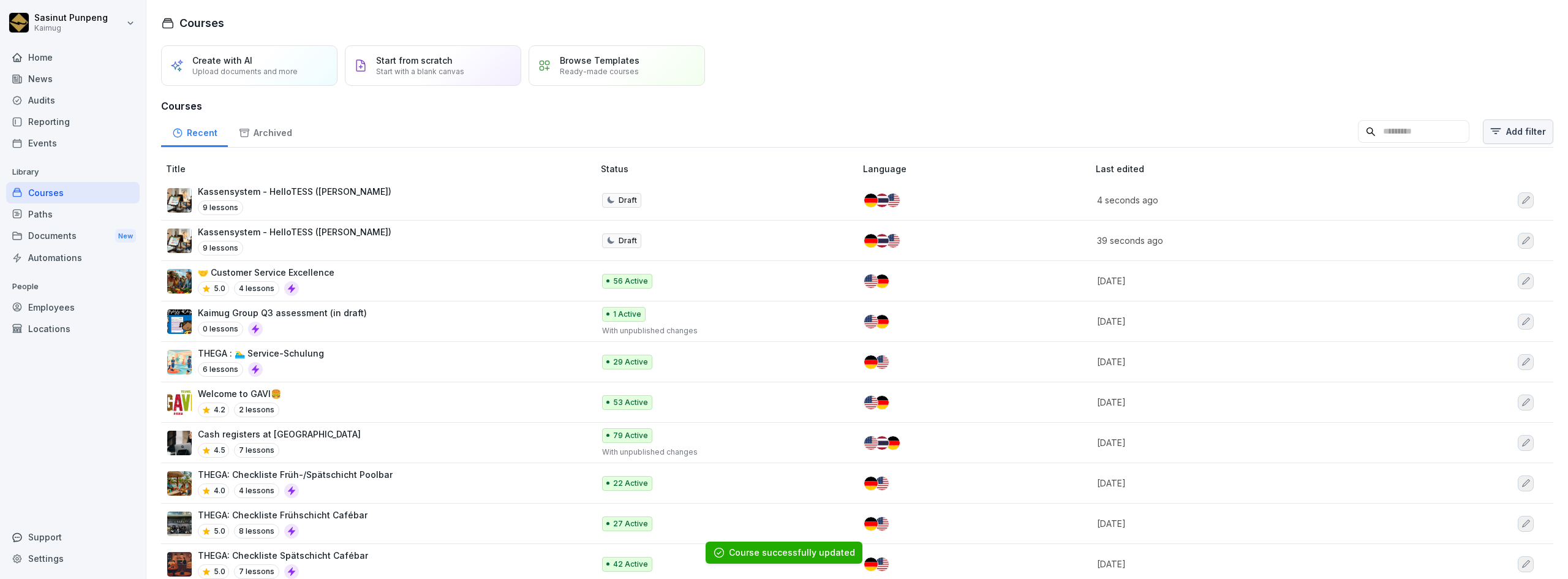
click at [1519, 134] on html "Sasinut Punpeng Kaimug Home News Audits Reporting Events Library Courses Paths …" at bounding box center [784, 289] width 1568 height 579
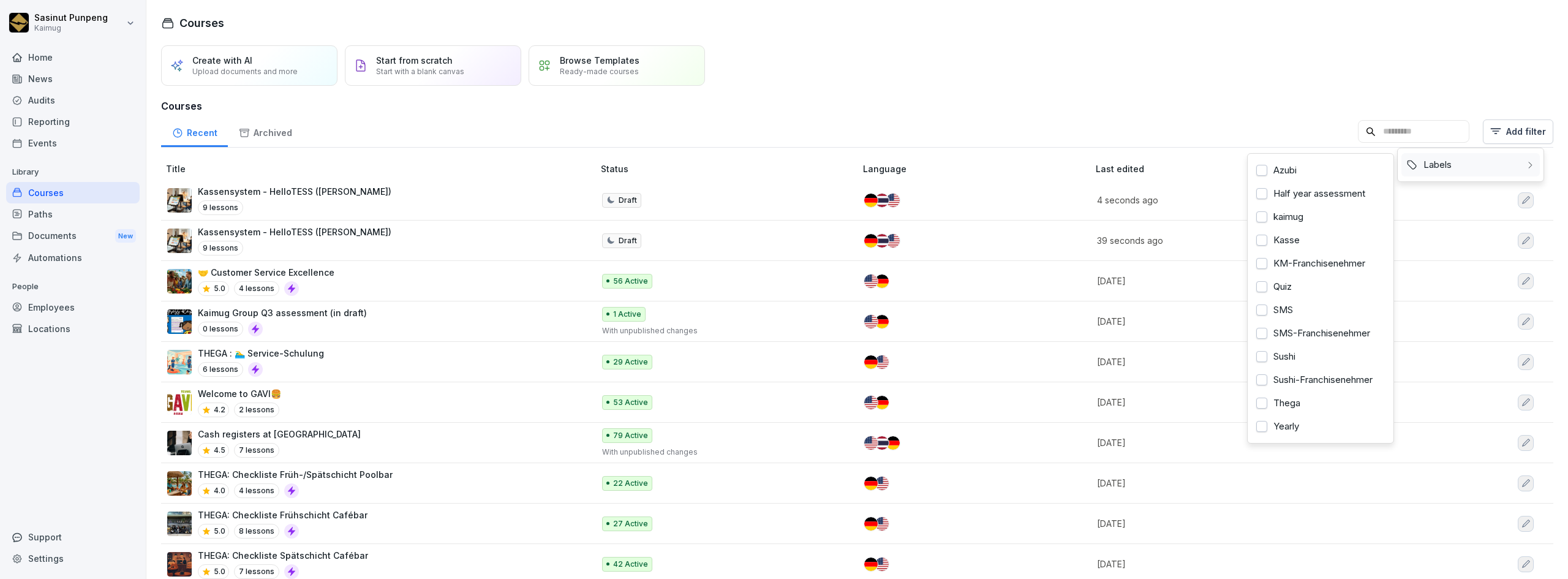
click at [1447, 163] on div "Labels" at bounding box center [1471, 165] width 138 height 23
click at [1287, 244] on div "Kasse" at bounding box center [1321, 240] width 138 height 23
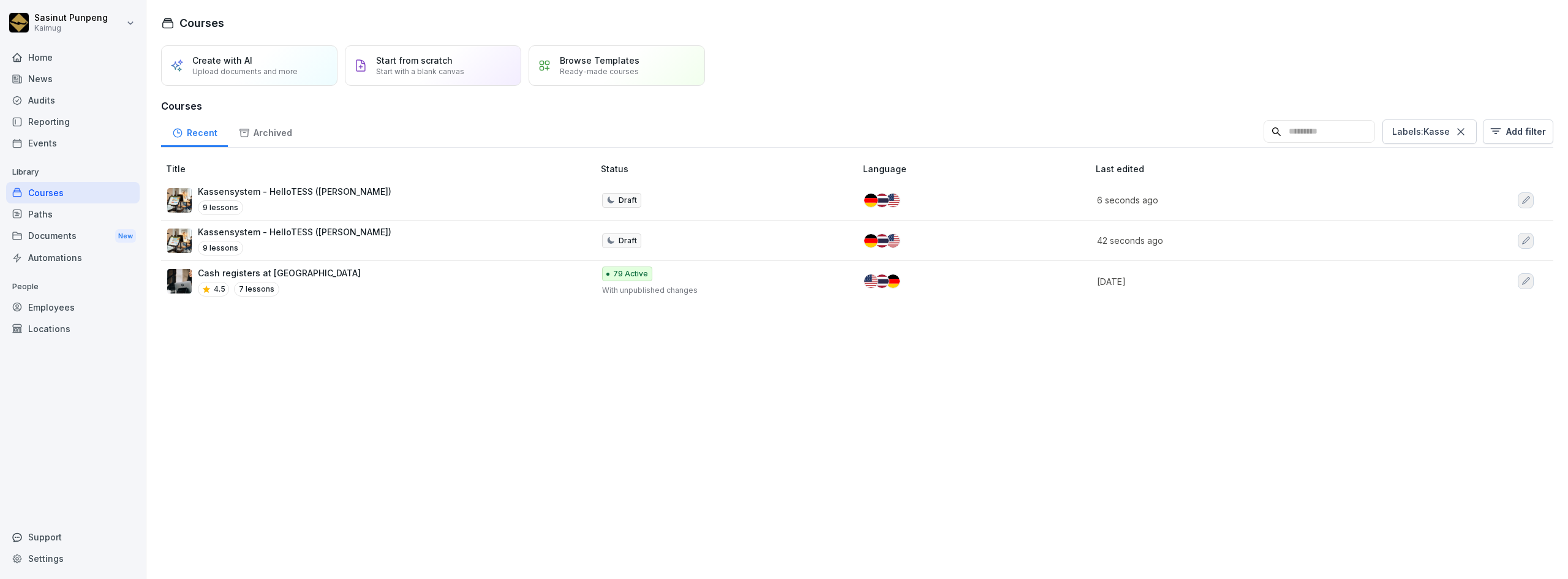
click at [384, 335] on html "Sasinut Punpeng Kaimug Home News Audits Reporting Events Library Courses Paths …" at bounding box center [784, 289] width 1568 height 579
click at [1521, 199] on icon "button" at bounding box center [1525, 200] width 10 height 10
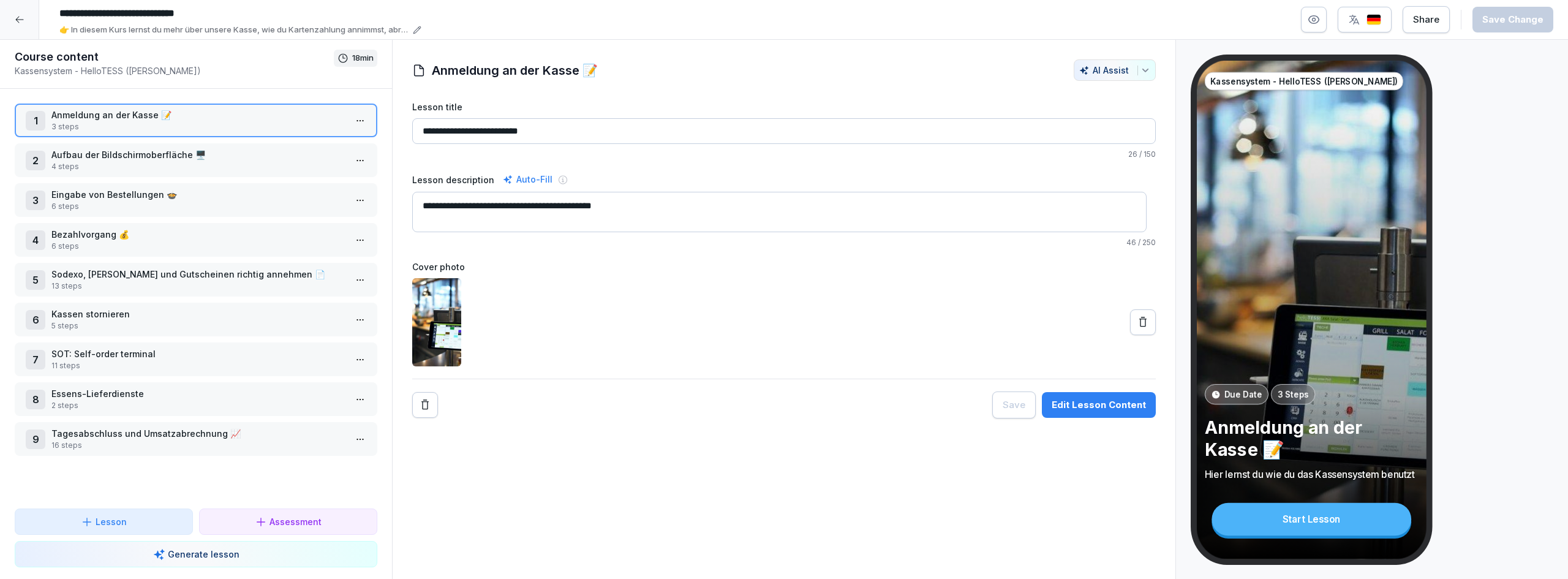
click at [18, 21] on icon at bounding box center [19, 19] width 10 height 10
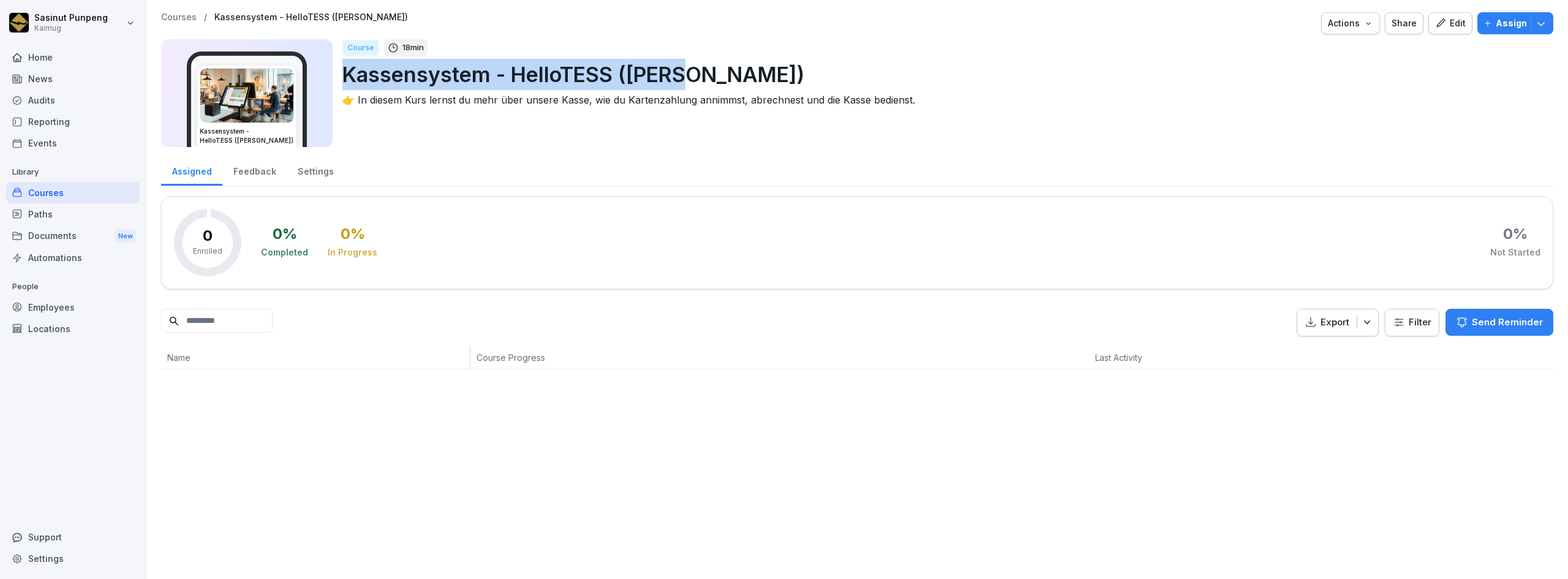
drag, startPoint x: 693, startPoint y: 72, endPoint x: 347, endPoint y: 76, distance: 346.0
click at [347, 76] on p "Kassensystem - HelloTESS (Lena)" at bounding box center [942, 74] width 1201 height 31
copy p "Kassensystem - HelloTESS (Lena)"
click at [1343, 33] on button "Actions" at bounding box center [1351, 23] width 59 height 22
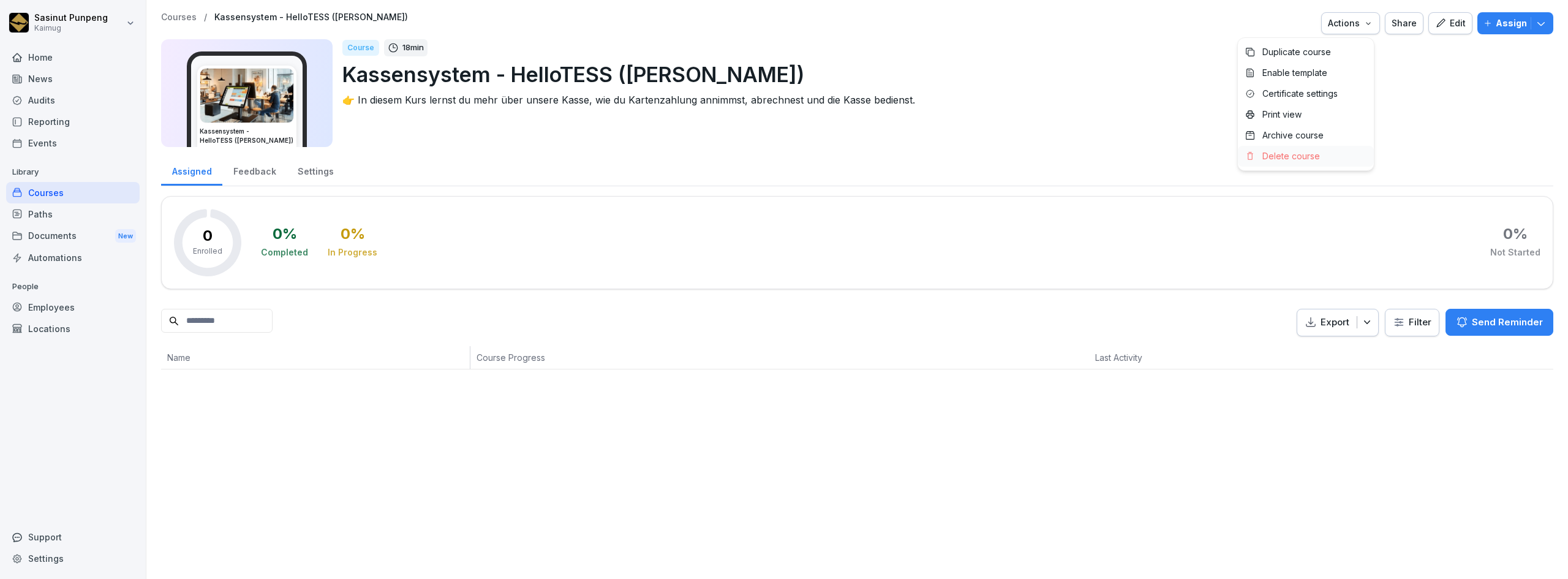
click at [1310, 158] on p "Delete course" at bounding box center [1291, 156] width 58 height 11
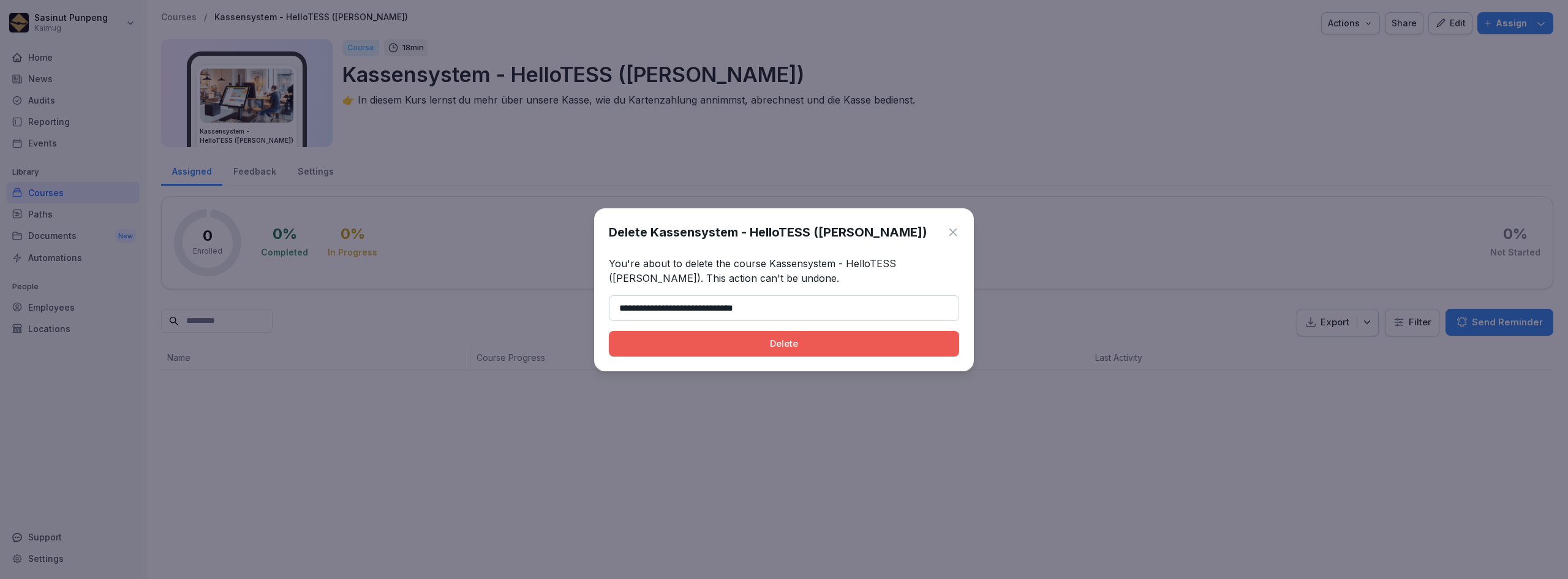
type input "**********"
click at [712, 349] on div "Delete" at bounding box center [784, 343] width 331 height 13
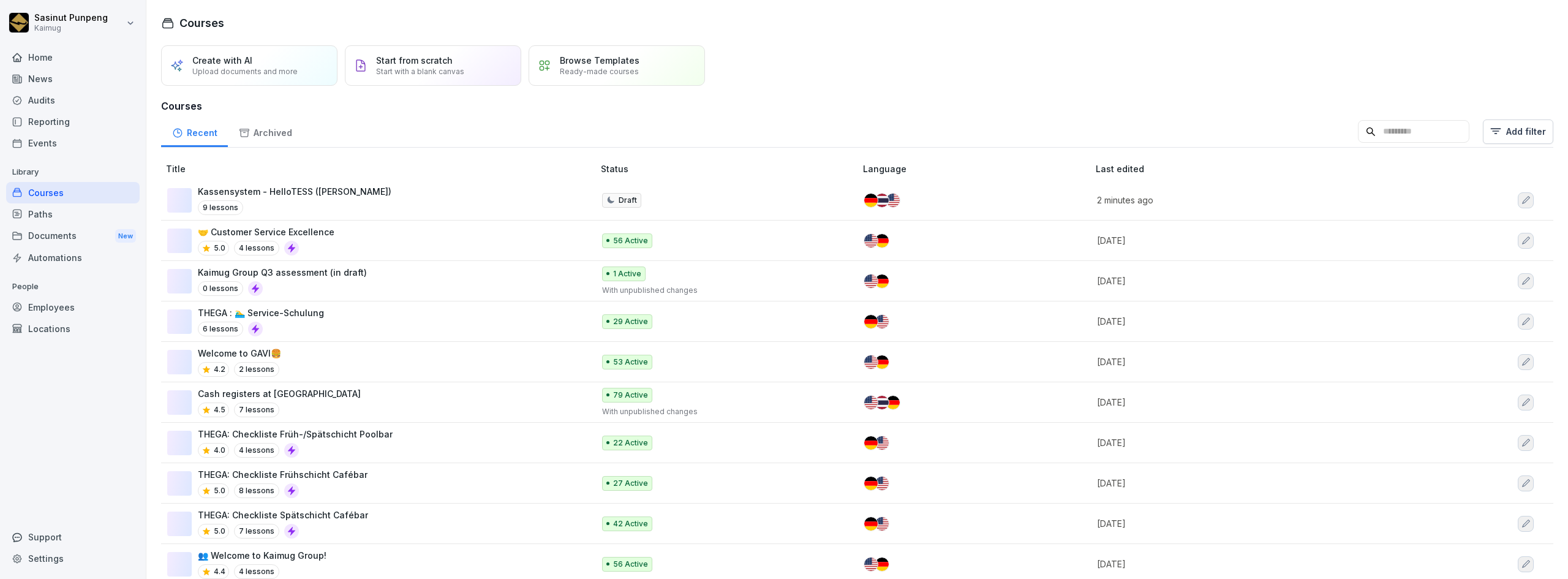
click at [168, 22] on icon at bounding box center [168, 23] width 10 height 9
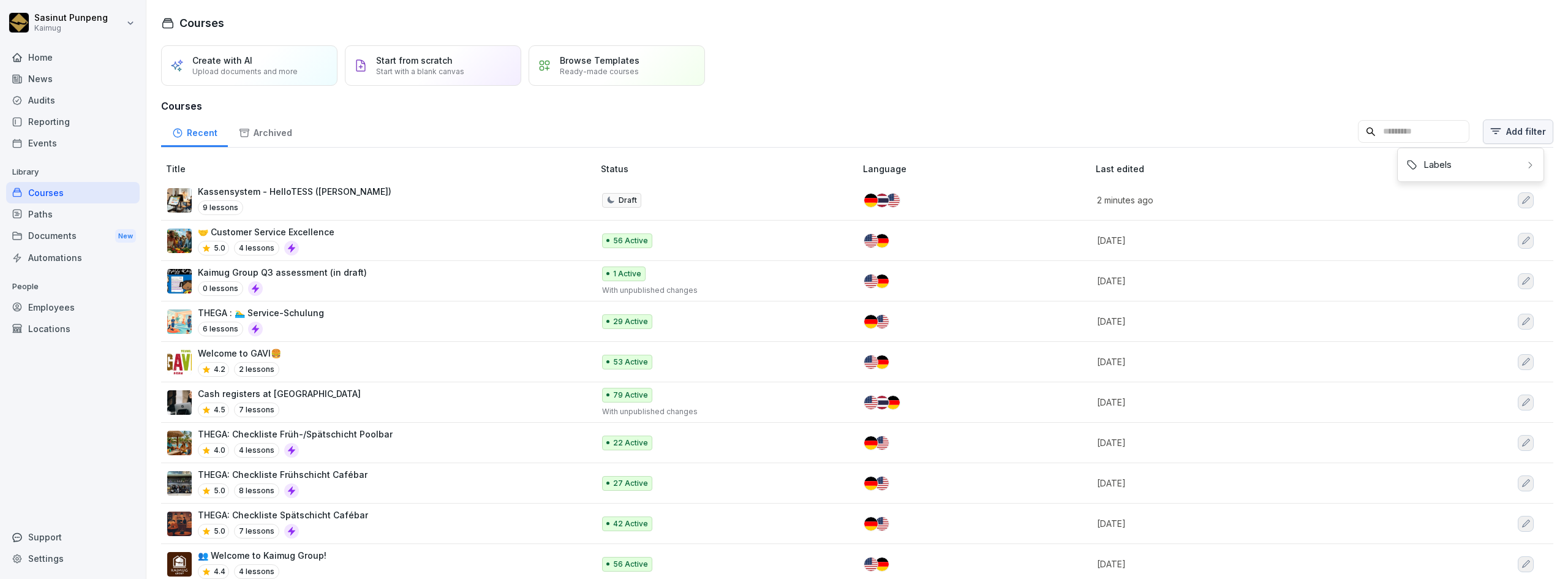
click at [1497, 144] on html "Sasinut Punpeng Kaimug Home News Audits Reporting Events Library Courses Paths …" at bounding box center [784, 289] width 1568 height 579
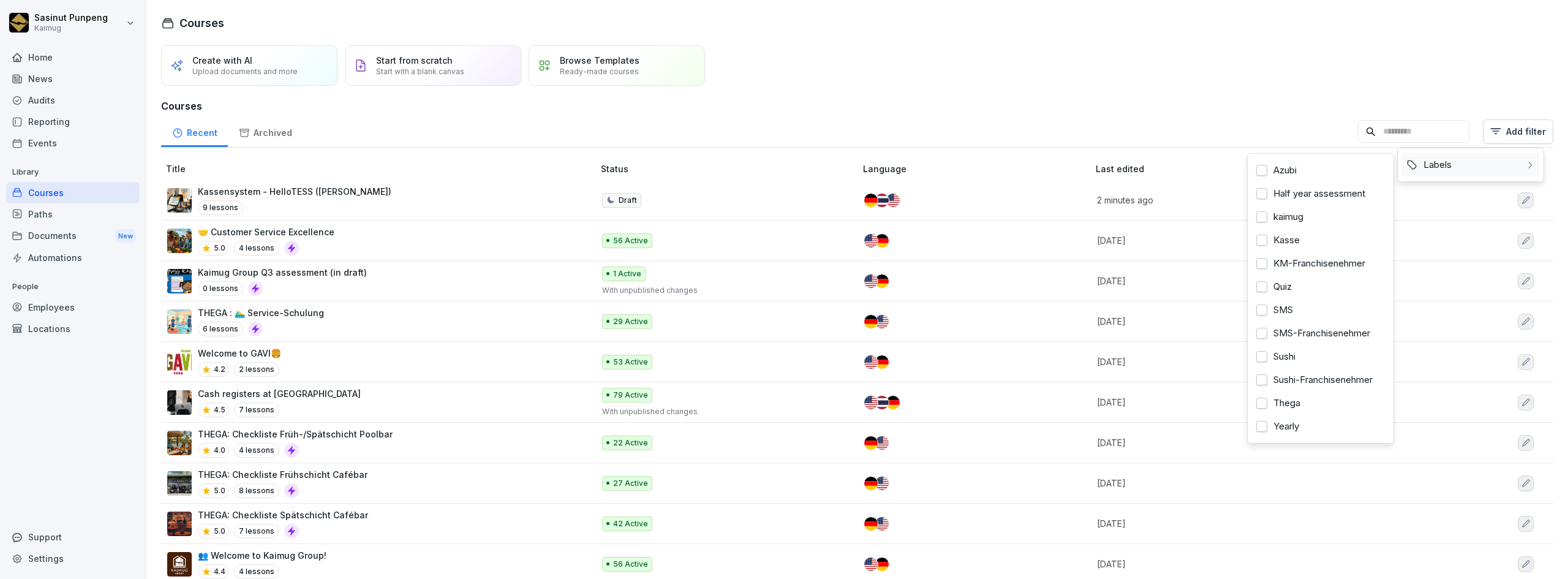
click at [1476, 174] on div "Labels" at bounding box center [1471, 165] width 138 height 23
click at [1301, 240] on div "Kasse" at bounding box center [1321, 240] width 138 height 23
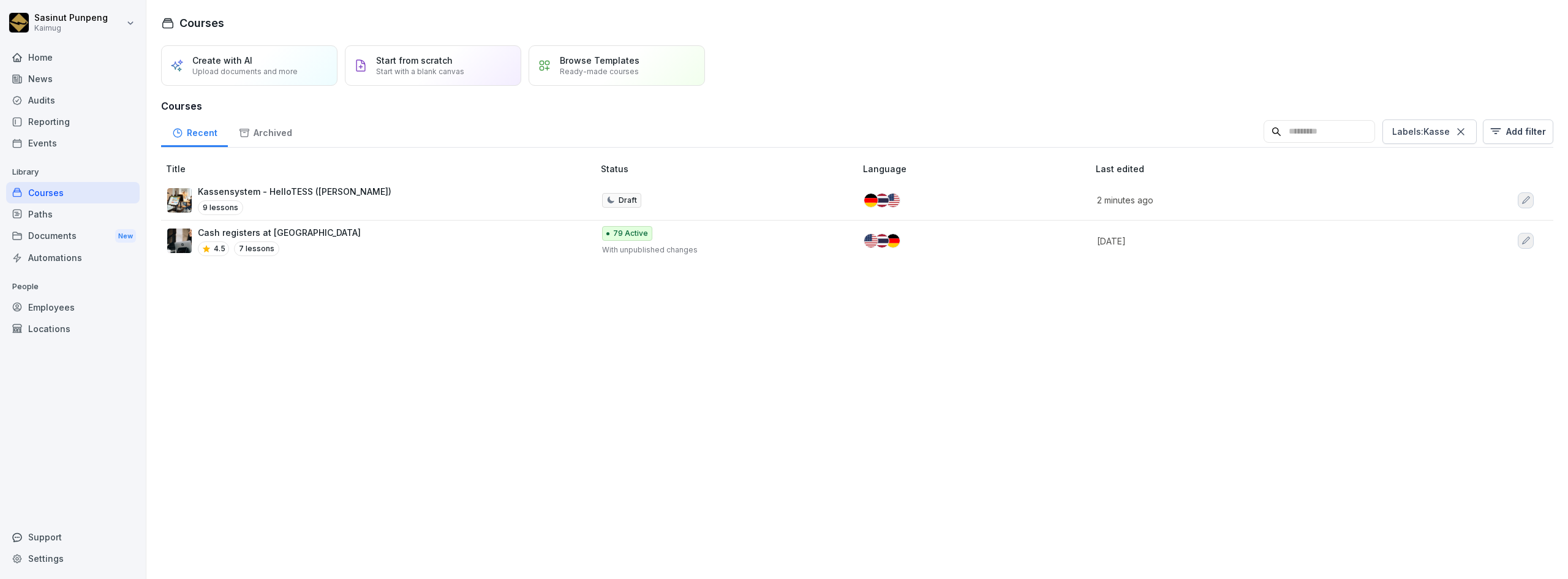
click at [421, 240] on html "Sasinut Punpeng Kaimug Home News Audits Reporting Events Library Courses Paths …" at bounding box center [784, 289] width 1568 height 579
click at [421, 240] on div "Cash registers at Kaimug 4.5 7 lessons" at bounding box center [374, 241] width 414 height 30
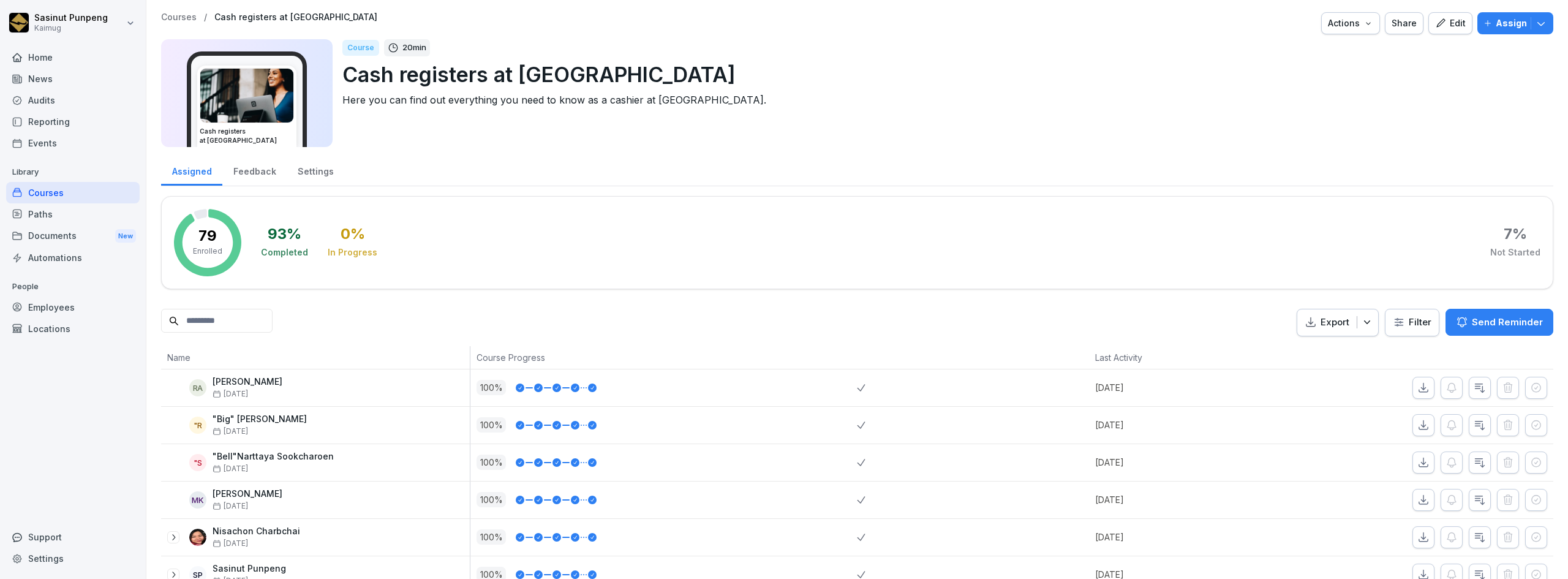
drag, startPoint x: 336, startPoint y: 164, endPoint x: 325, endPoint y: 169, distance: 12.1
click at [335, 164] on div "Settings" at bounding box center [315, 170] width 58 height 31
click at [325, 169] on div "Settings" at bounding box center [315, 170] width 58 height 31
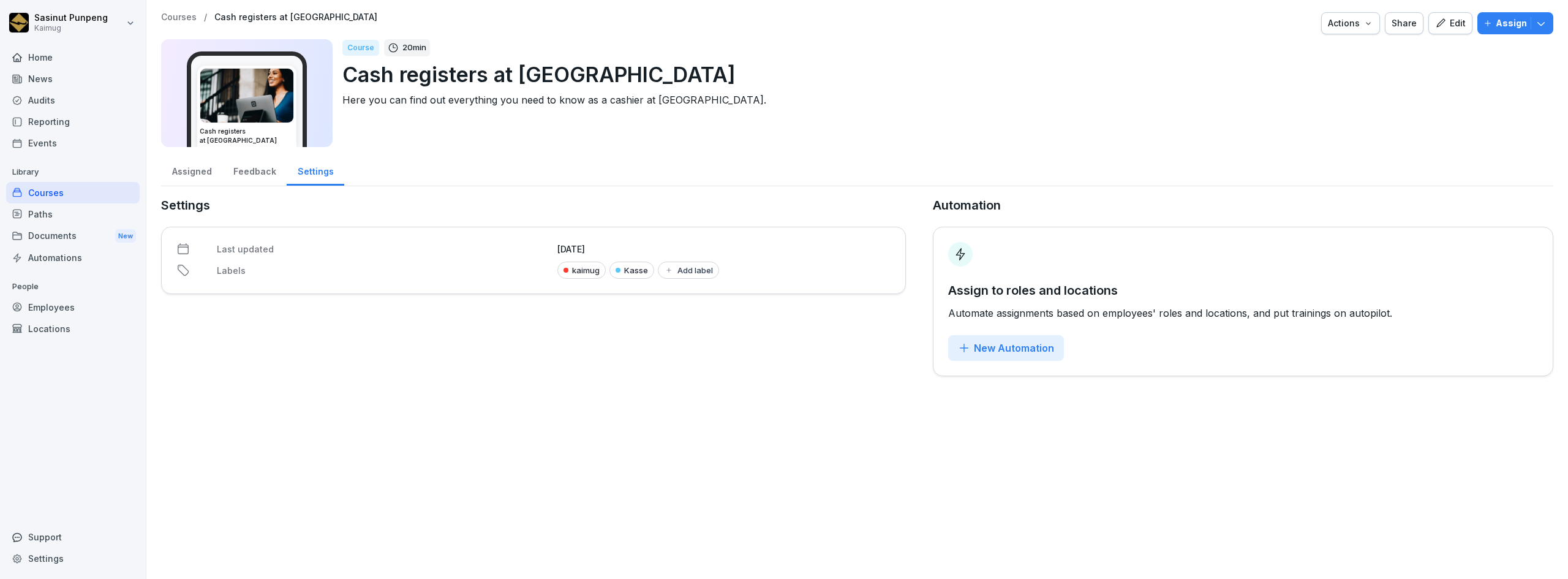
click at [673, 269] on div "Add label" at bounding box center [688, 270] width 49 height 10
click at [571, 335] on button "button" at bounding box center [569, 329] width 11 height 11
click at [788, 371] on div "Settings Last updated [DATE] Labels kaimug Add label" at bounding box center [533, 286] width 745 height 180
click at [1340, 29] on div "Actions" at bounding box center [1350, 23] width 46 height 13
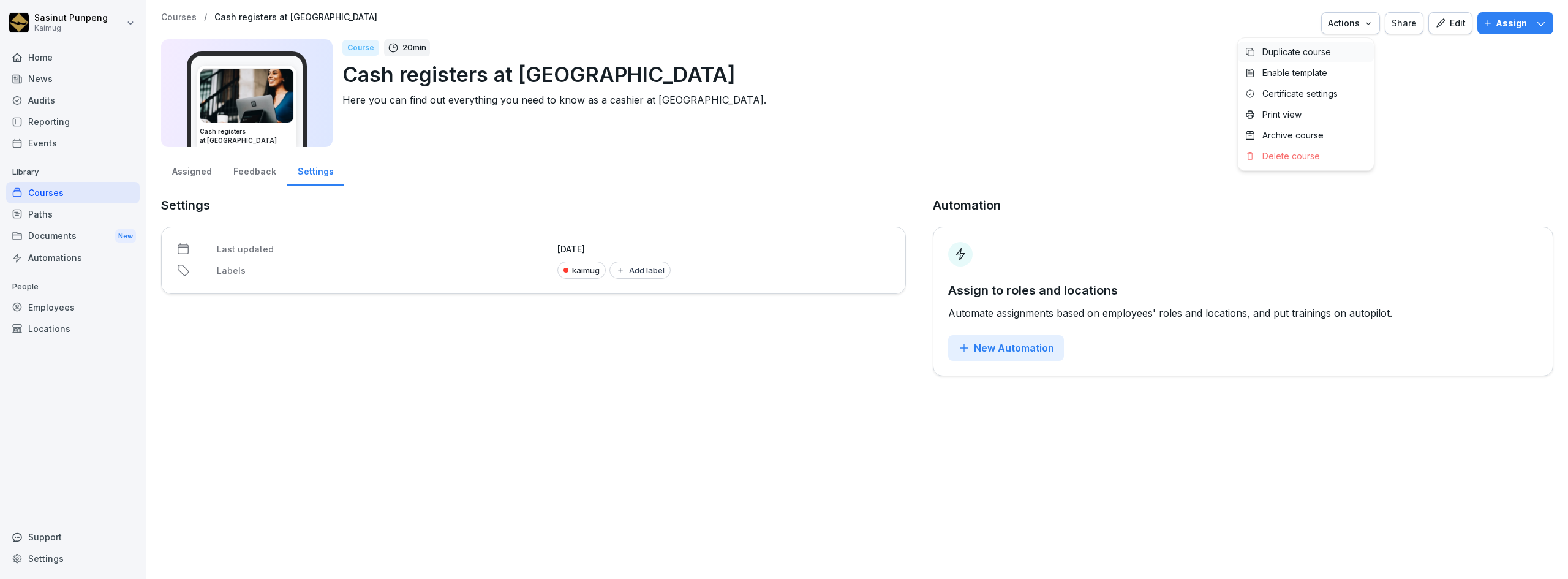
click at [1322, 49] on p "Duplicate course" at bounding box center [1296, 52] width 69 height 11
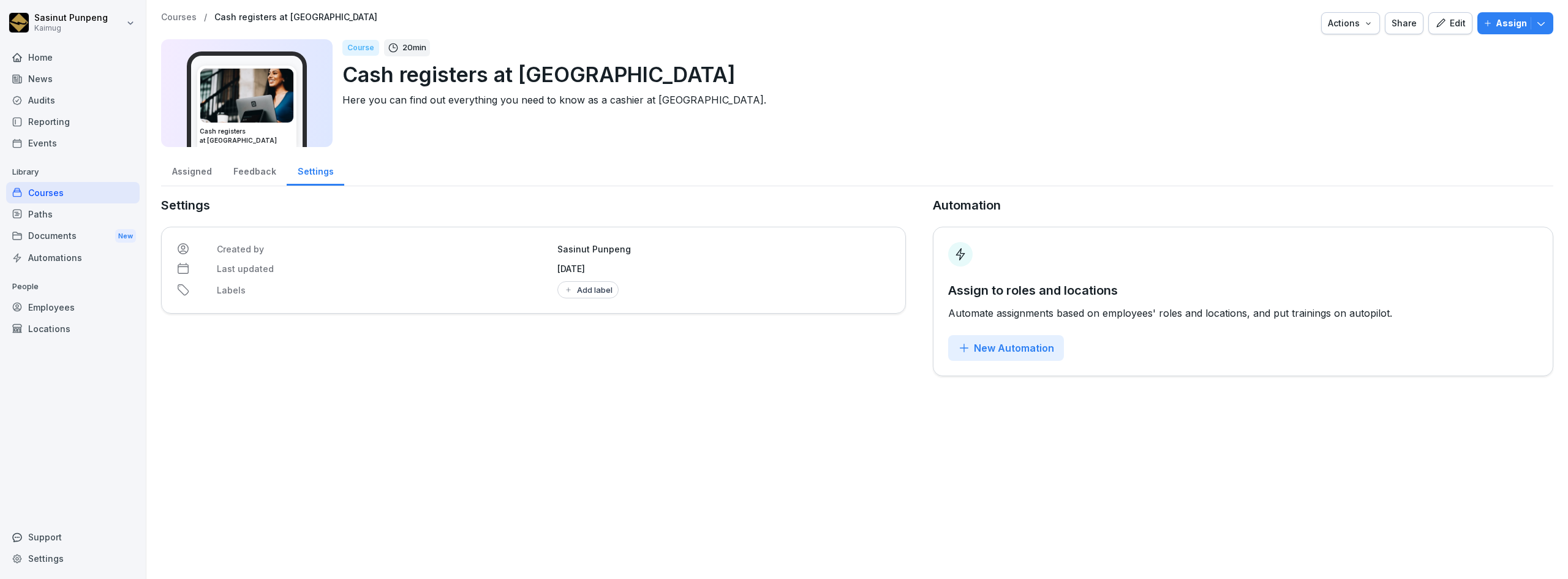
drag, startPoint x: 581, startPoint y: 62, endPoint x: 603, endPoint y: 72, distance: 24.2
click at [585, 63] on p "Cash registers at [GEOGRAPHIC_DATA]" at bounding box center [942, 74] width 1201 height 31
click at [604, 74] on p "Cash registers at [GEOGRAPHIC_DATA]" at bounding box center [942, 74] width 1201 height 31
click at [594, 71] on p "Cash registers at [GEOGRAPHIC_DATA]" at bounding box center [942, 74] width 1201 height 31
click at [1456, 23] on div "Edit" at bounding box center [1450, 23] width 31 height 13
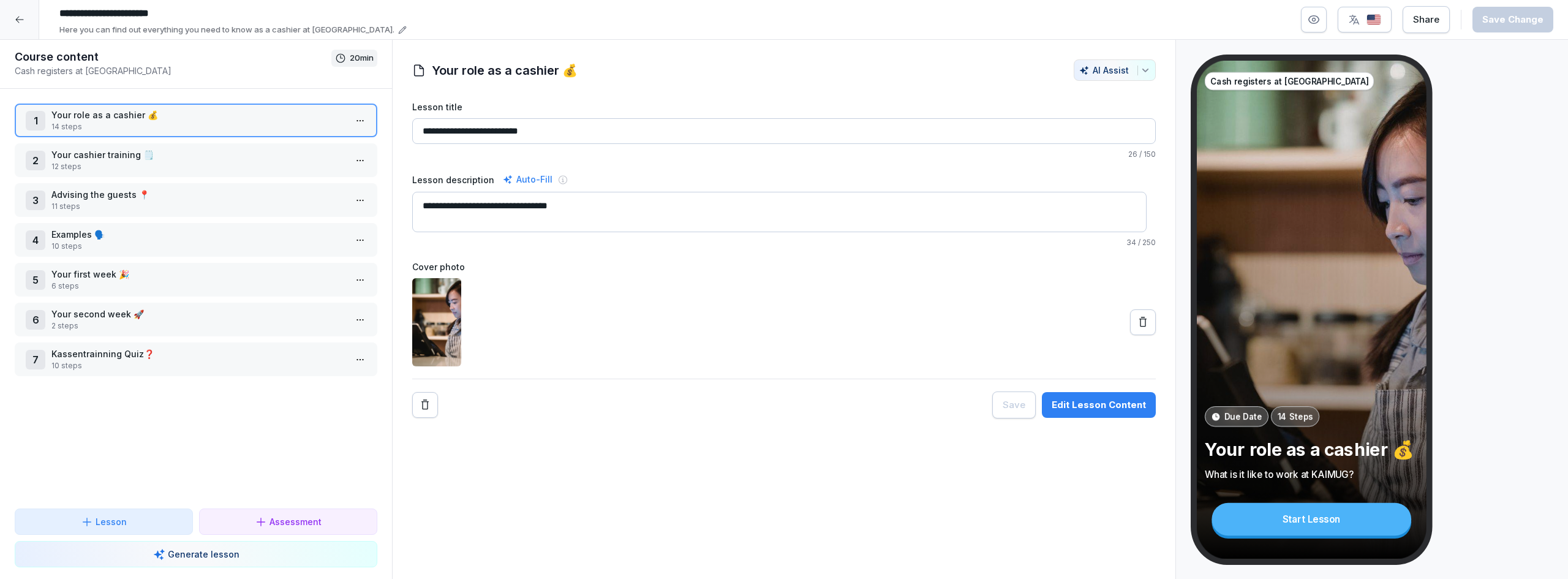
click at [185, 19] on input "**********" at bounding box center [237, 13] width 367 height 21
paste input "**********"
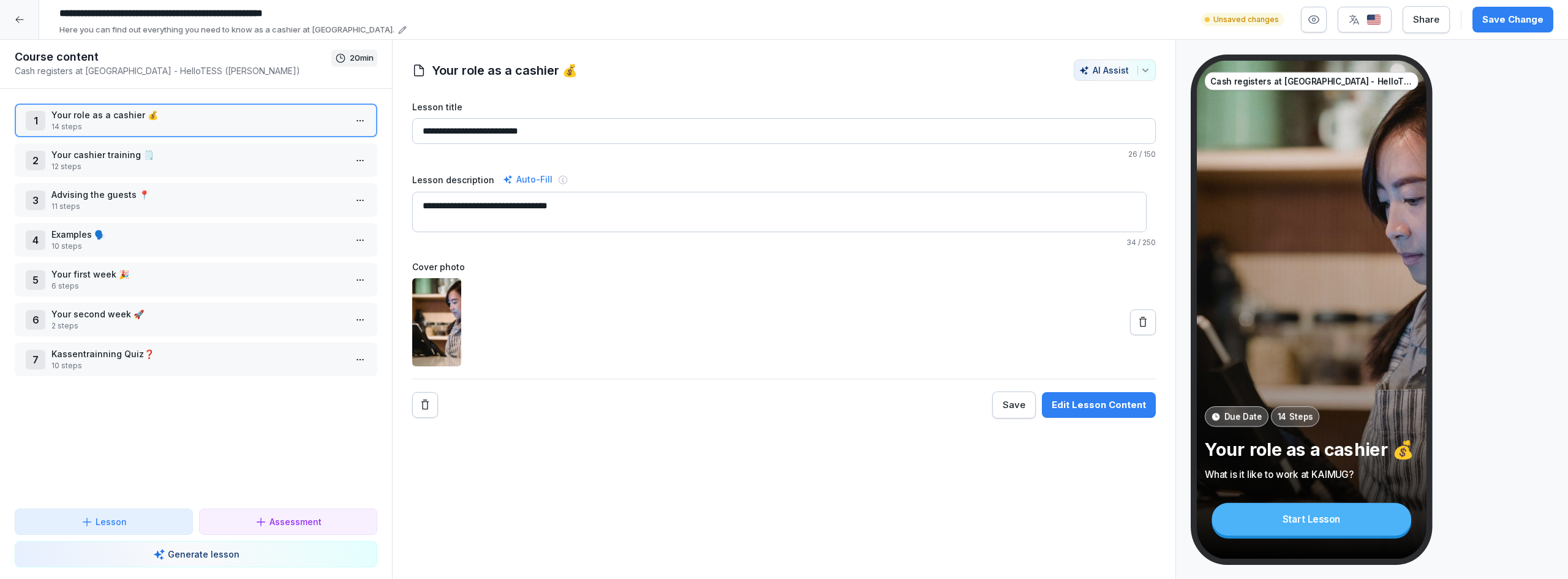
drag, startPoint x: 308, startPoint y: 12, endPoint x: 181, endPoint y: 9, distance: 127.0
click at [181, 9] on input "**********" at bounding box center [237, 13] width 367 height 21
type input "**********"
click at [1512, 21] on div "Save Change" at bounding box center [1513, 19] width 62 height 13
click at [1379, 23] on img "button" at bounding box center [1373, 20] width 15 height 12
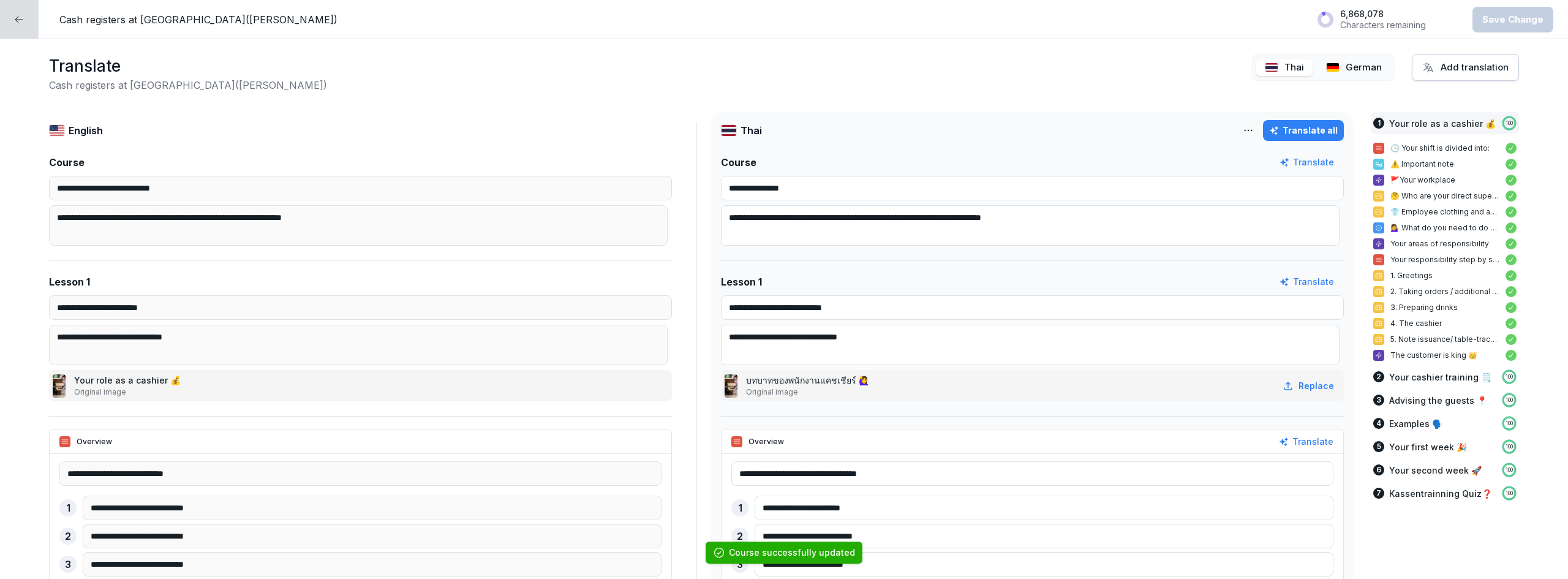
click at [1326, 67] on img at bounding box center [1332, 67] width 13 height 10
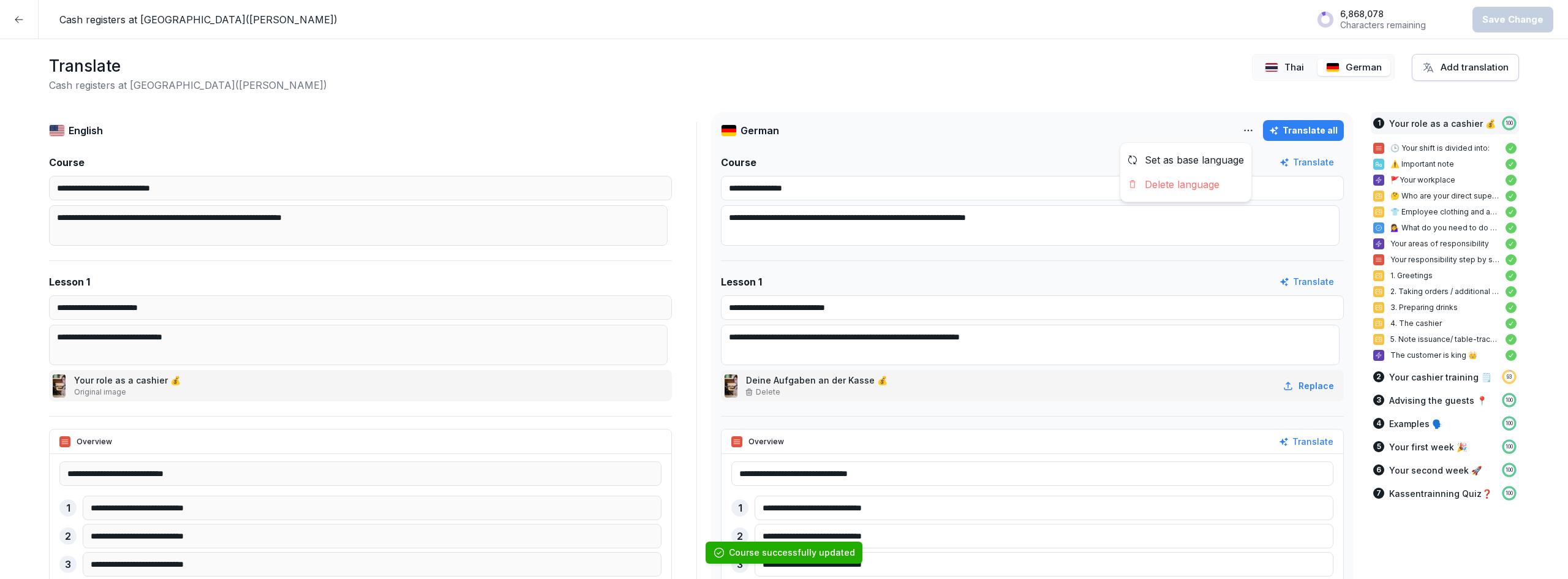
click at [1244, 130] on html "**********" at bounding box center [784, 289] width 1568 height 579
click at [1207, 157] on div "Set as base language" at bounding box center [1185, 160] width 131 height 24
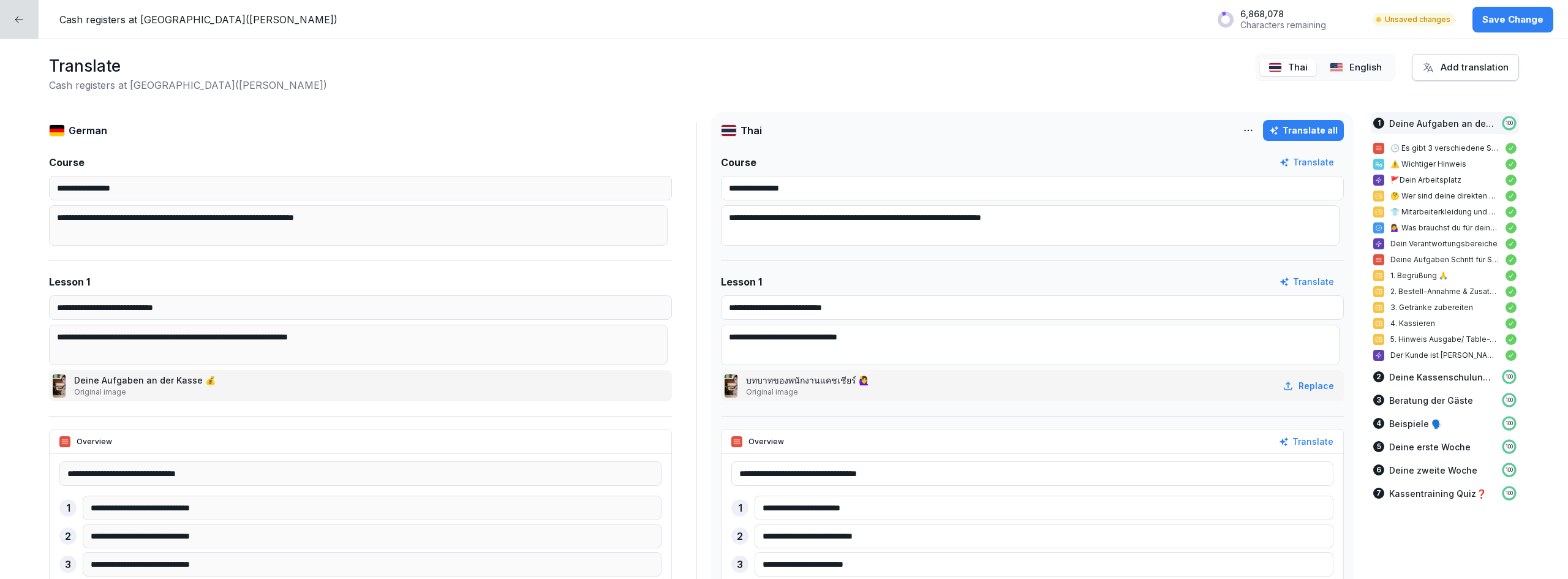
click at [1483, 28] on button "Save Change" at bounding box center [1513, 20] width 81 height 26
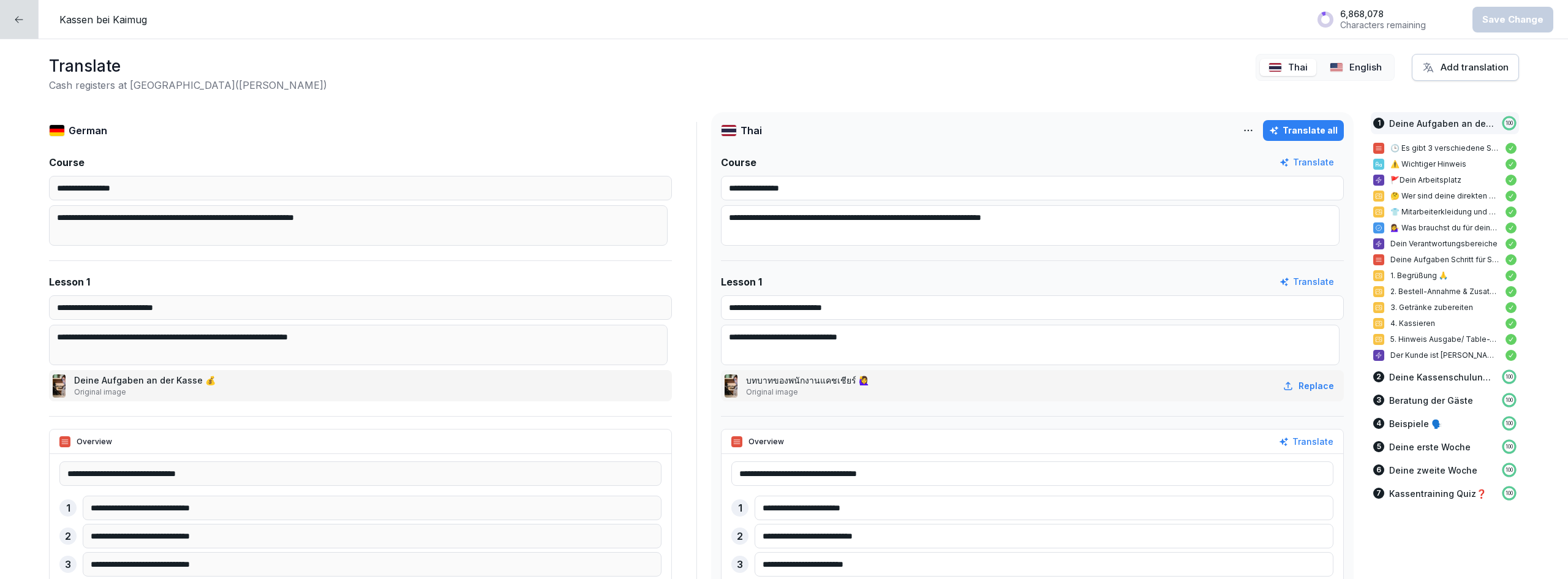
click at [19, 18] on icon at bounding box center [19, 19] width 10 height 10
